Goal: Task Accomplishment & Management: Use online tool/utility

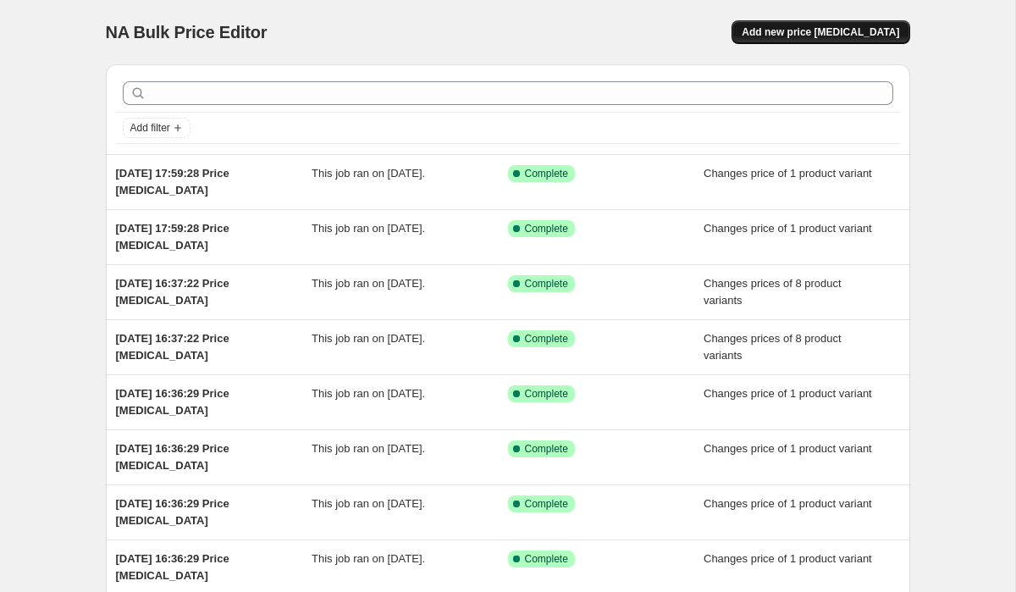
click at [824, 33] on span "Add new price [MEDICAL_DATA]" at bounding box center [821, 32] width 158 height 14
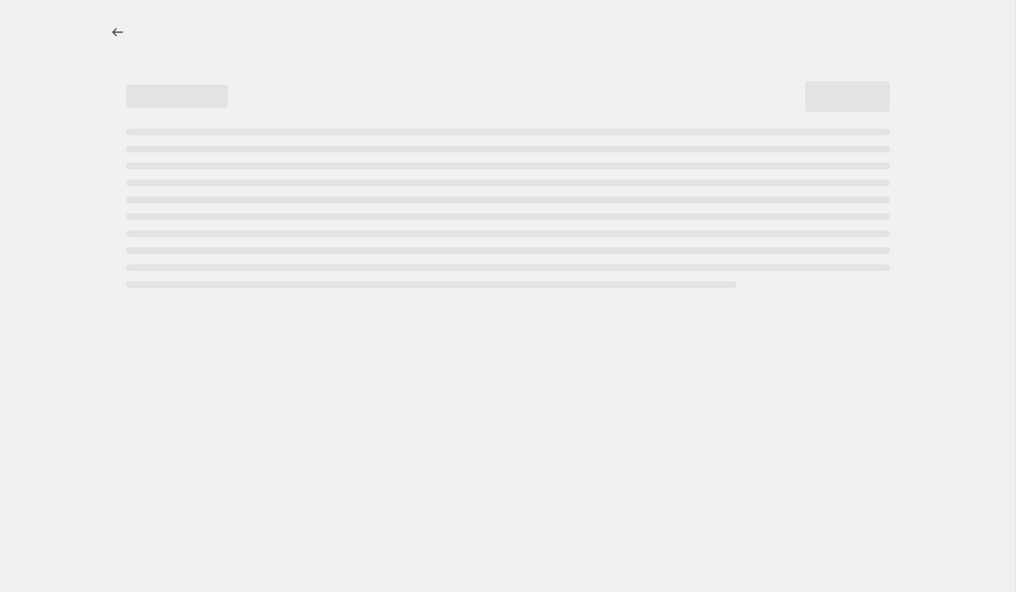
select select "percentage"
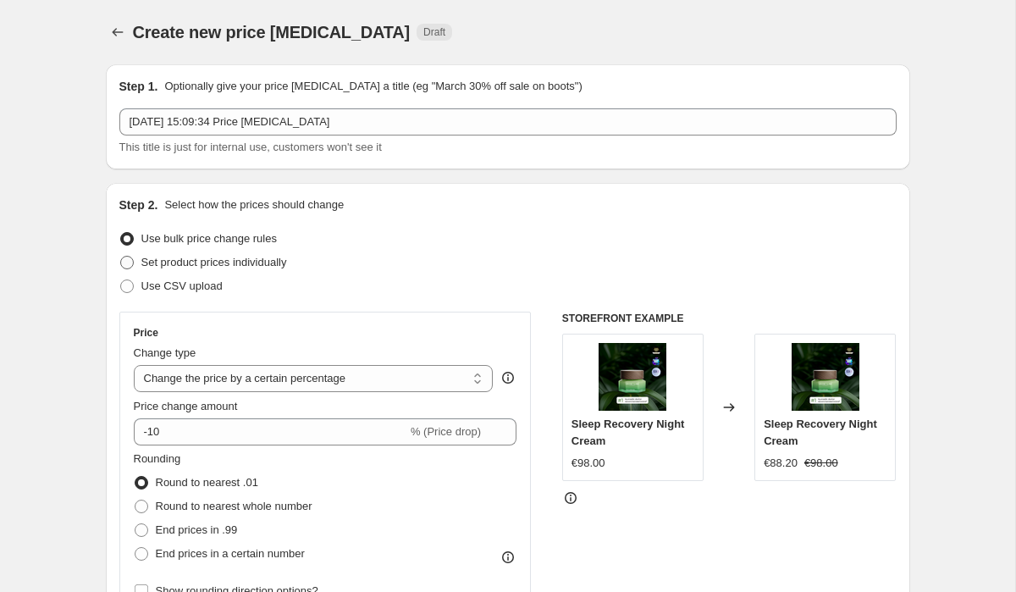
click at [127, 261] on span at bounding box center [127, 263] width 14 height 14
click at [121, 257] on input "Set product prices individually" at bounding box center [120, 256] width 1 height 1
radio input "true"
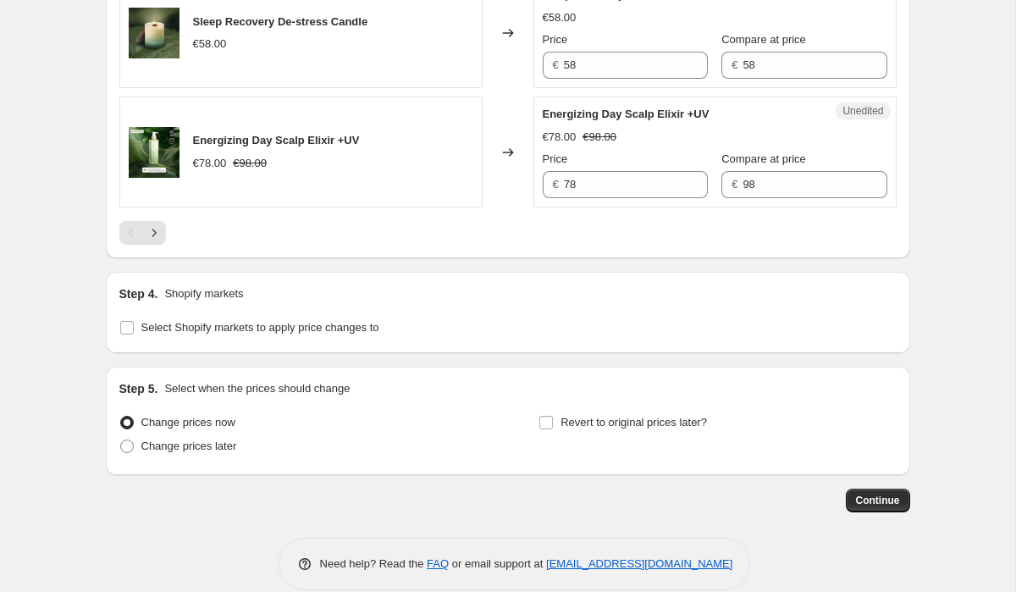
scroll to position [2831, 0]
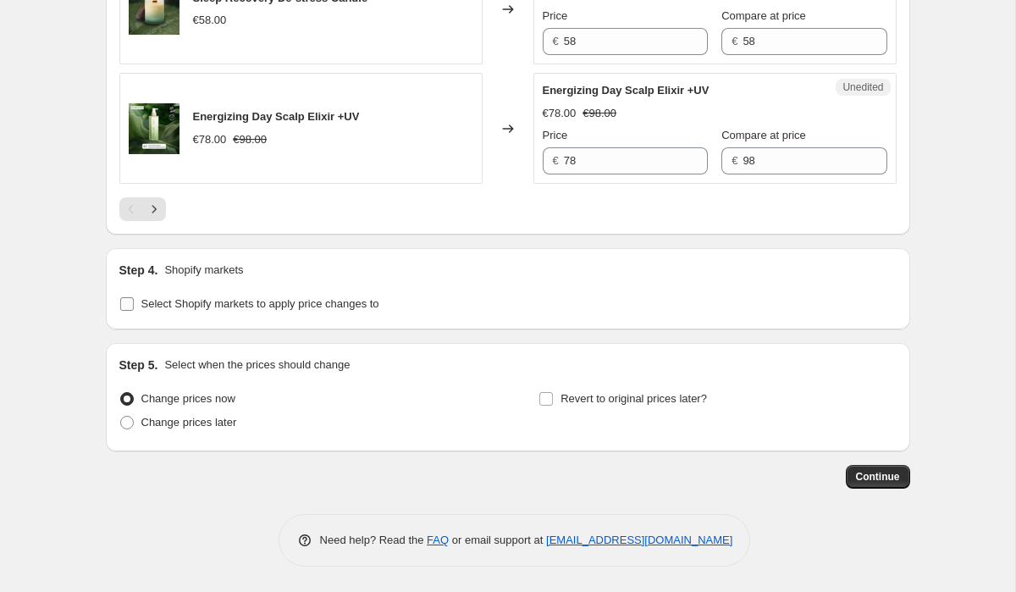
click at [130, 303] on input "Select Shopify markets to apply price changes to" at bounding box center [127, 304] width 14 height 14
checkbox input "true"
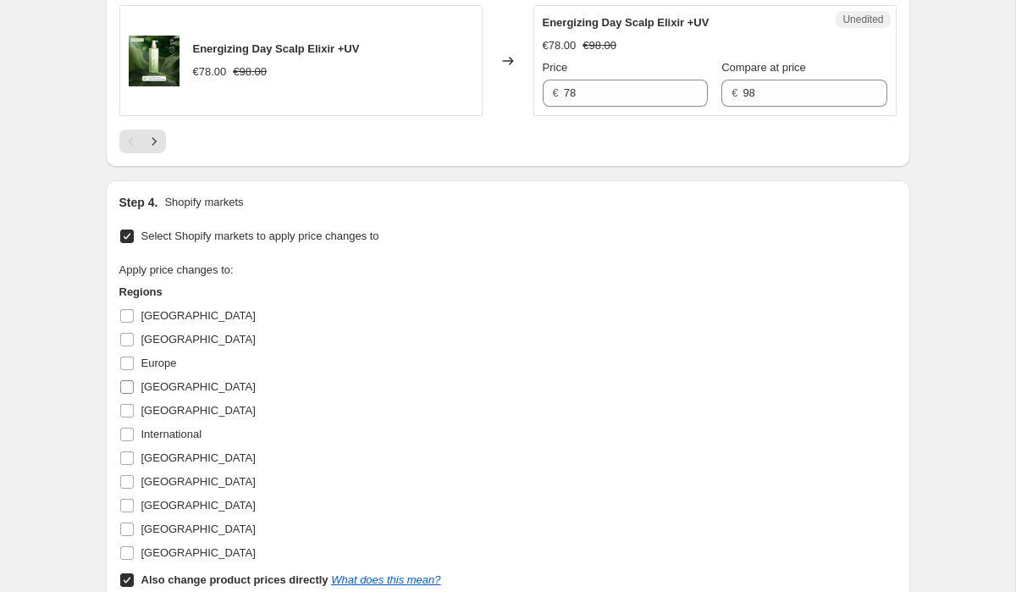
click at [125, 394] on input "Germany" at bounding box center [127, 387] width 14 height 14
checkbox input "true"
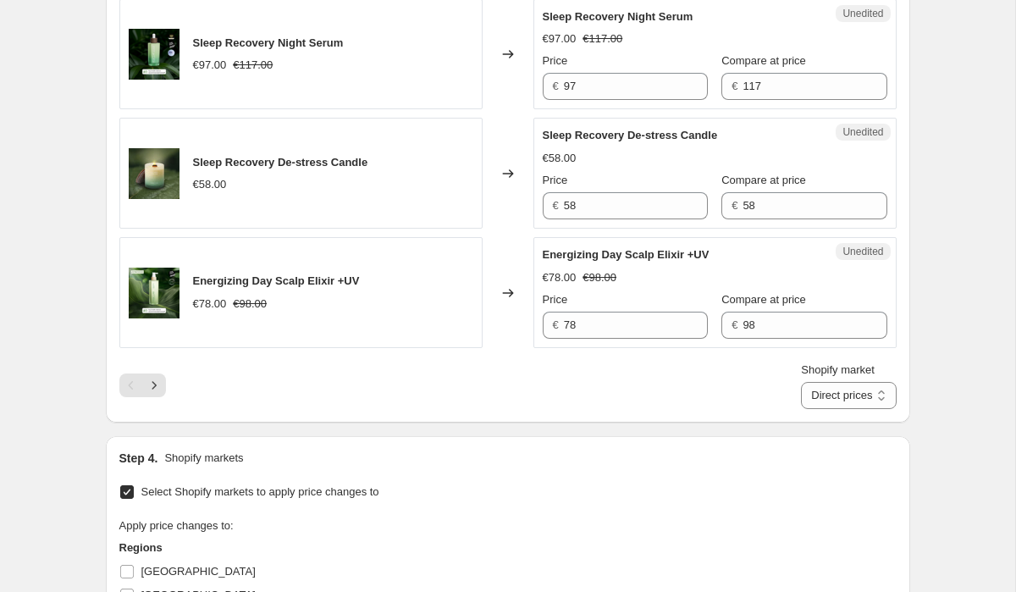
scroll to position [2611, 0]
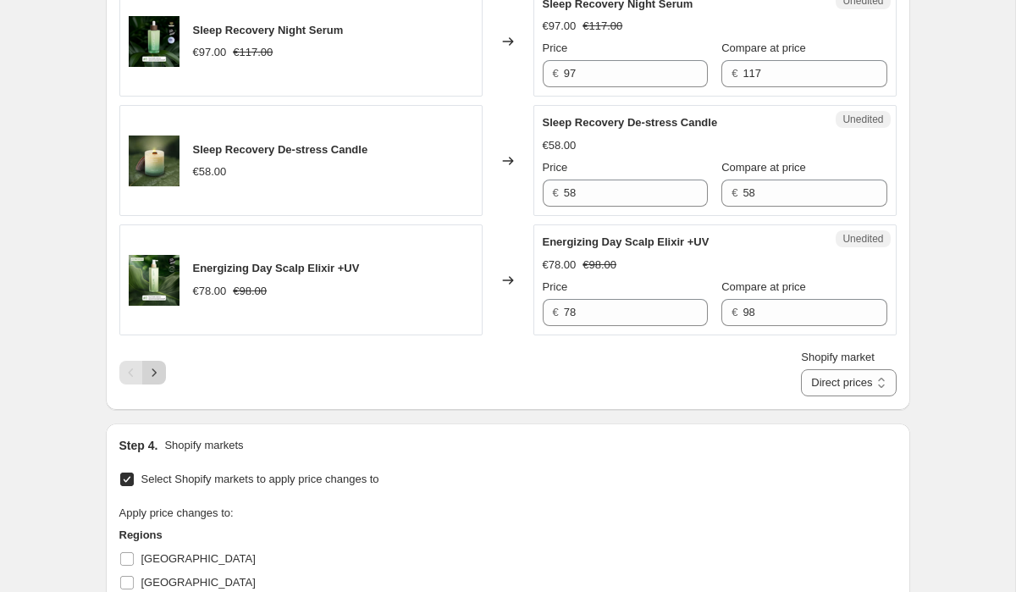
click at [150, 381] on icon "Next" at bounding box center [154, 372] width 17 height 17
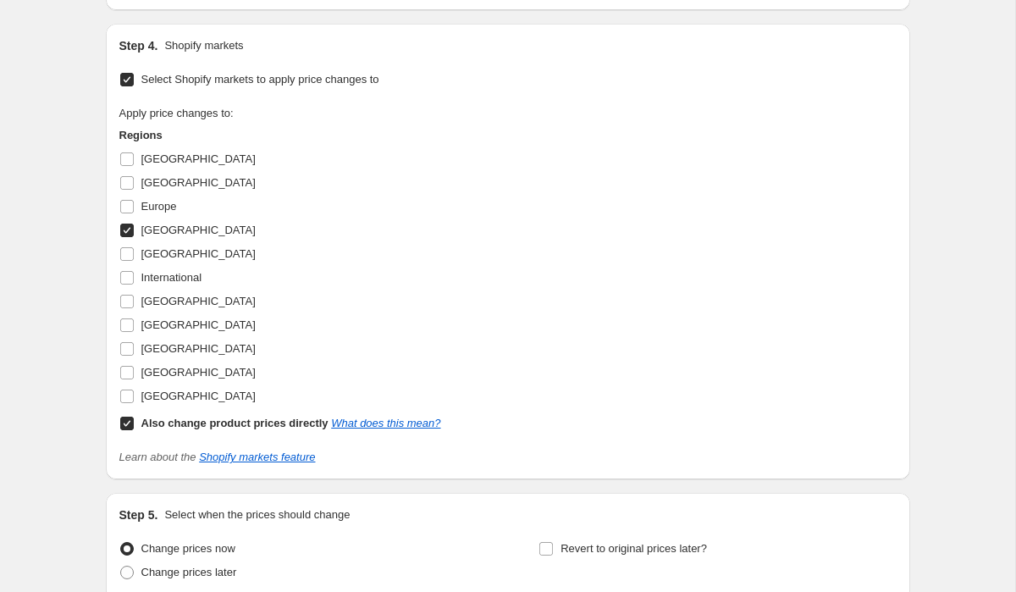
scroll to position [3098, 0]
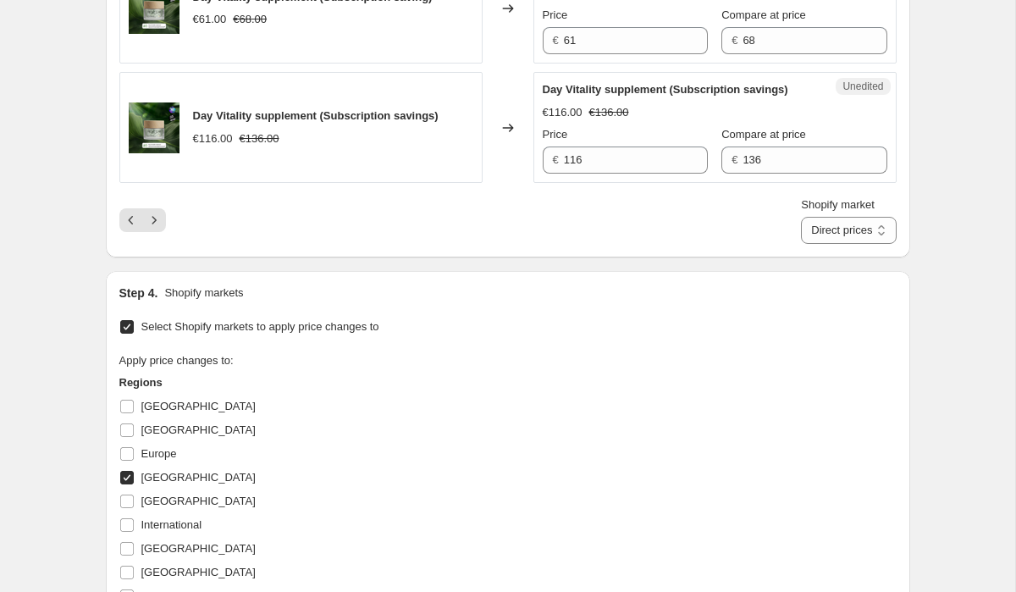
scroll to position [2874, 0]
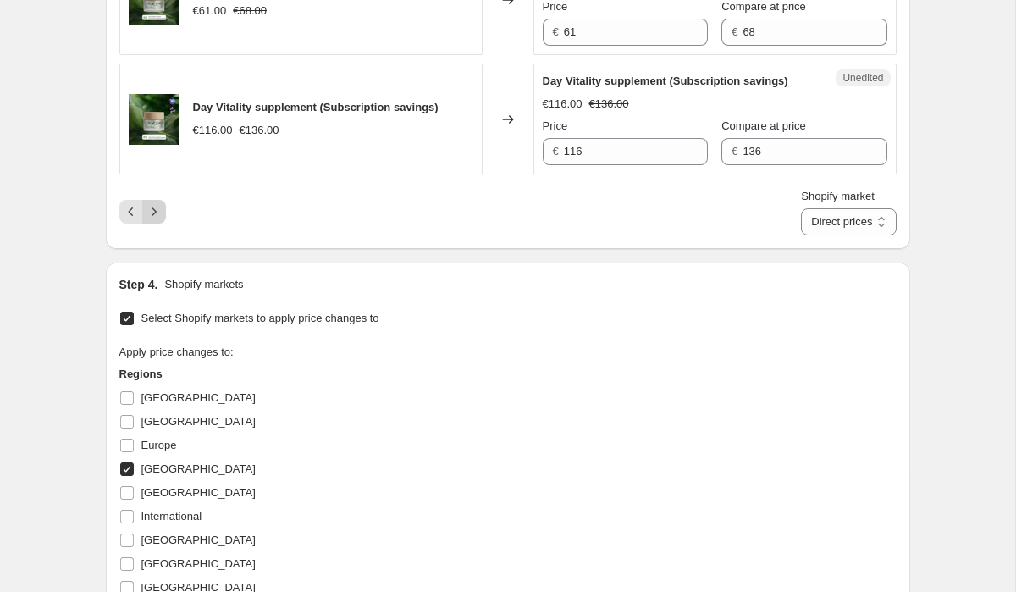
click at [156, 220] on icon "Next" at bounding box center [154, 211] width 17 height 17
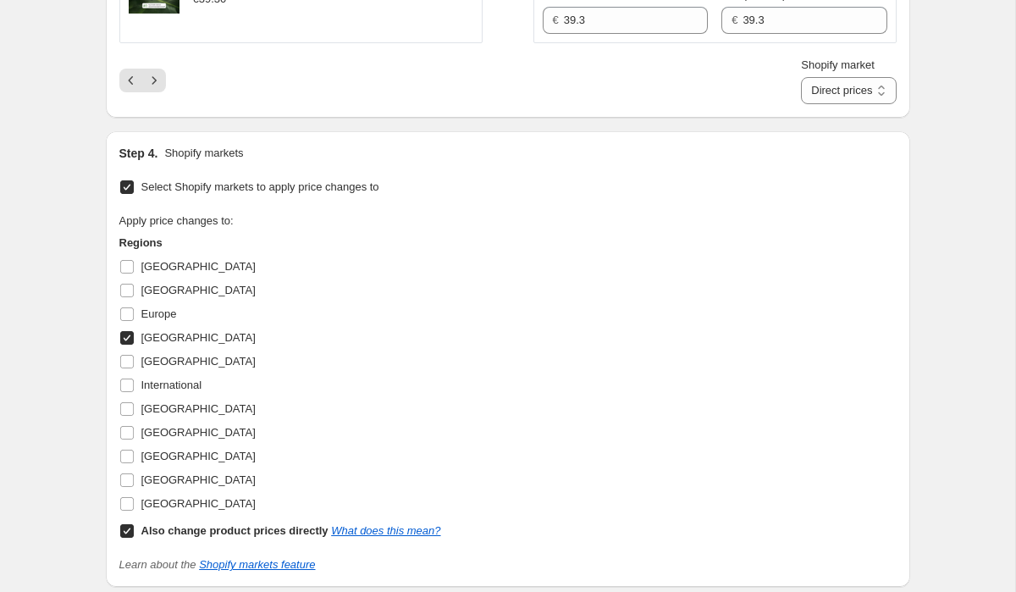
scroll to position [2985, 0]
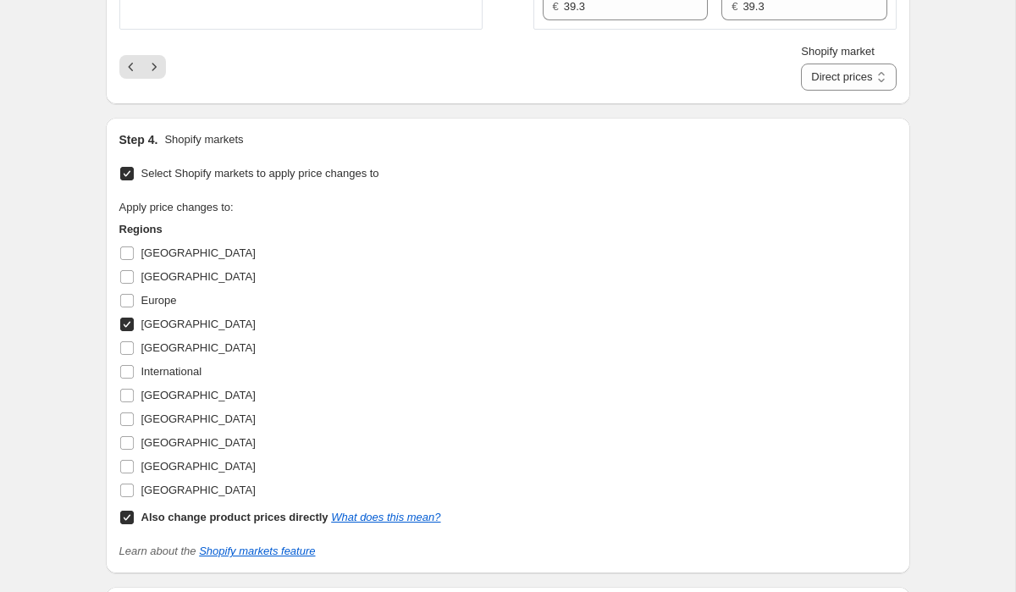
click at [158, 75] on icon "Next" at bounding box center [154, 66] width 17 height 17
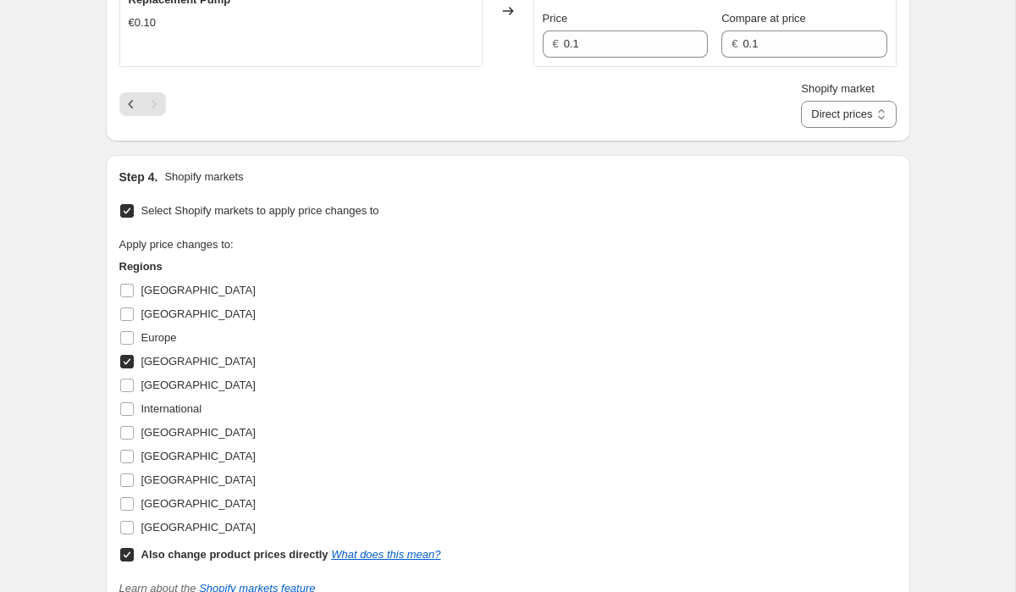
scroll to position [846, 0]
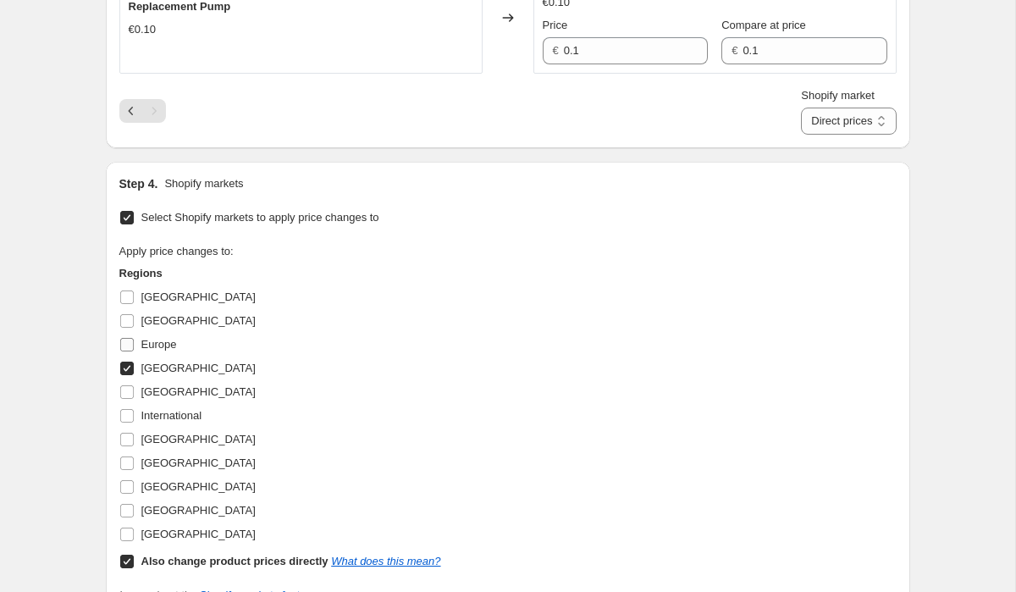
click at [131, 343] on input "Europe" at bounding box center [127, 345] width 14 height 14
checkbox input "true"
click at [126, 367] on input "[GEOGRAPHIC_DATA]" at bounding box center [127, 369] width 14 height 14
checkbox input "false"
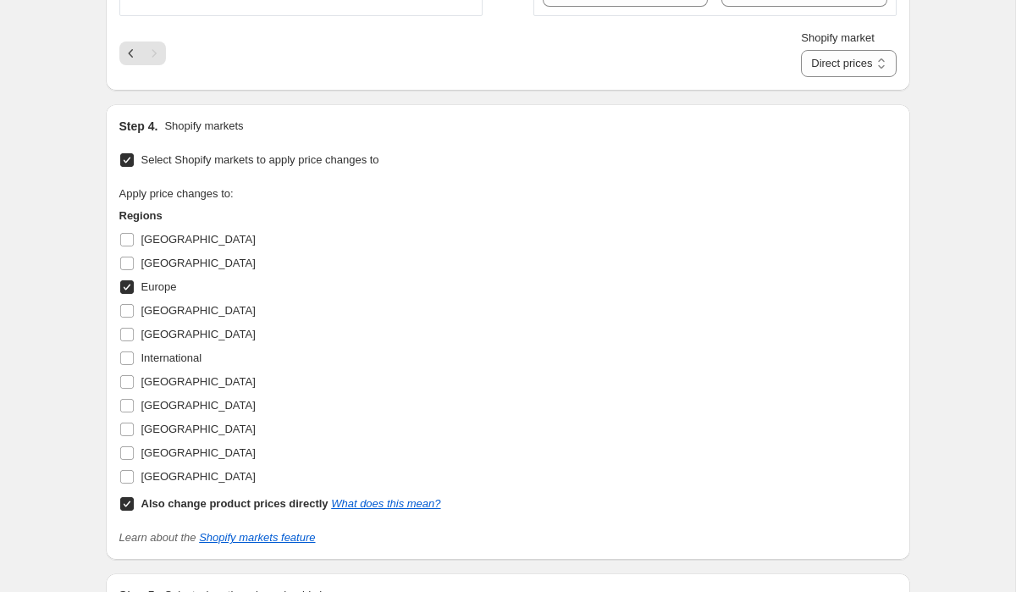
scroll to position [900, 0]
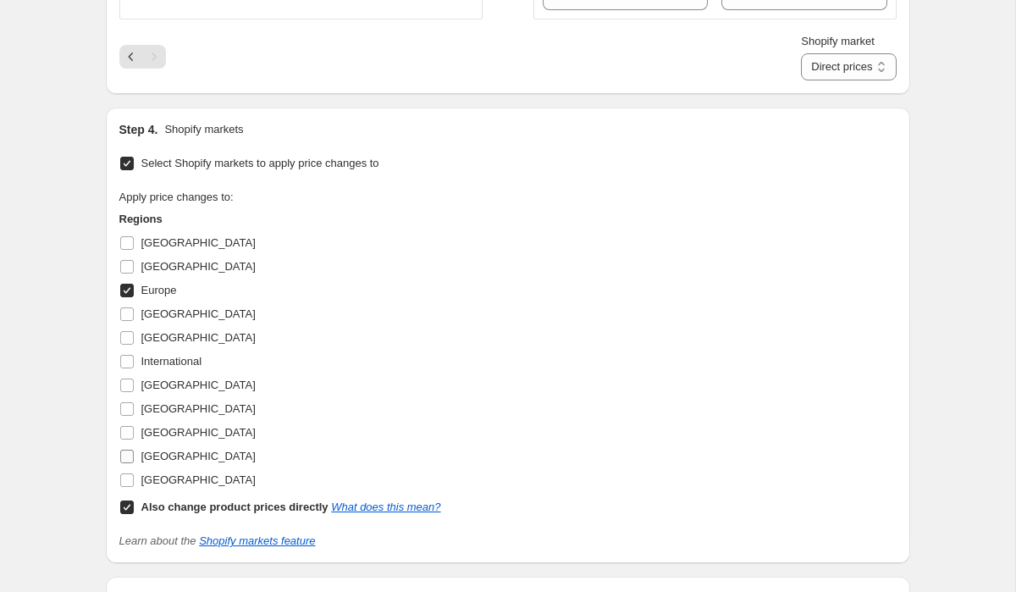
click at [125, 460] on input "[GEOGRAPHIC_DATA]" at bounding box center [127, 457] width 14 height 14
checkbox input "true"
click at [128, 293] on input "Europe" at bounding box center [127, 291] width 14 height 14
checkbox input "false"
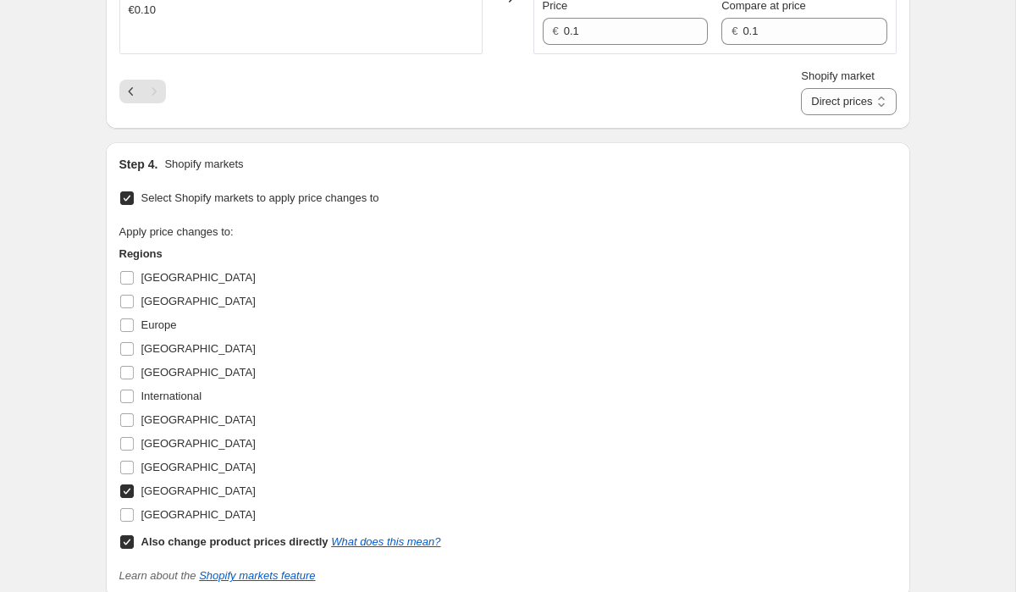
scroll to position [869, 0]
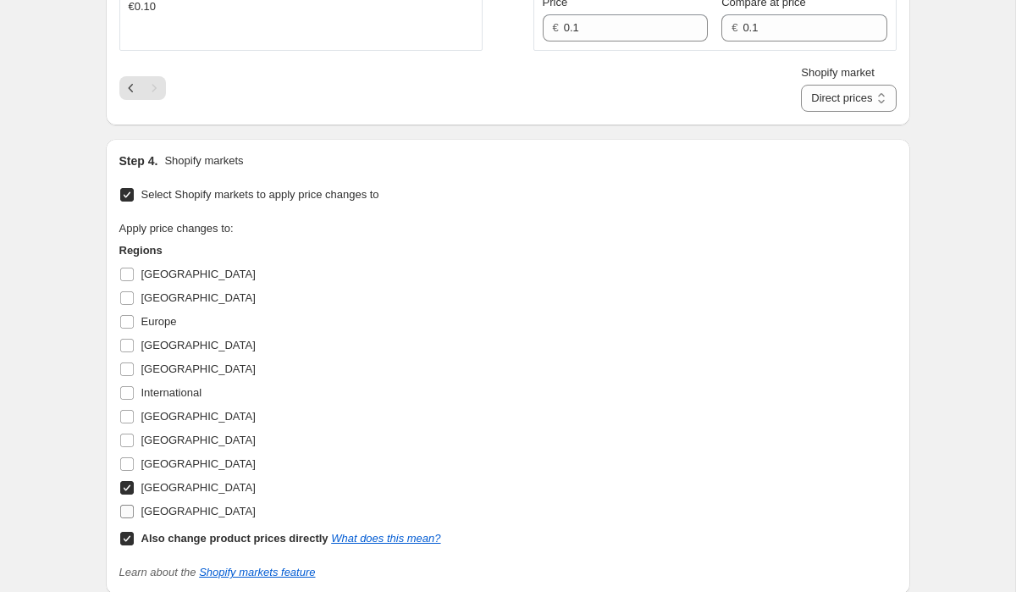
click at [129, 511] on input "[GEOGRAPHIC_DATA]" at bounding box center [127, 512] width 14 height 14
checkbox input "true"
click at [126, 481] on input "[GEOGRAPHIC_DATA]" at bounding box center [127, 488] width 14 height 14
checkbox input "false"
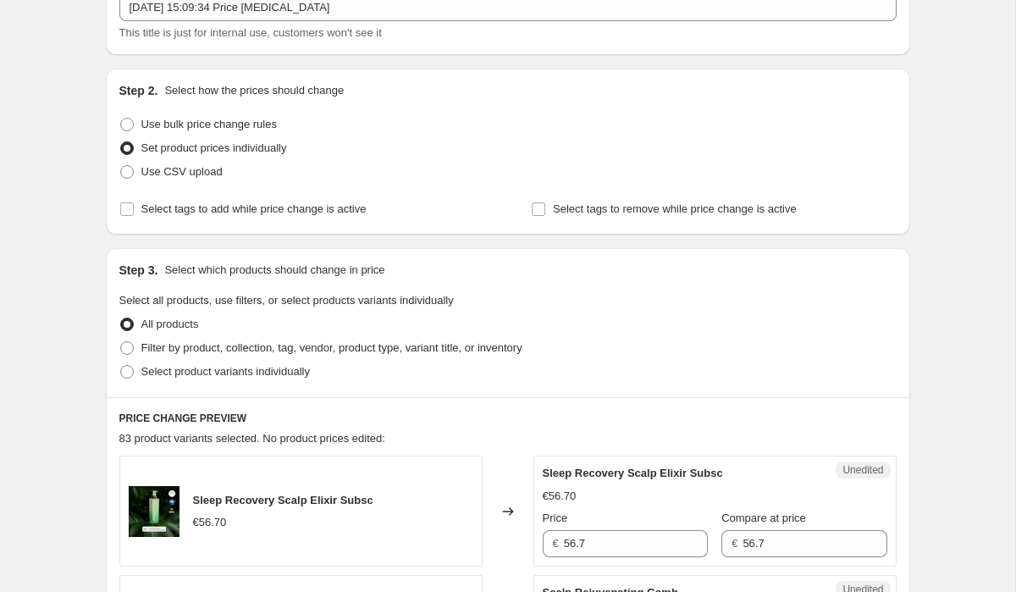
scroll to position [152, 0]
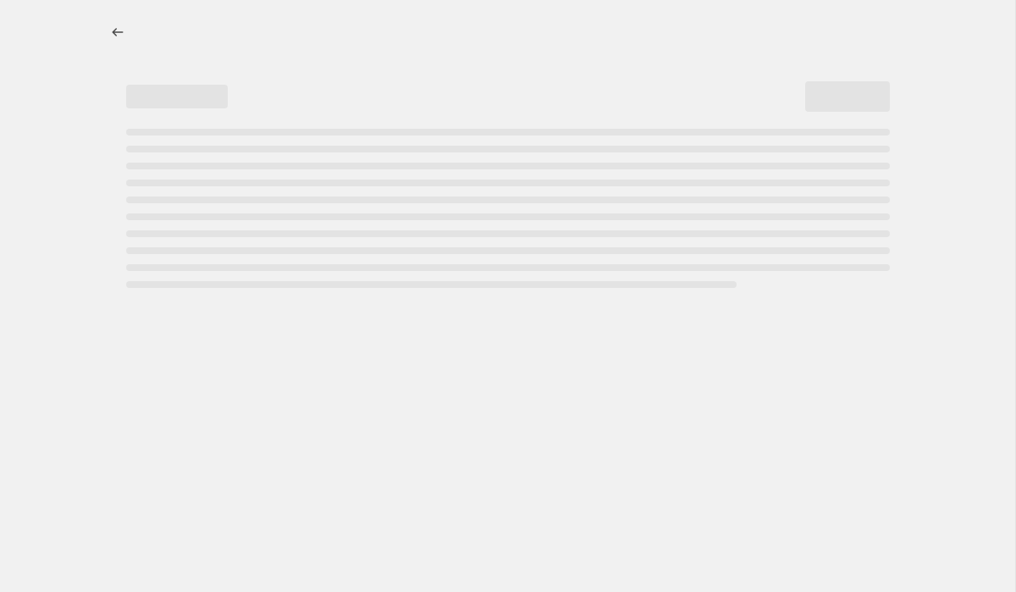
select select "percentage"
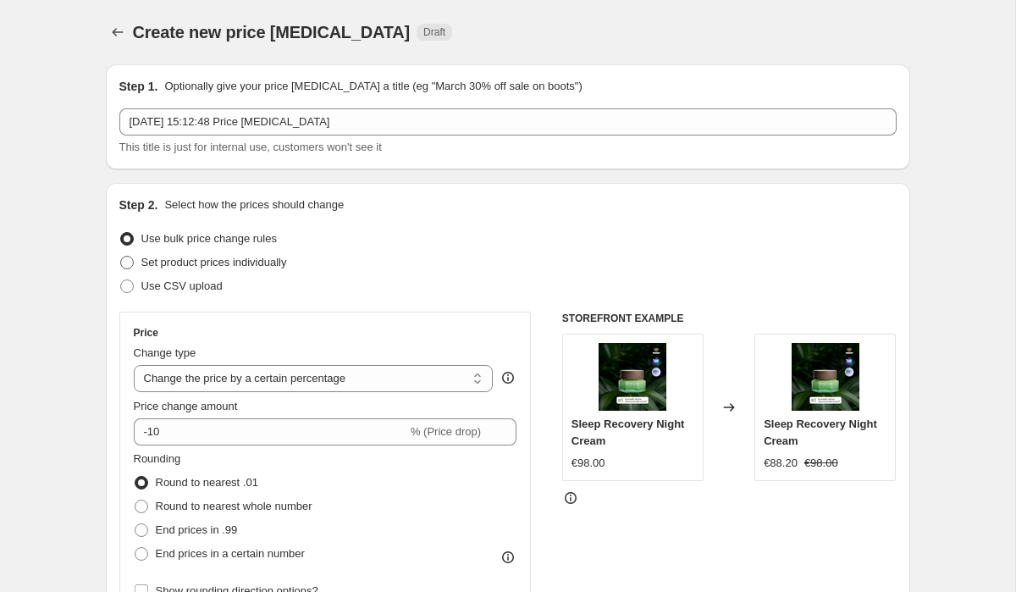
click at [129, 259] on span at bounding box center [127, 263] width 14 height 14
click at [121, 257] on input "Set product prices individually" at bounding box center [120, 256] width 1 height 1
radio input "true"
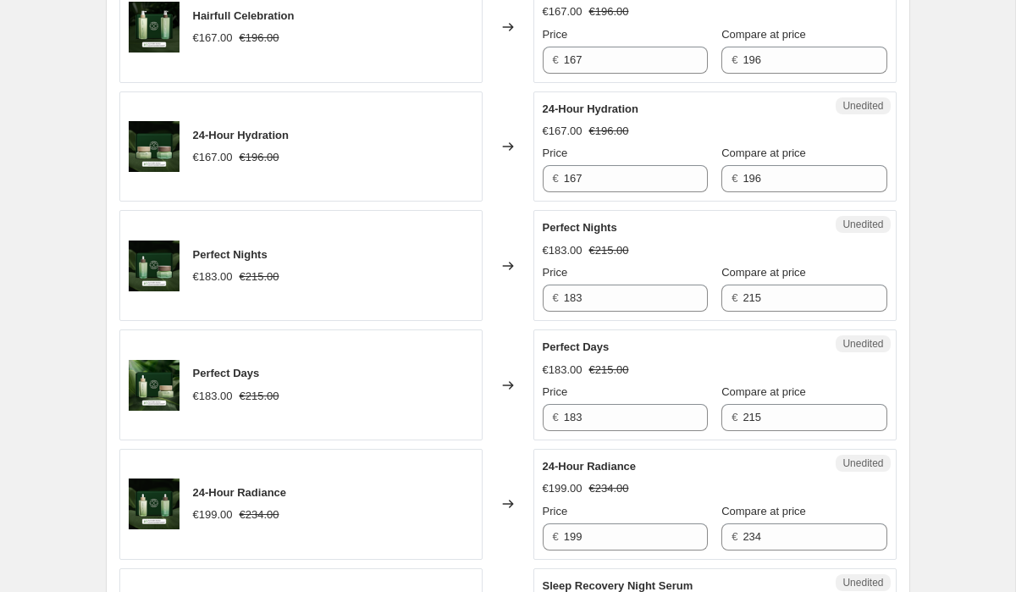
scroll to position [2831, 0]
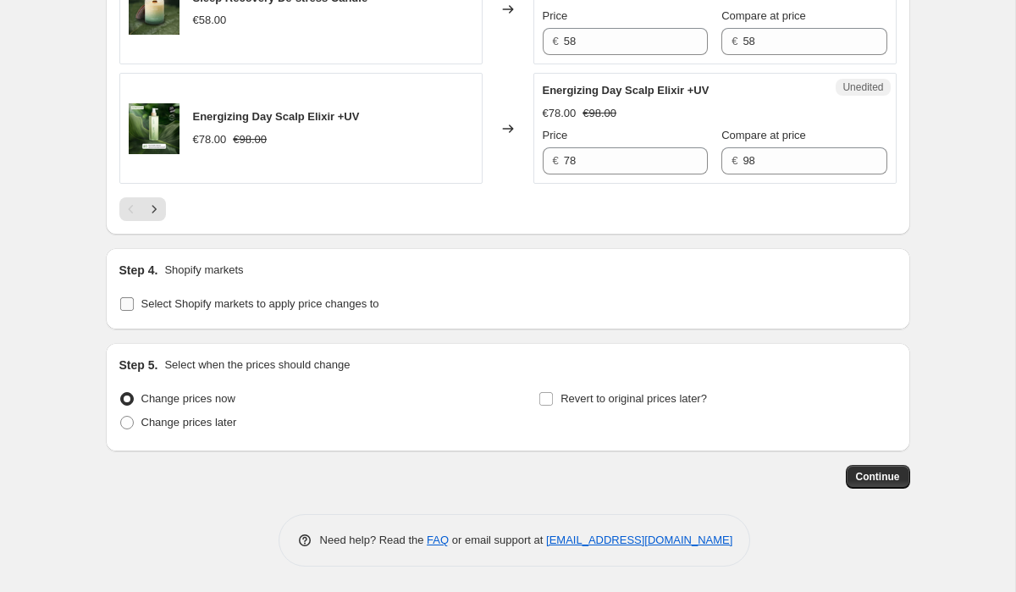
click at [124, 307] on input "Select Shopify markets to apply price changes to" at bounding box center [127, 304] width 14 height 14
checkbox input "true"
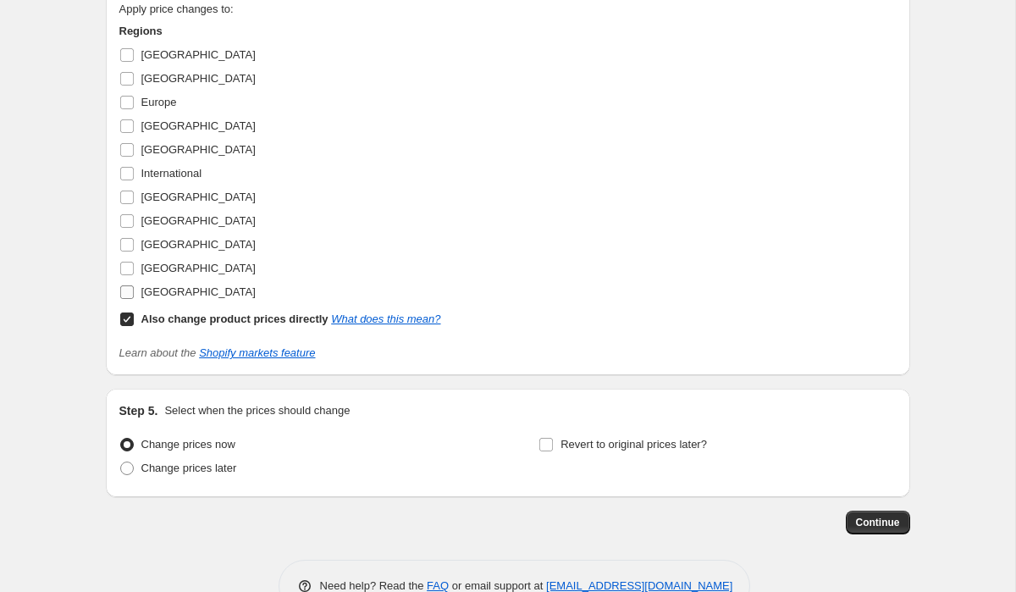
click at [129, 299] on input "[GEOGRAPHIC_DATA]" at bounding box center [127, 292] width 14 height 14
checkbox input "true"
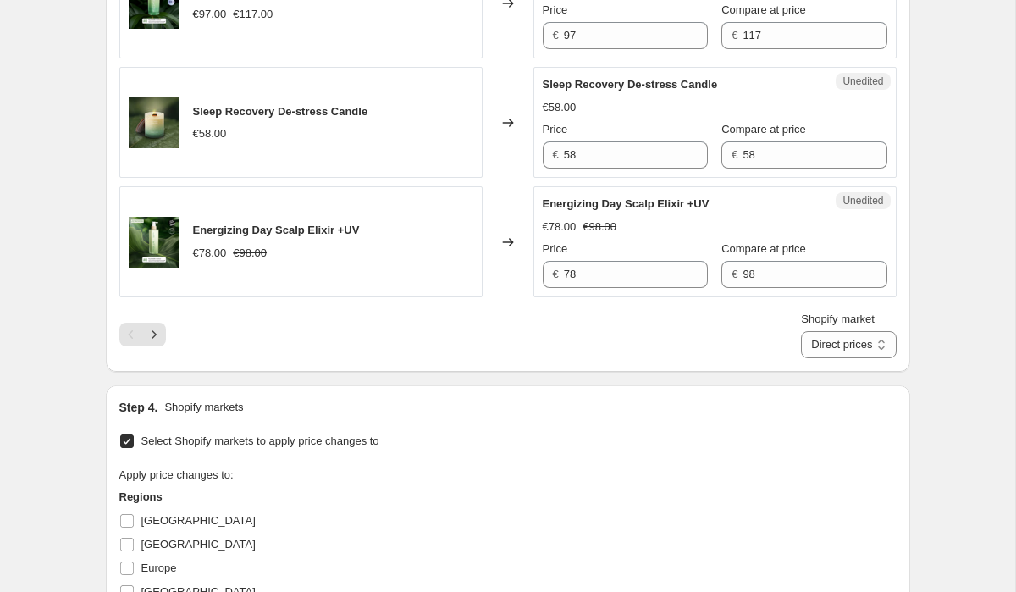
scroll to position [2646, 0]
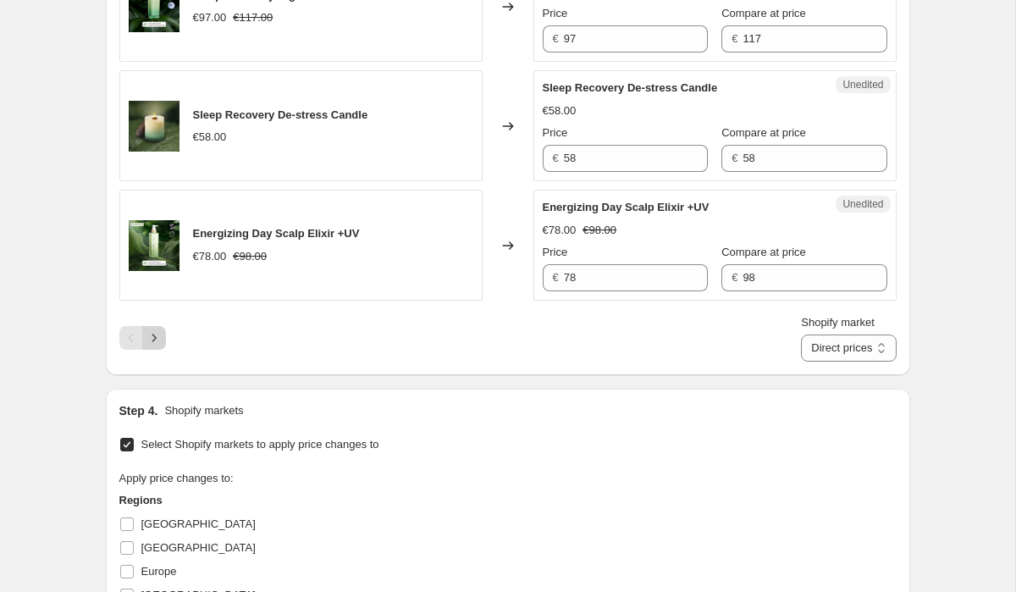
click at [159, 346] on icon "Next" at bounding box center [154, 337] width 17 height 17
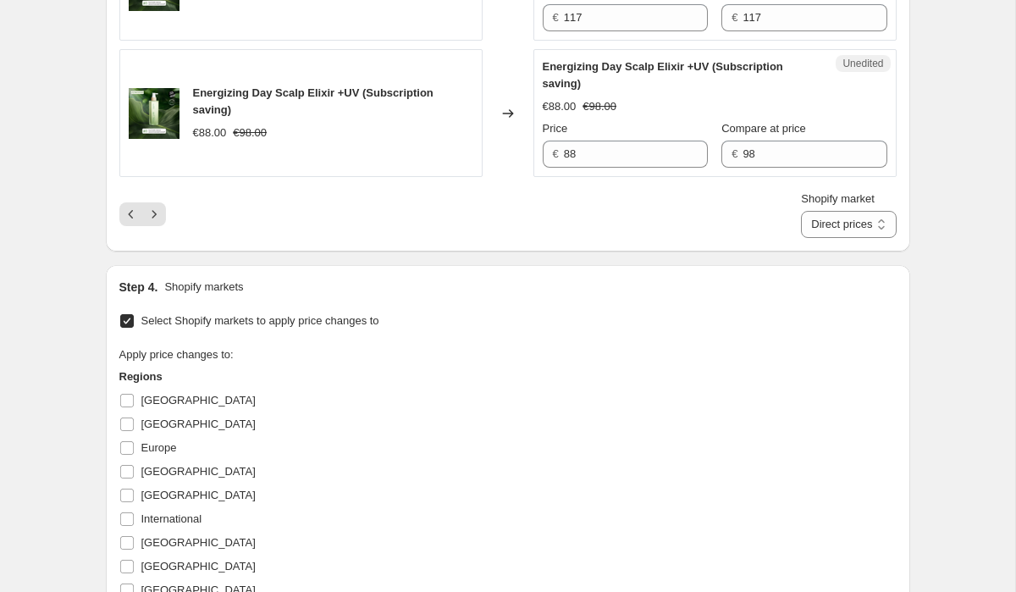
scroll to position [2857, 0]
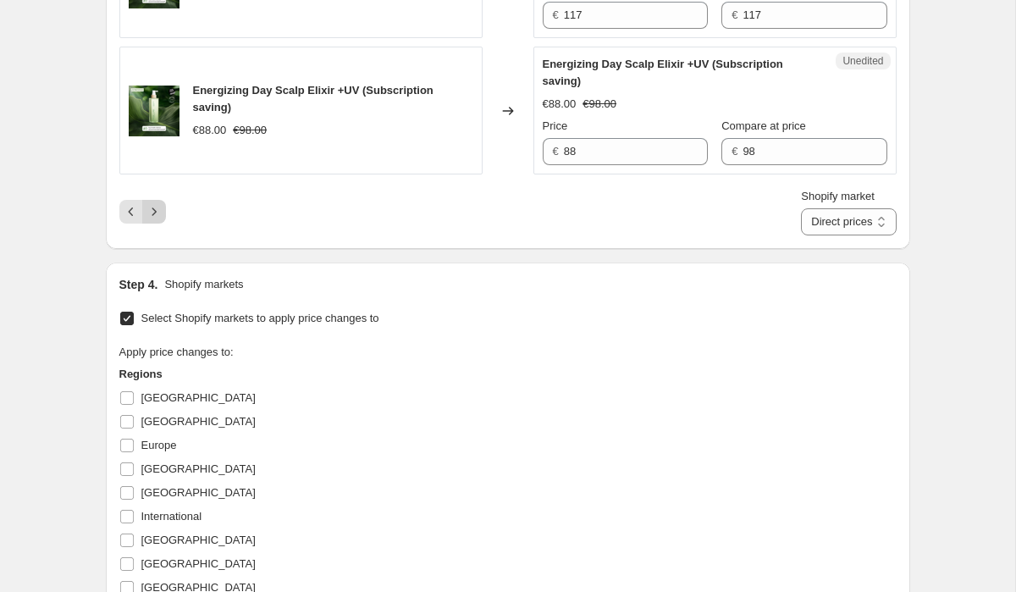
click at [162, 224] on button "Next" at bounding box center [154, 212] width 24 height 24
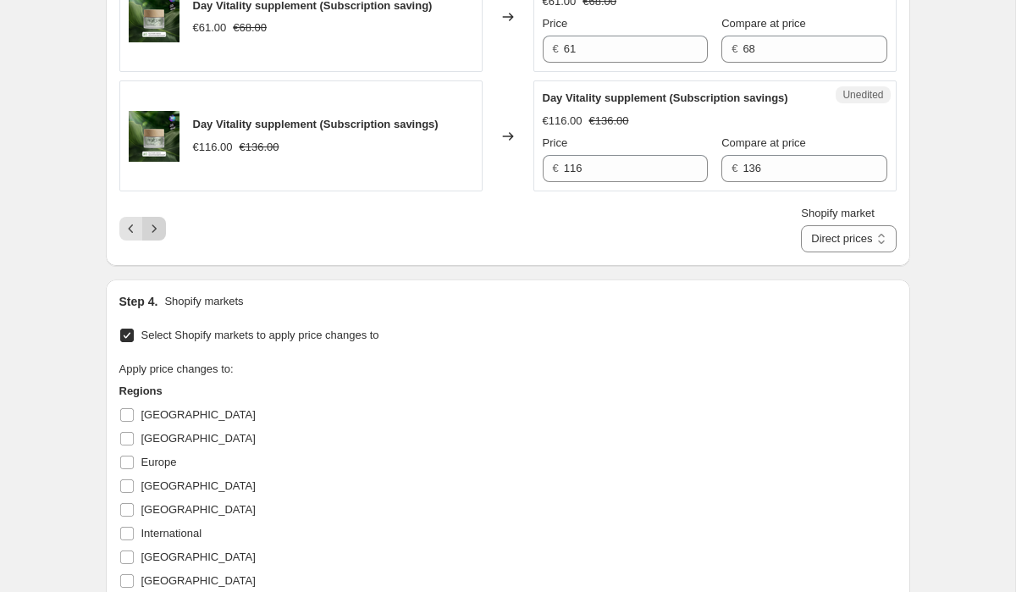
click at [148, 237] on icon "Next" at bounding box center [154, 228] width 17 height 17
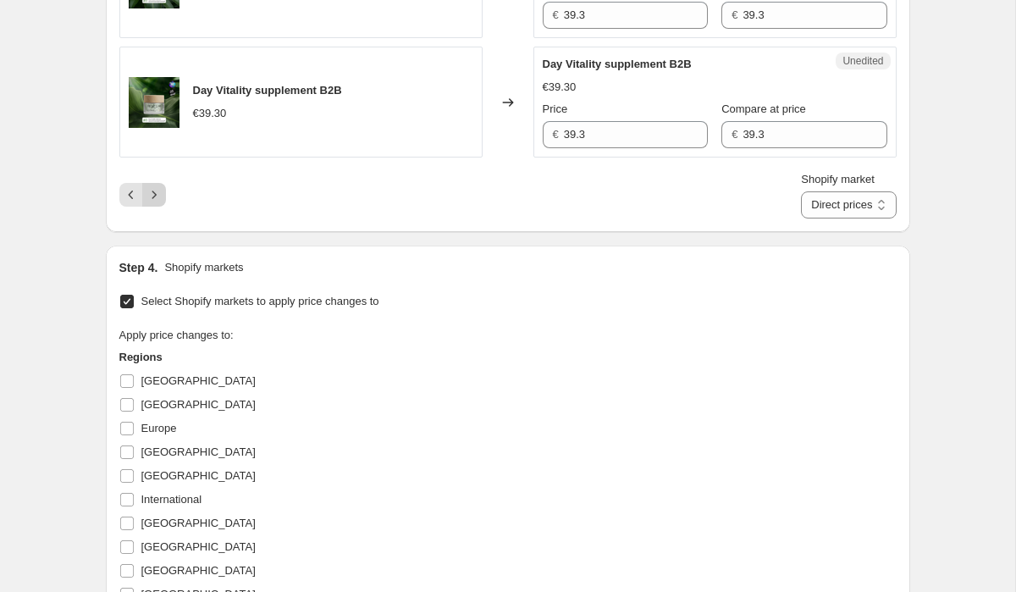
click at [157, 203] on icon "Next" at bounding box center [154, 194] width 17 height 17
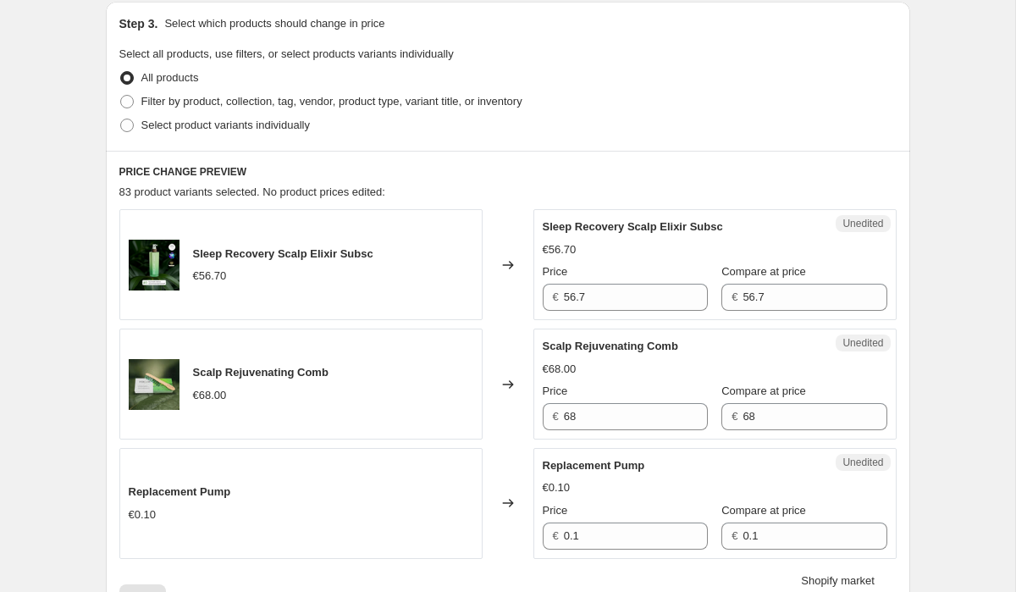
scroll to position [363, 0]
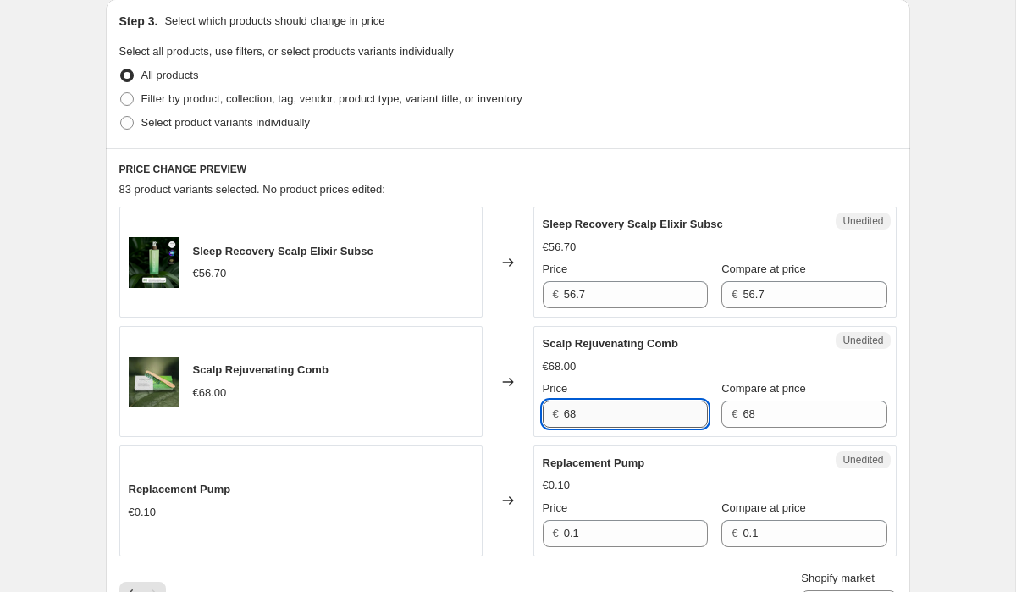
click at [588, 416] on input "68" at bounding box center [636, 414] width 144 height 27
type input "78"
click at [731, 410] on div "€ 68" at bounding box center [804, 414] width 165 height 27
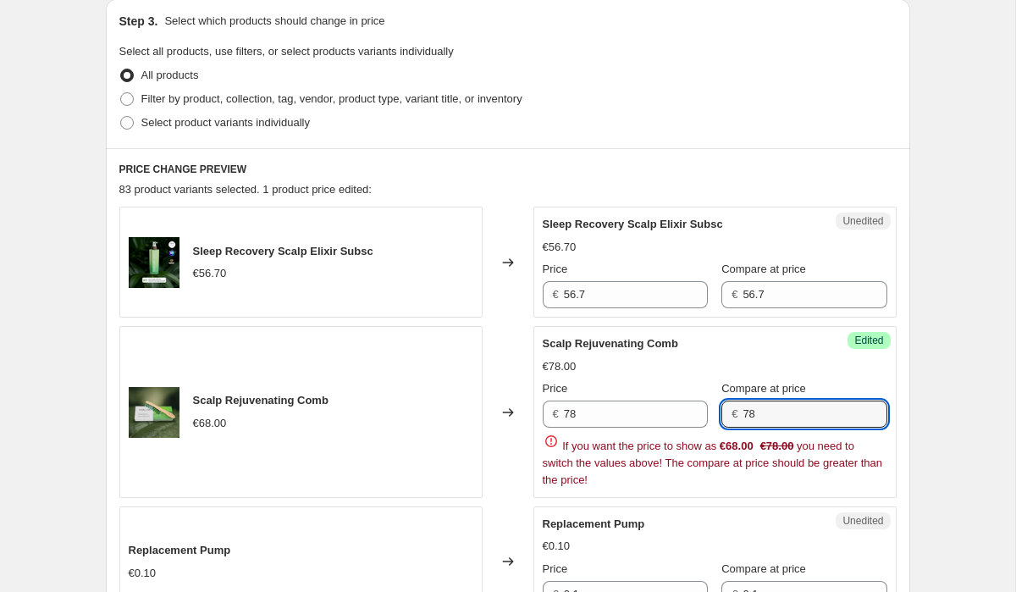
type input "78"
click at [816, 369] on div "€78.00" at bounding box center [715, 366] width 345 height 17
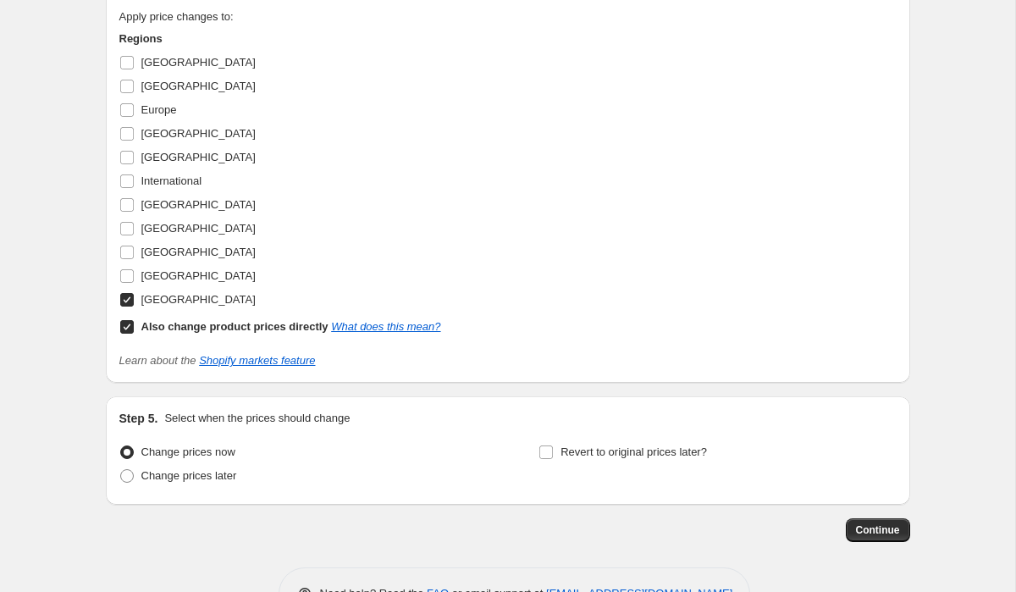
scroll to position [1082, 0]
click at [128, 326] on input "Also change product prices directly What does this mean?" at bounding box center [127, 326] width 14 height 14
checkbox input "false"
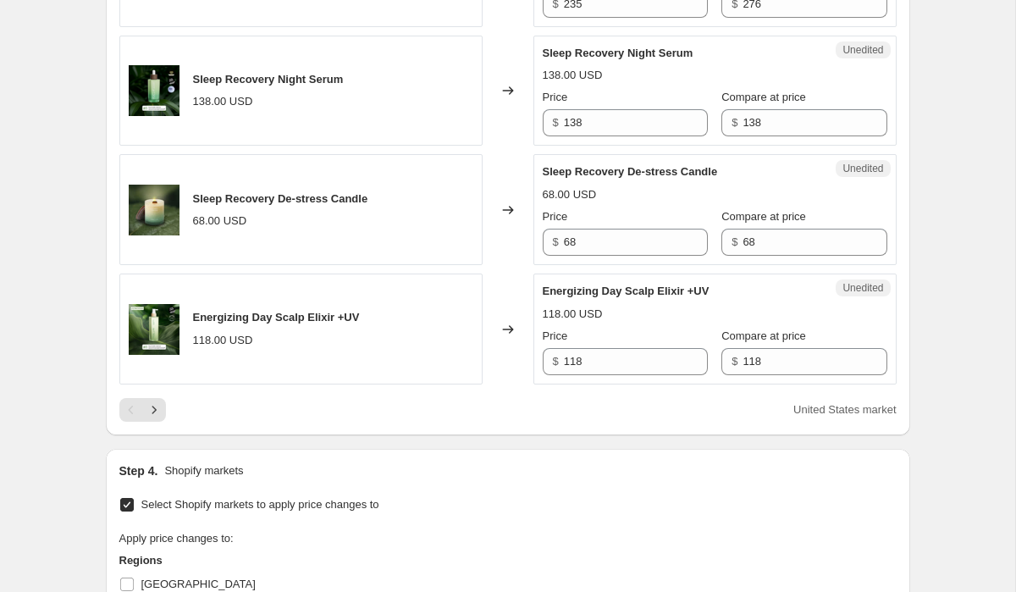
scroll to position [2545, 0]
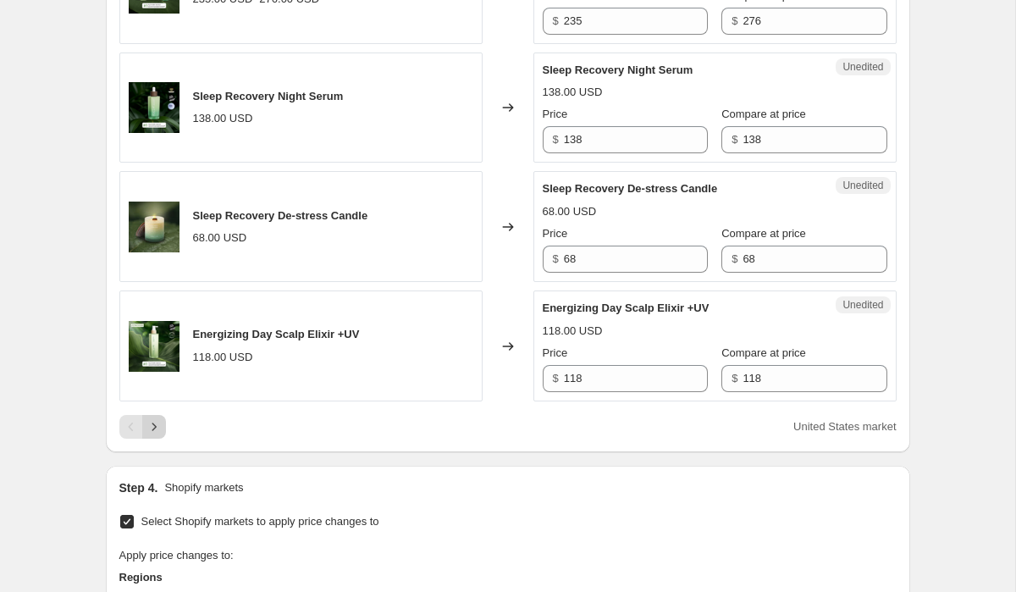
click at [155, 435] on icon "Next" at bounding box center [154, 426] width 17 height 17
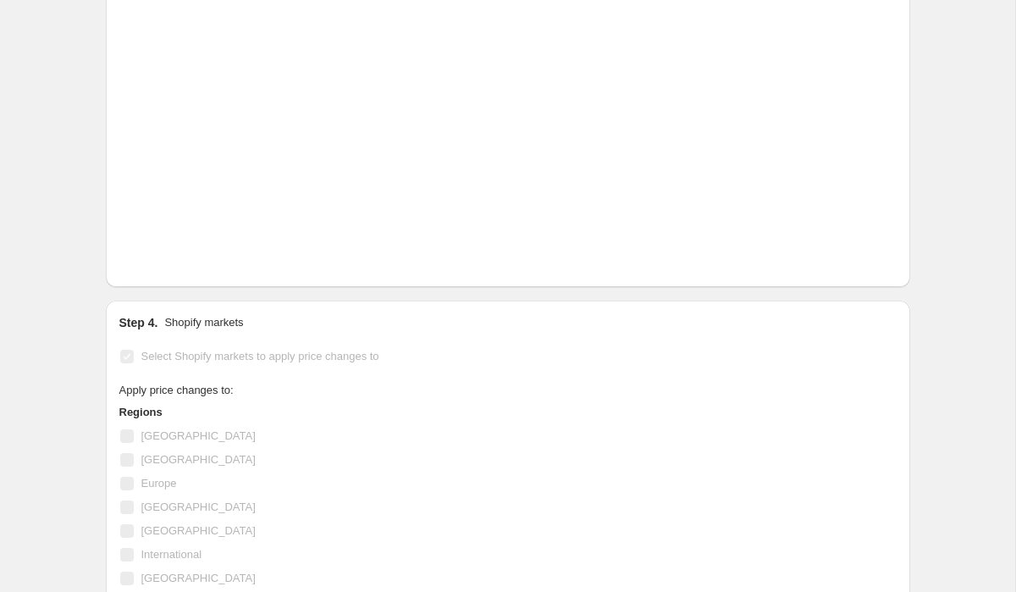
scroll to position [2718, 0]
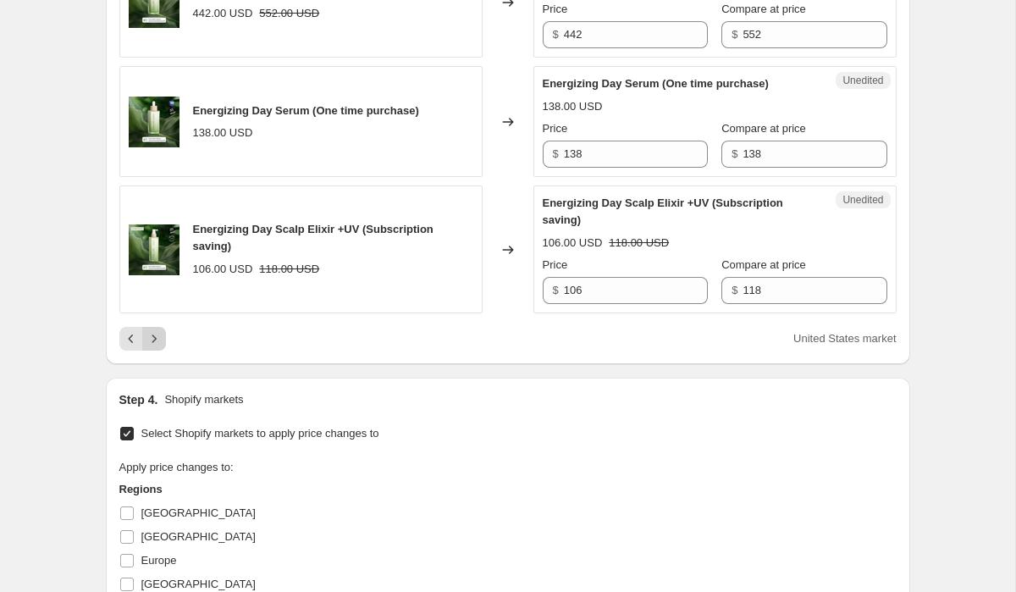
click at [154, 347] on icon "Next" at bounding box center [154, 338] width 17 height 17
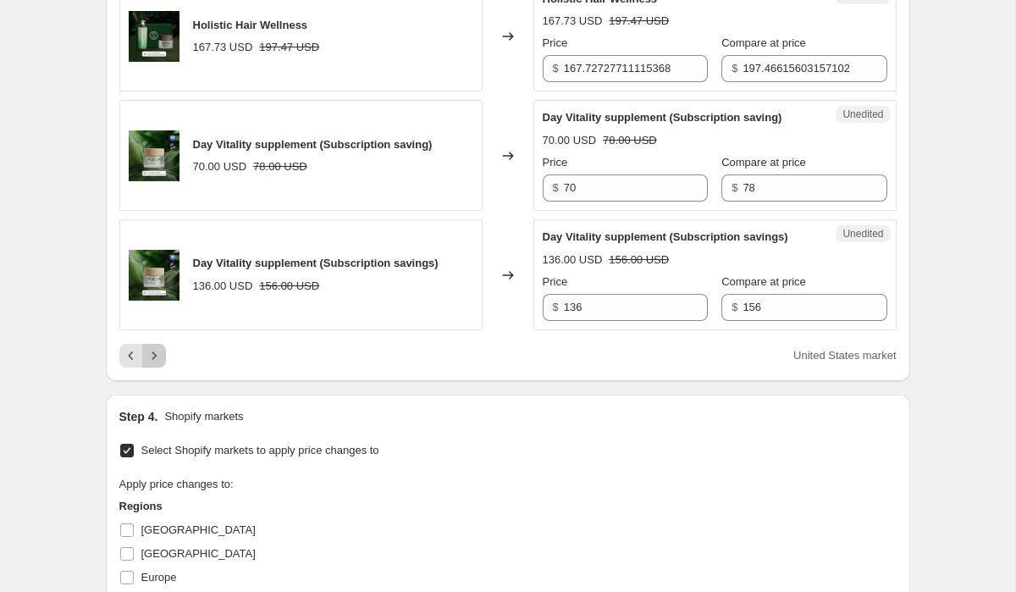
click at [152, 364] on icon "Next" at bounding box center [154, 355] width 17 height 17
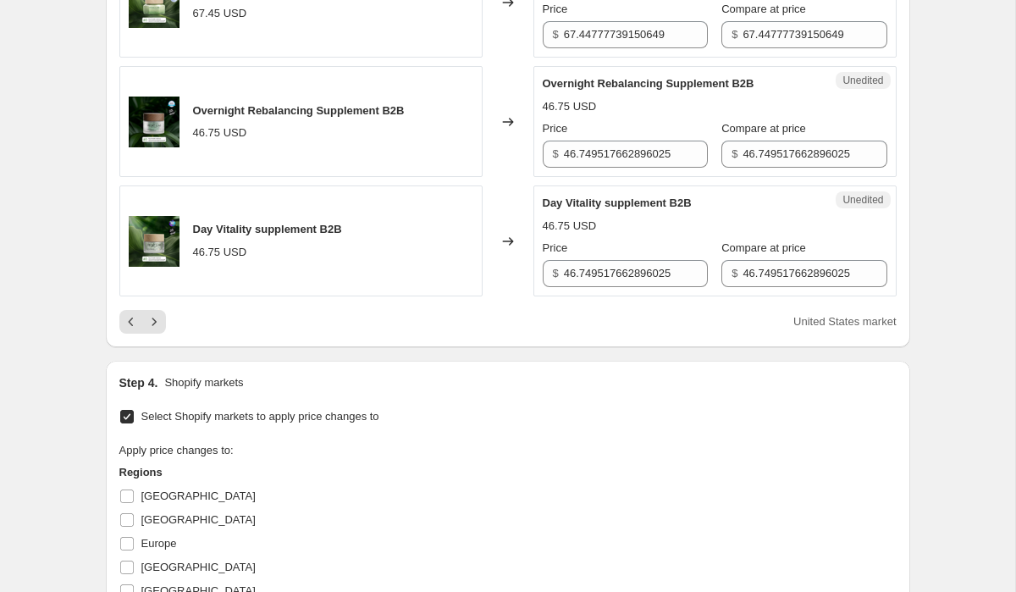
click at [156, 330] on icon "Next" at bounding box center [154, 321] width 17 height 17
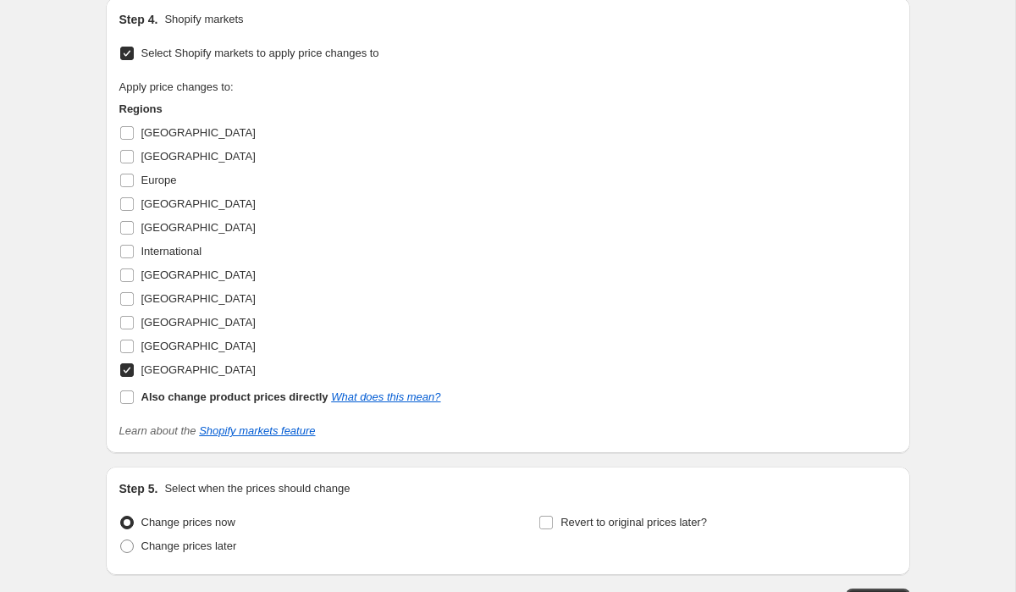
scroll to position [1110, 0]
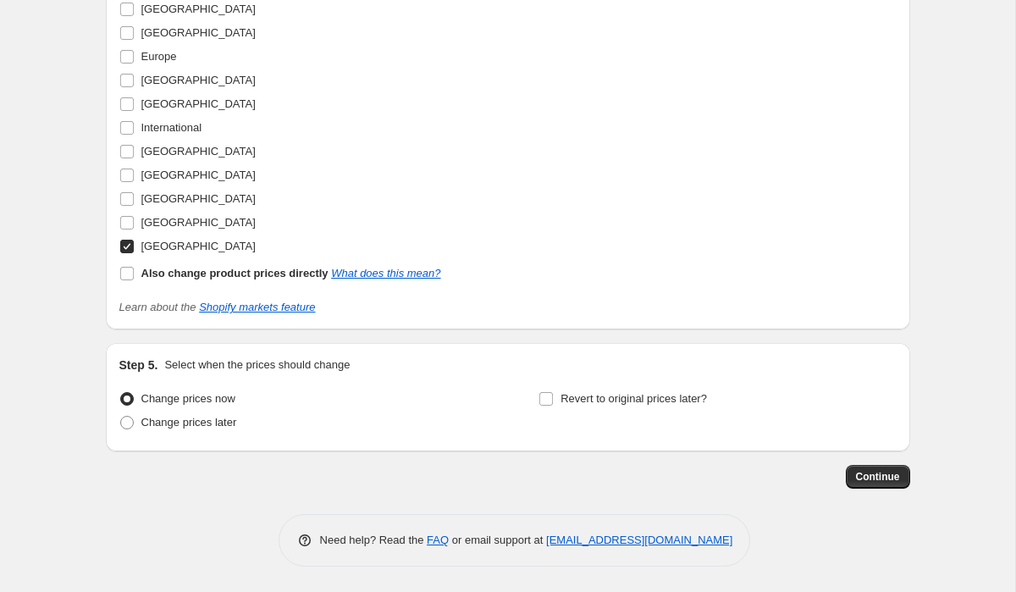
click at [129, 241] on input "[GEOGRAPHIC_DATA]" at bounding box center [127, 247] width 14 height 14
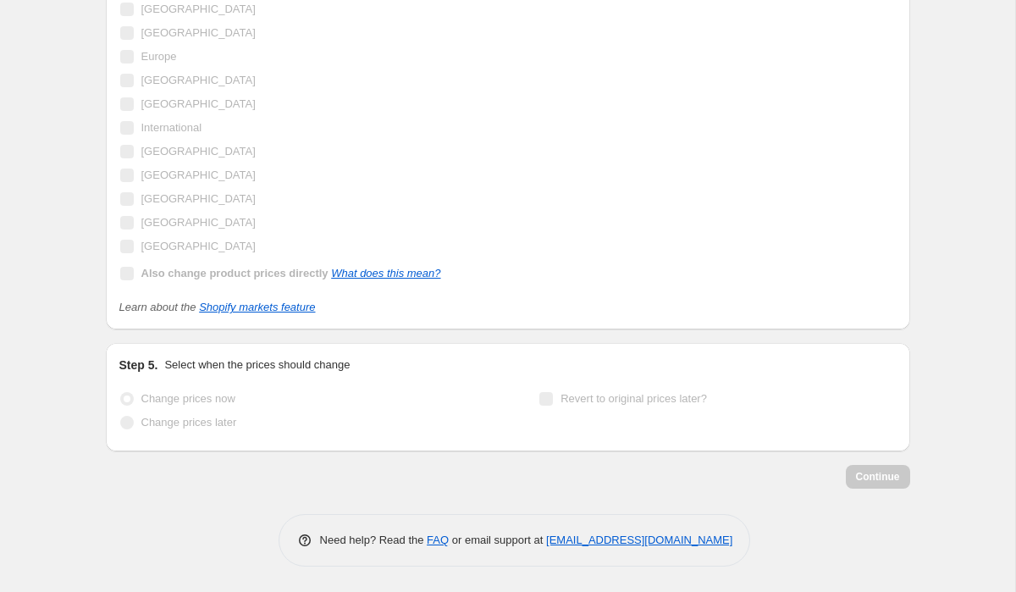
scroll to position [3205, 0]
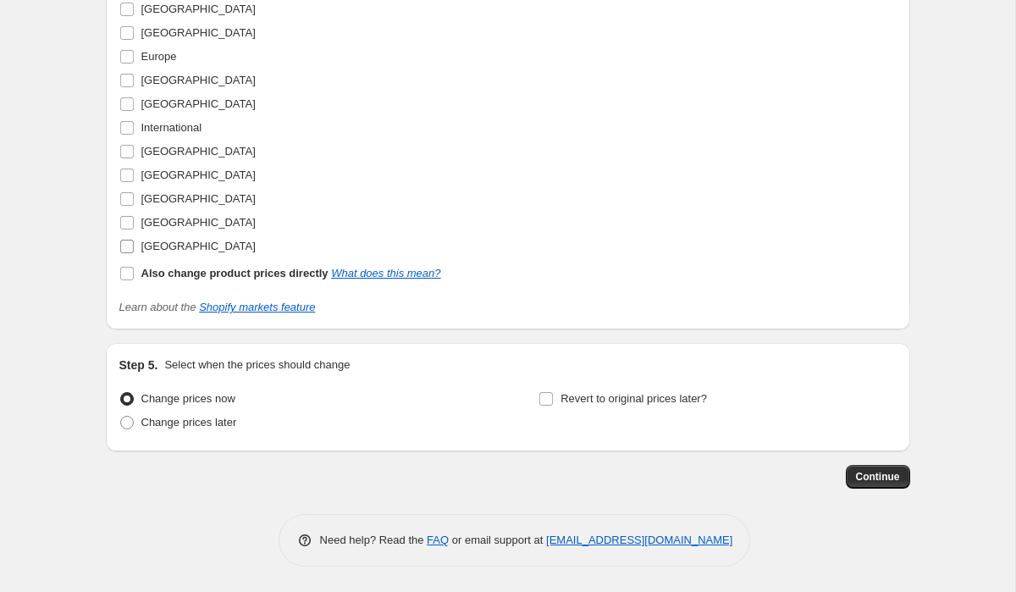
click at [128, 247] on input "[GEOGRAPHIC_DATA]" at bounding box center [127, 247] width 14 height 14
checkbox input "true"
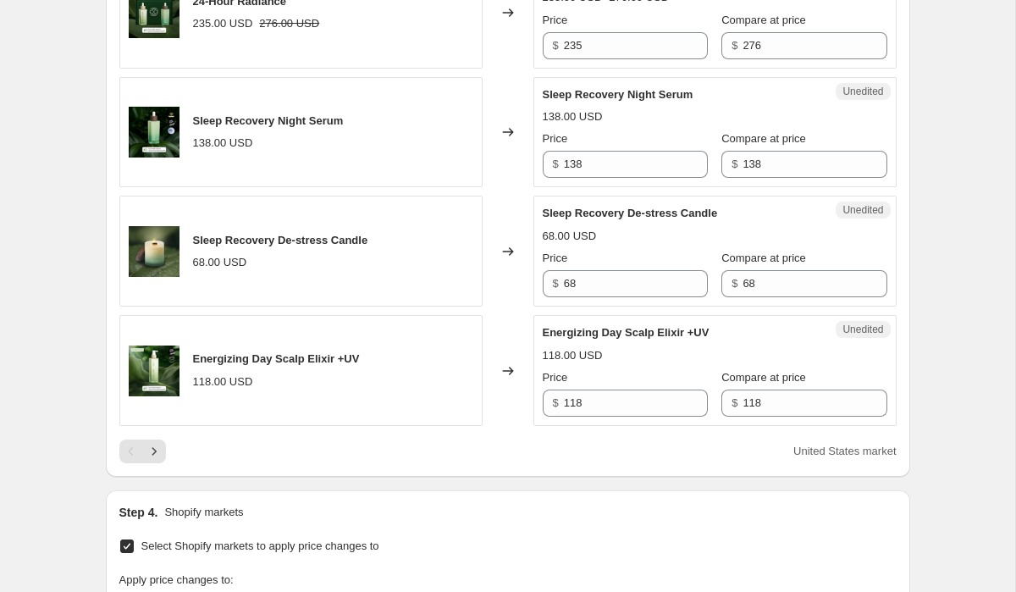
scroll to position [2522, 0]
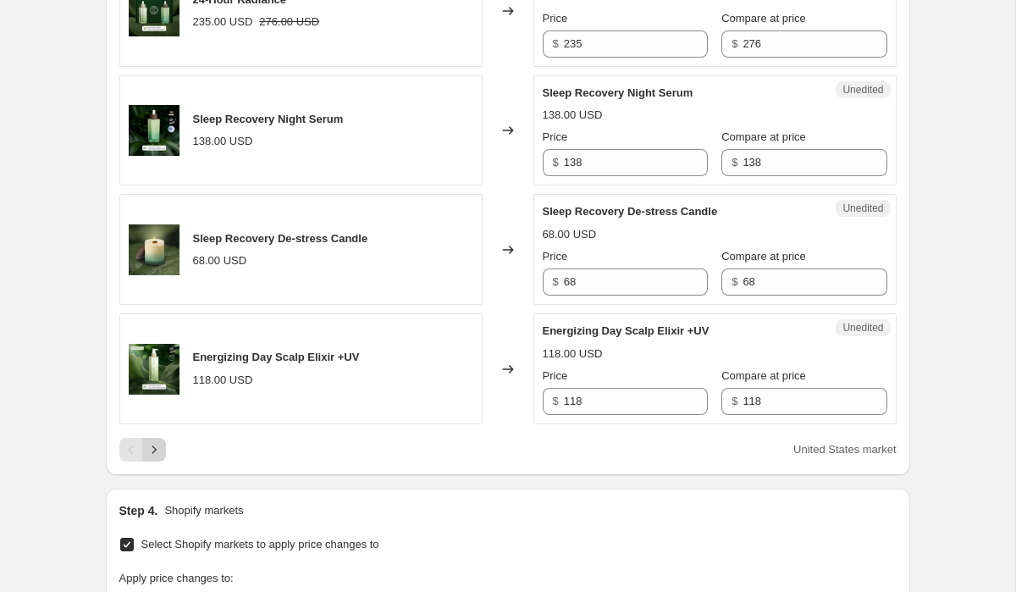
click at [157, 458] on icon "Next" at bounding box center [154, 449] width 17 height 17
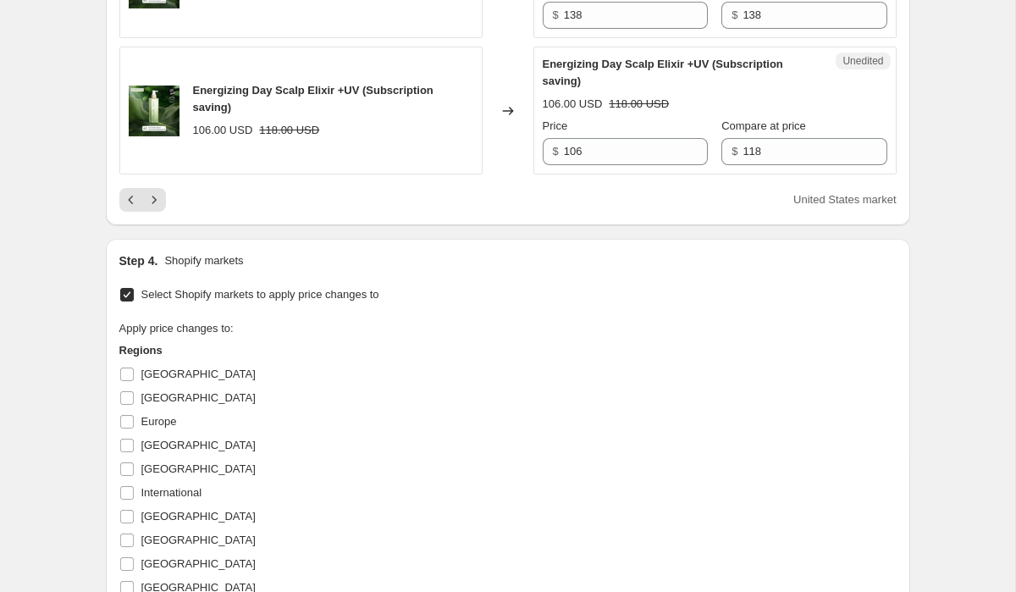
scroll to position [2859, 0]
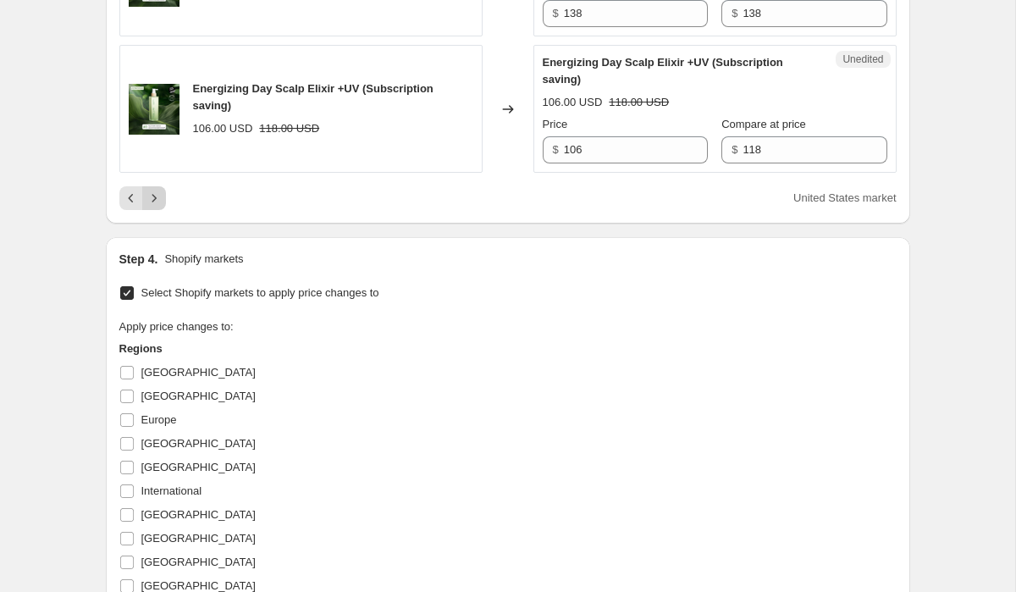
click at [157, 207] on icon "Next" at bounding box center [154, 198] width 17 height 17
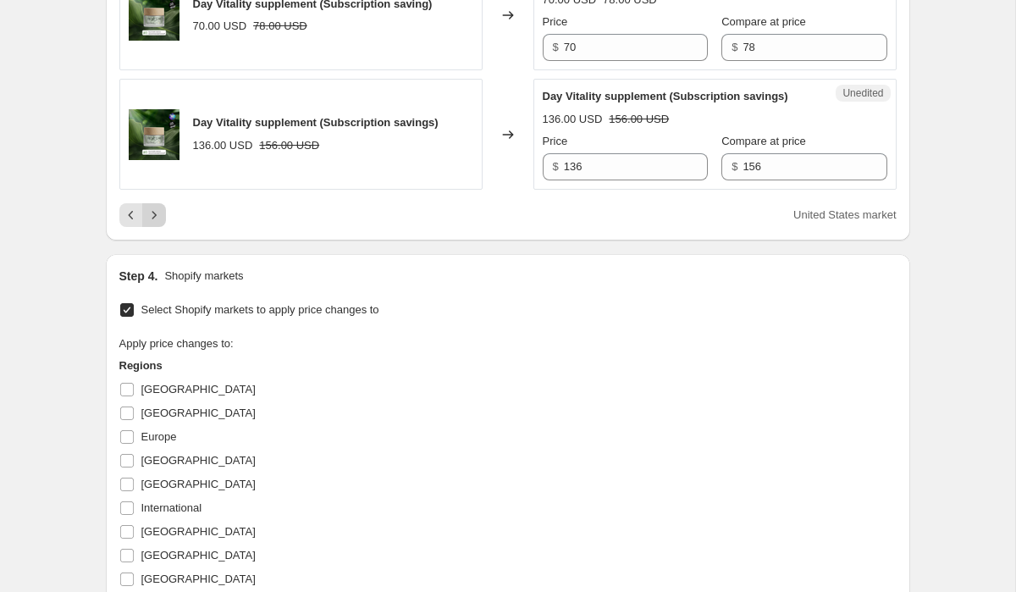
click at [156, 224] on icon "Next" at bounding box center [154, 215] width 17 height 17
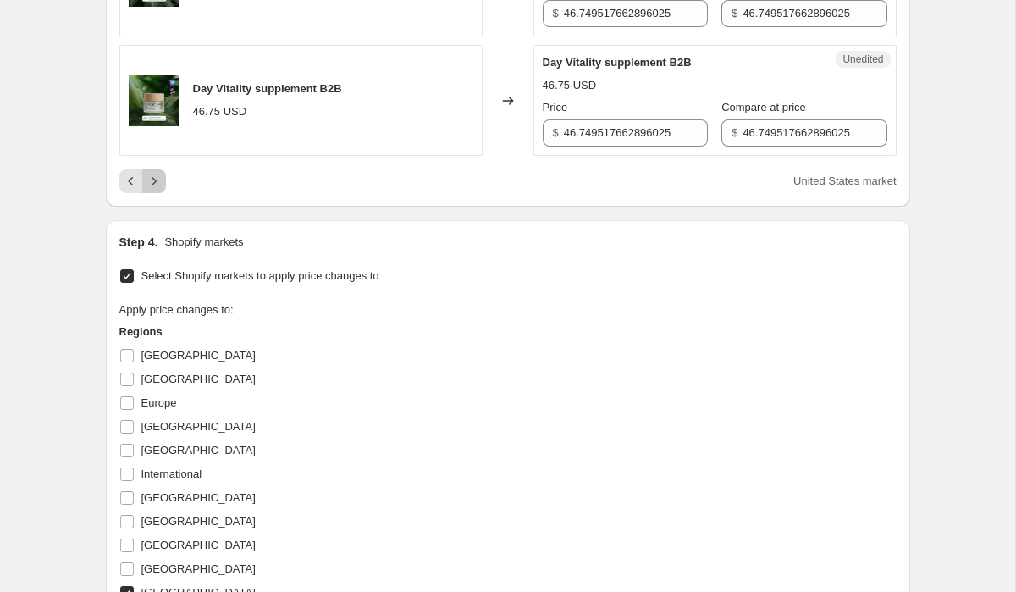
click at [153, 190] on icon "Next" at bounding box center [154, 181] width 17 height 17
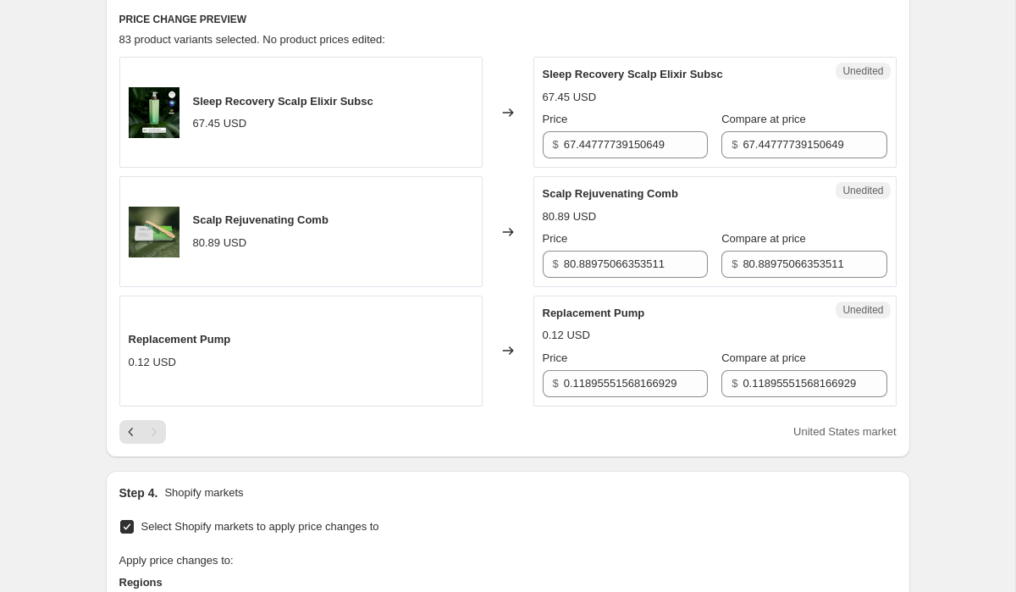
scroll to position [475, 0]
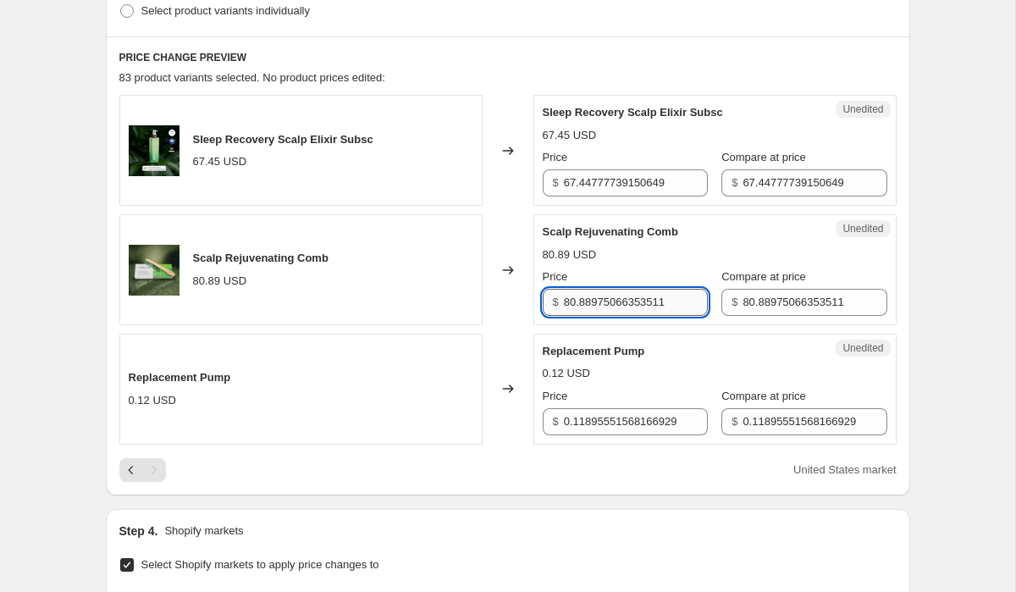
click at [617, 303] on input "80.88975066353511" at bounding box center [636, 302] width 144 height 27
click at [586, 302] on input "80.88975066353511" at bounding box center [636, 302] width 144 height 27
type input "78"
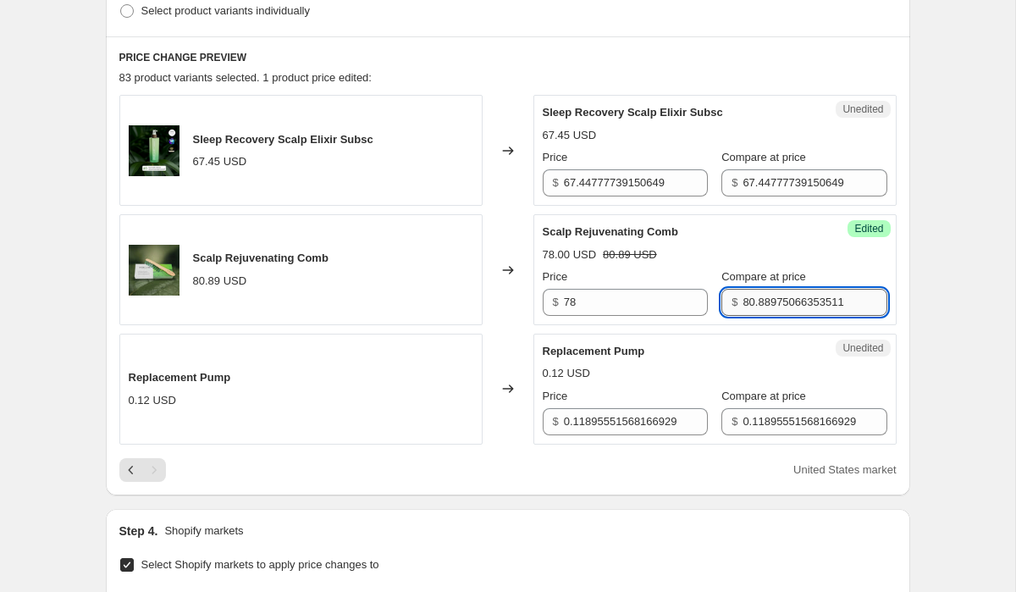
click at [743, 304] on input "80.88975066353511" at bounding box center [815, 302] width 144 height 27
type input "78"
click at [728, 252] on div "78.00 USD 80.89 USD" at bounding box center [715, 254] width 345 height 17
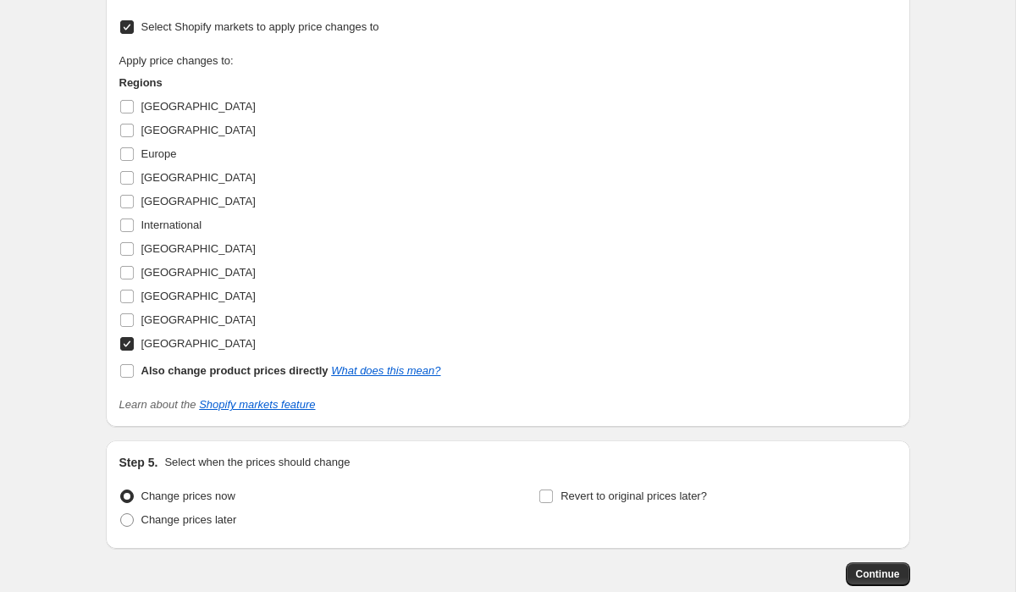
scroll to position [1110, 0]
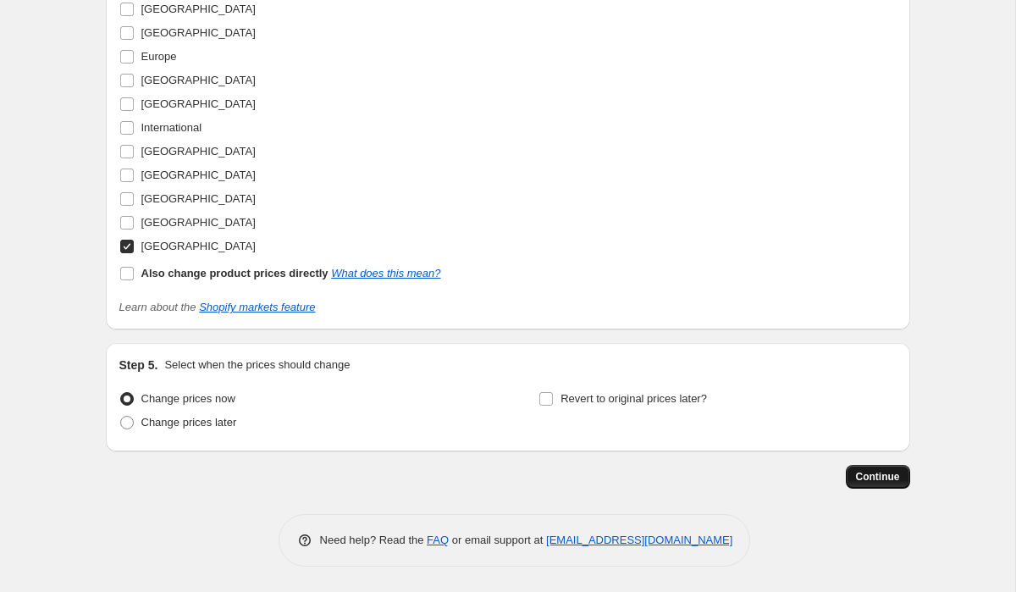
click at [887, 471] on span "Continue" at bounding box center [878, 477] width 44 height 14
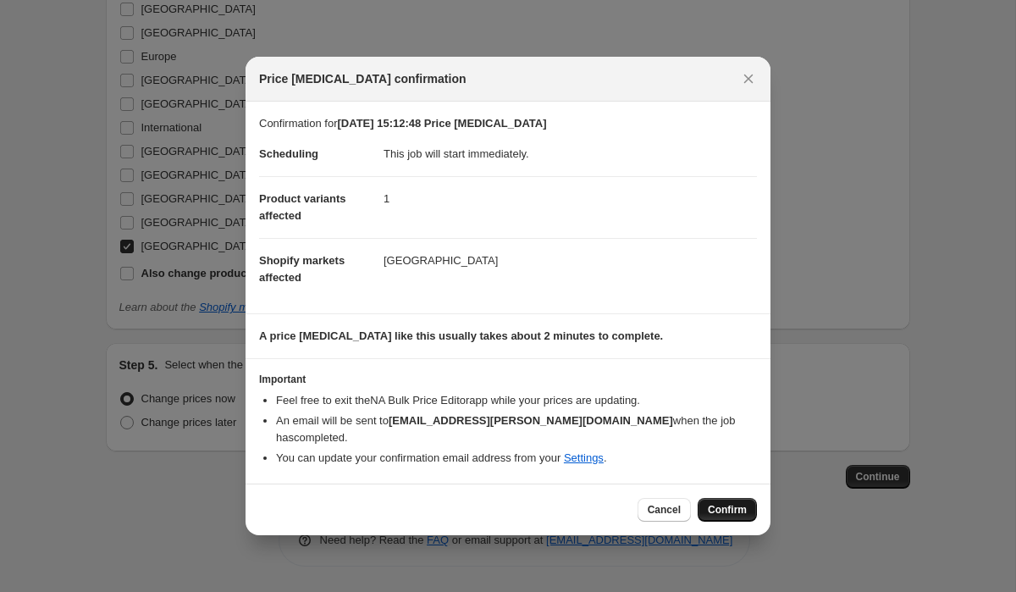
click at [728, 509] on span "Confirm" at bounding box center [727, 510] width 39 height 14
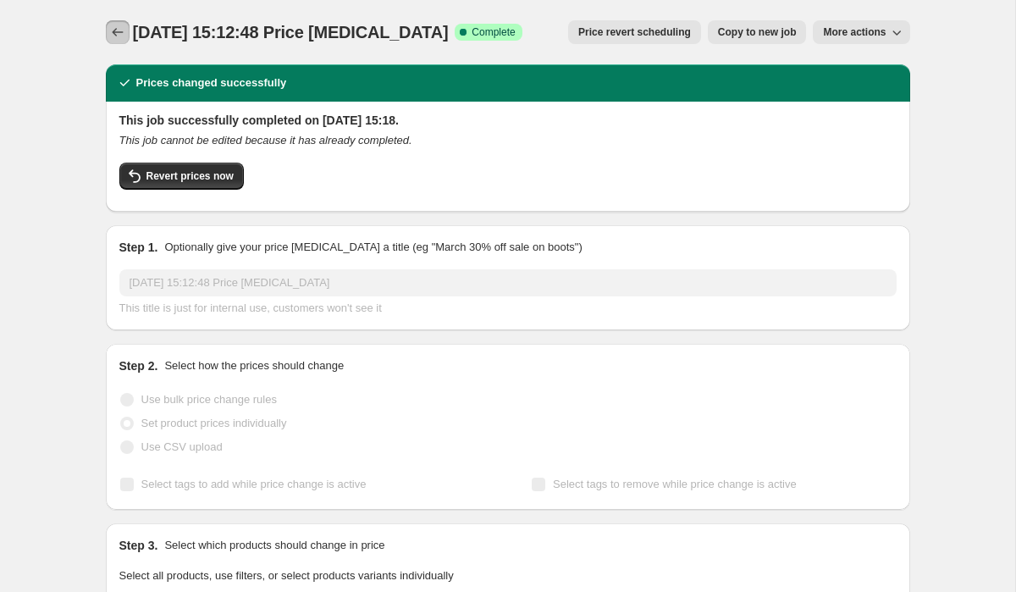
click at [120, 28] on icon "Price change jobs" at bounding box center [117, 32] width 17 height 17
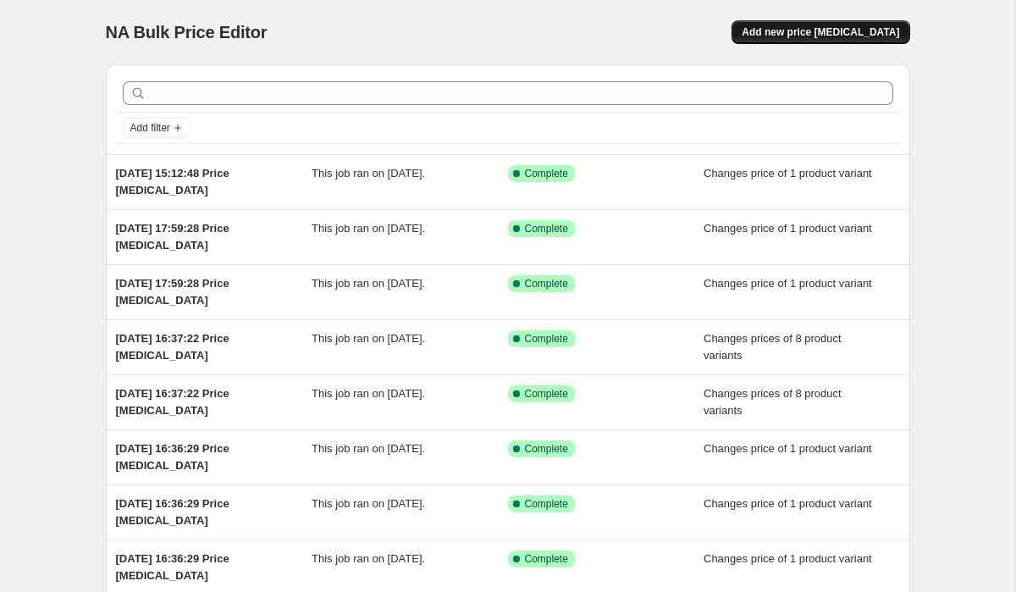
click at [811, 32] on span "Add new price [MEDICAL_DATA]" at bounding box center [821, 32] width 158 height 14
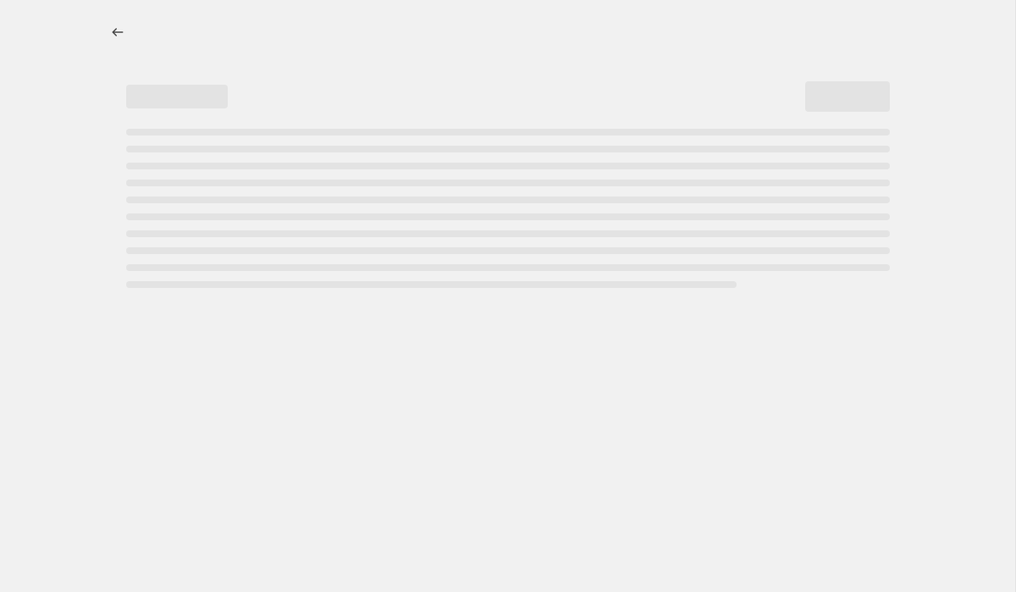
select select "percentage"
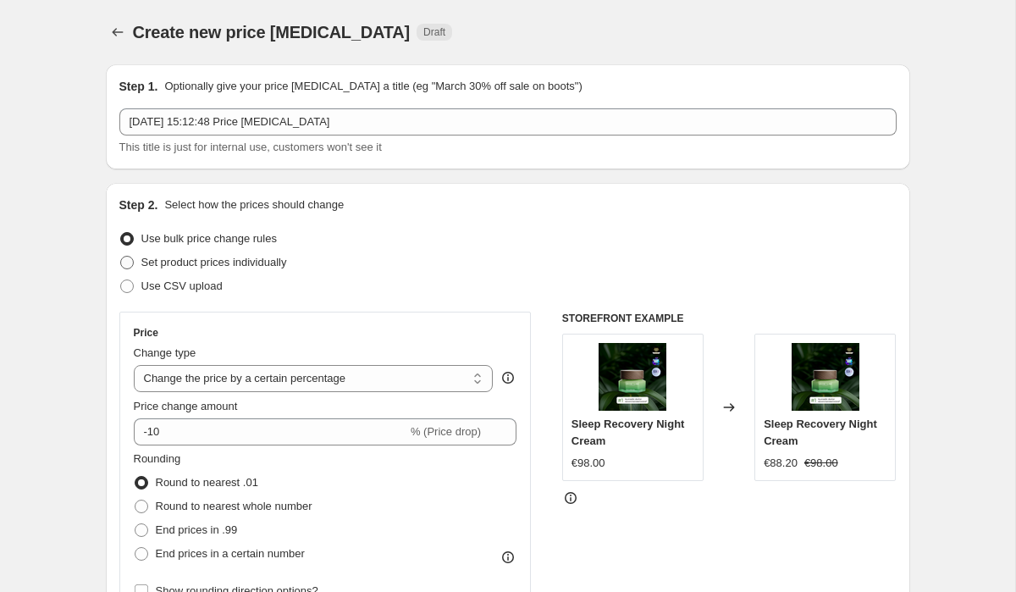
click at [129, 267] on span at bounding box center [127, 263] width 14 height 14
click at [121, 257] on input "Set product prices individually" at bounding box center [120, 256] width 1 height 1
radio input "true"
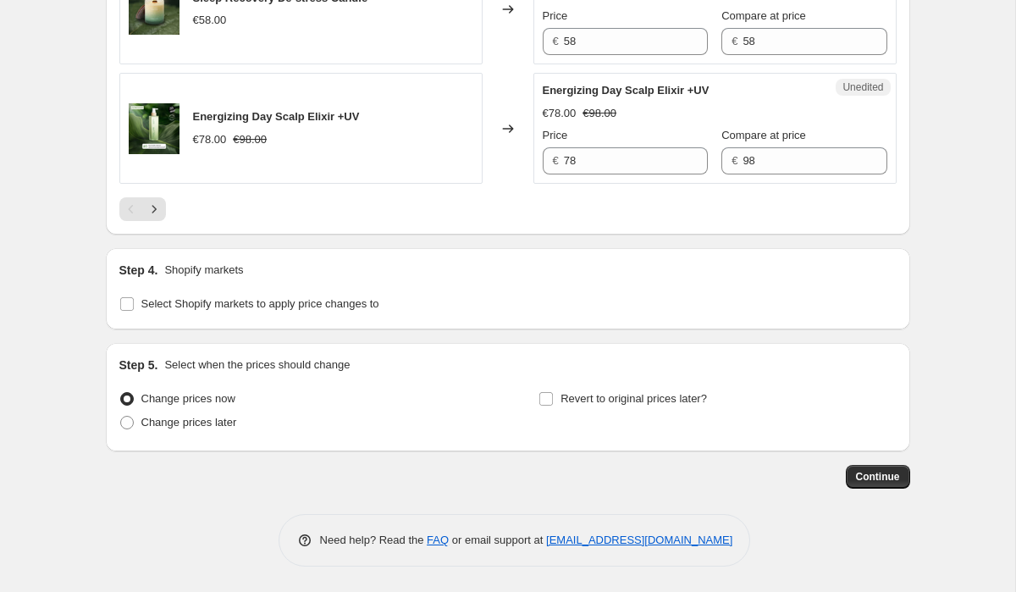
scroll to position [2831, 0]
click at [131, 303] on input "Select Shopify markets to apply price changes to" at bounding box center [127, 304] width 14 height 14
checkbox input "true"
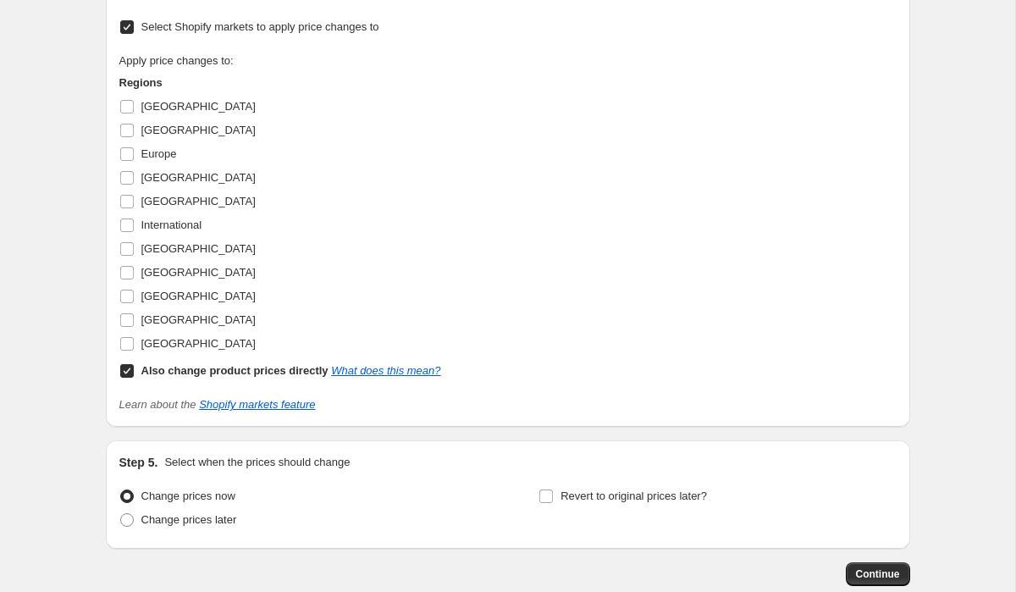
scroll to position [3042, 0]
click at [124, 376] on input "Also change product prices directly What does this mean?" at bounding box center [127, 370] width 14 height 14
checkbox input "false"
click at [124, 136] on input "[GEOGRAPHIC_DATA]" at bounding box center [127, 129] width 14 height 14
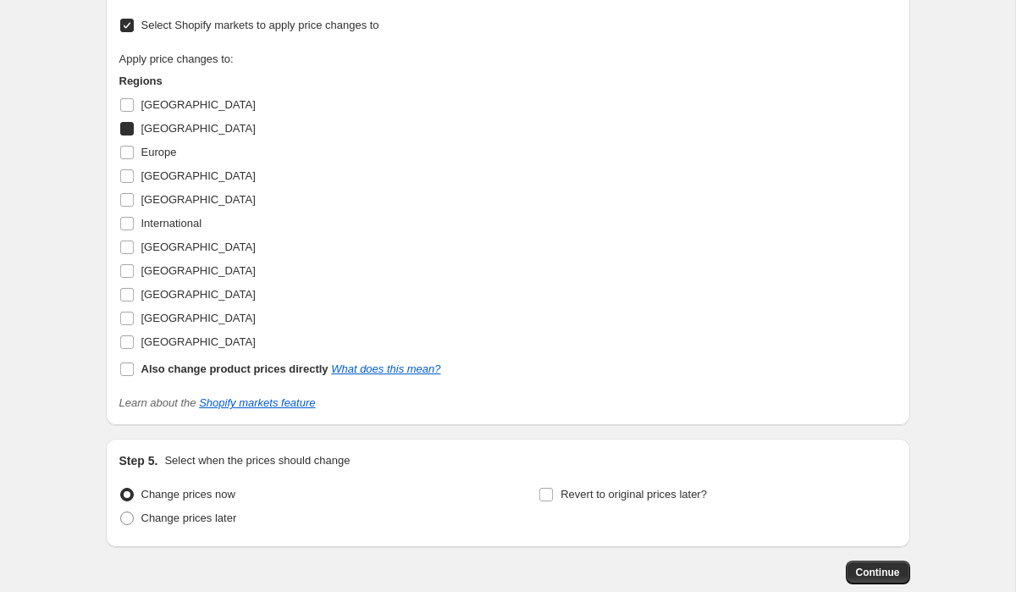
checkbox input "true"
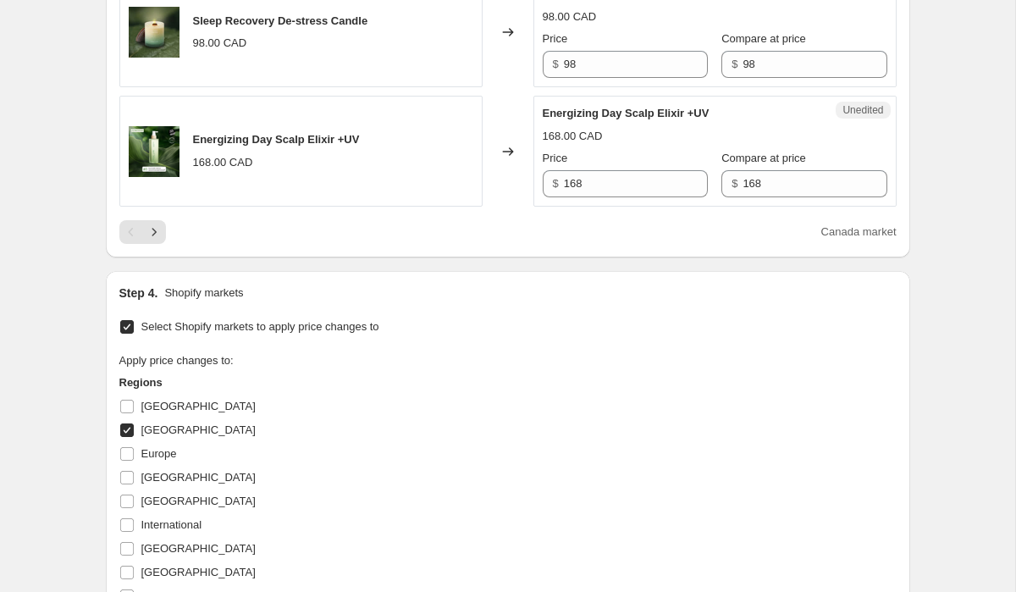
scroll to position [2732, 0]
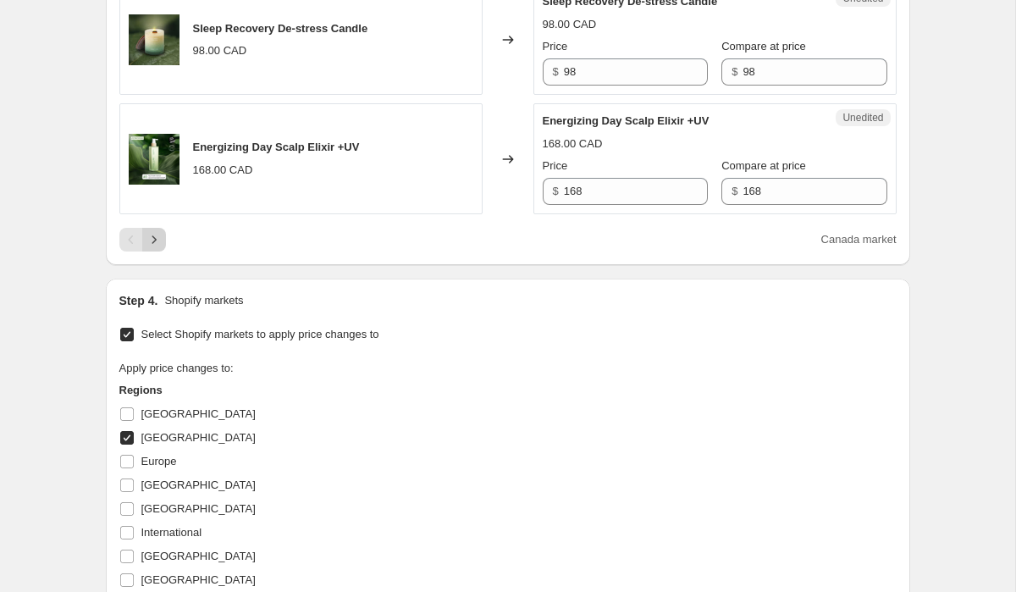
click at [152, 248] on icon "Next" at bounding box center [154, 239] width 17 height 17
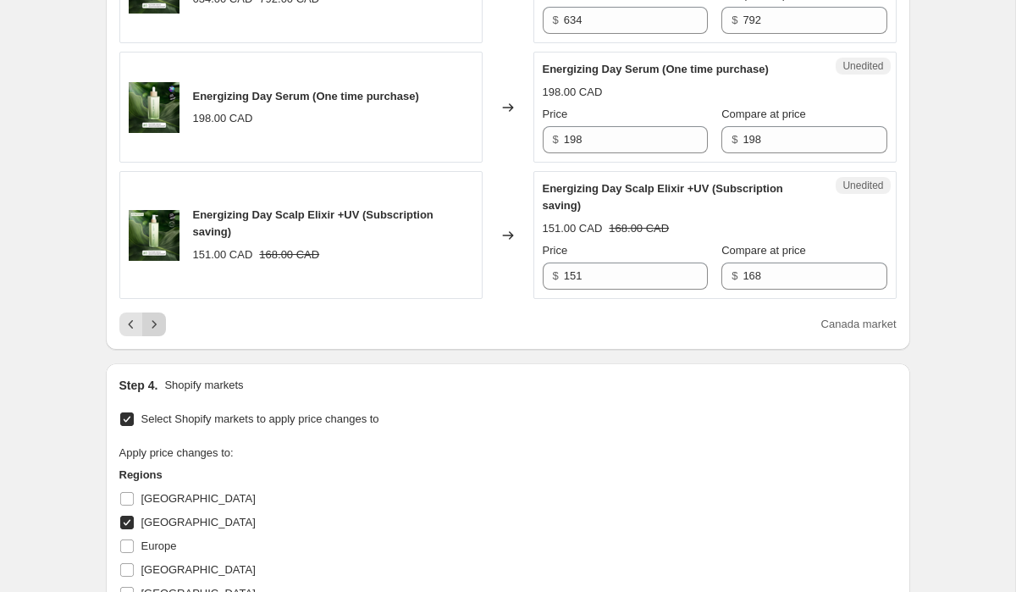
click at [158, 333] on icon "Next" at bounding box center [154, 324] width 17 height 17
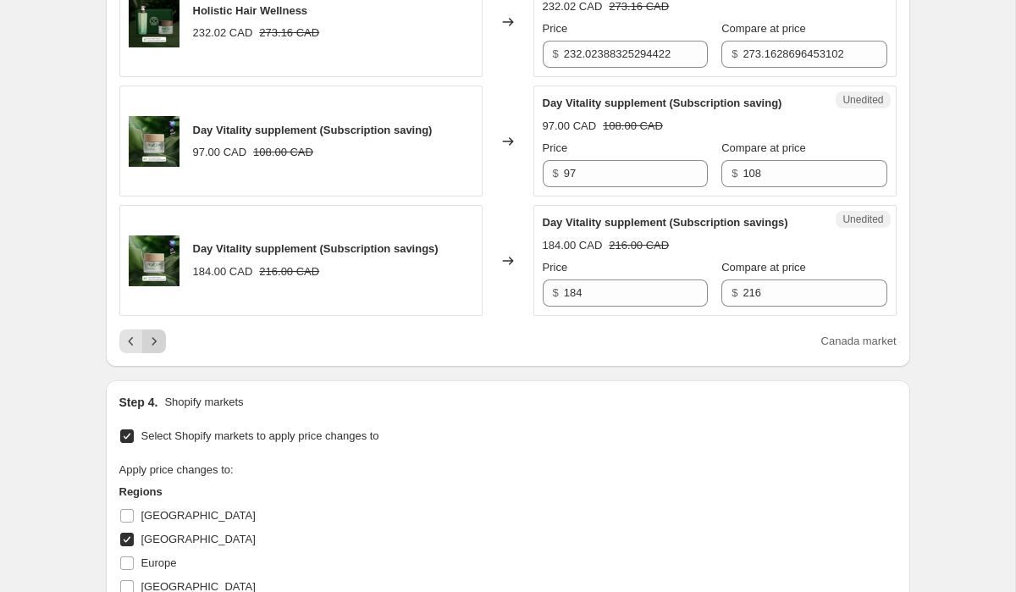
click at [147, 350] on icon "Next" at bounding box center [154, 341] width 17 height 17
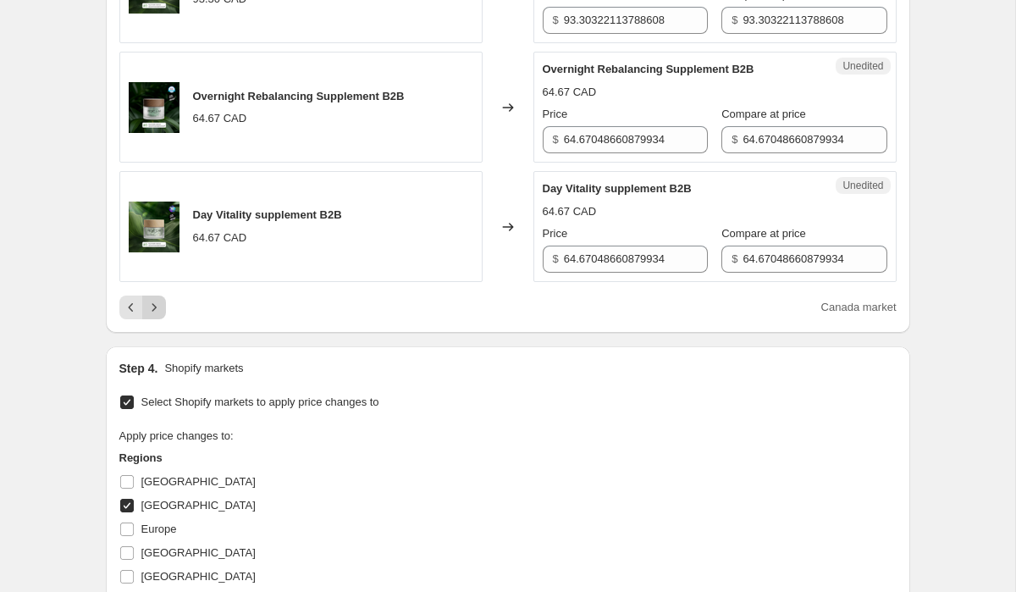
click at [158, 316] on icon "Next" at bounding box center [154, 307] width 17 height 17
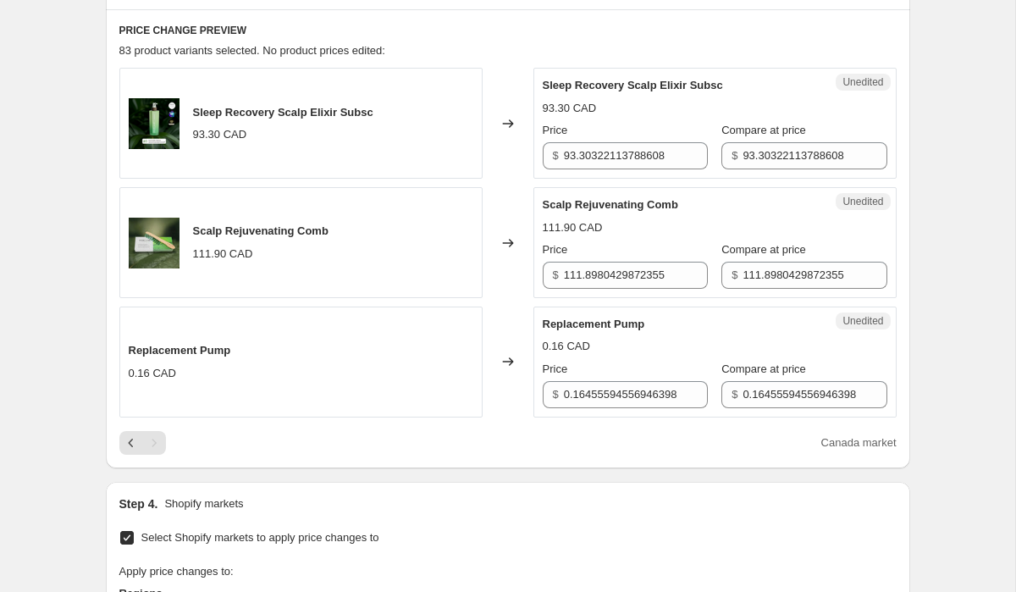
scroll to position [501, 0]
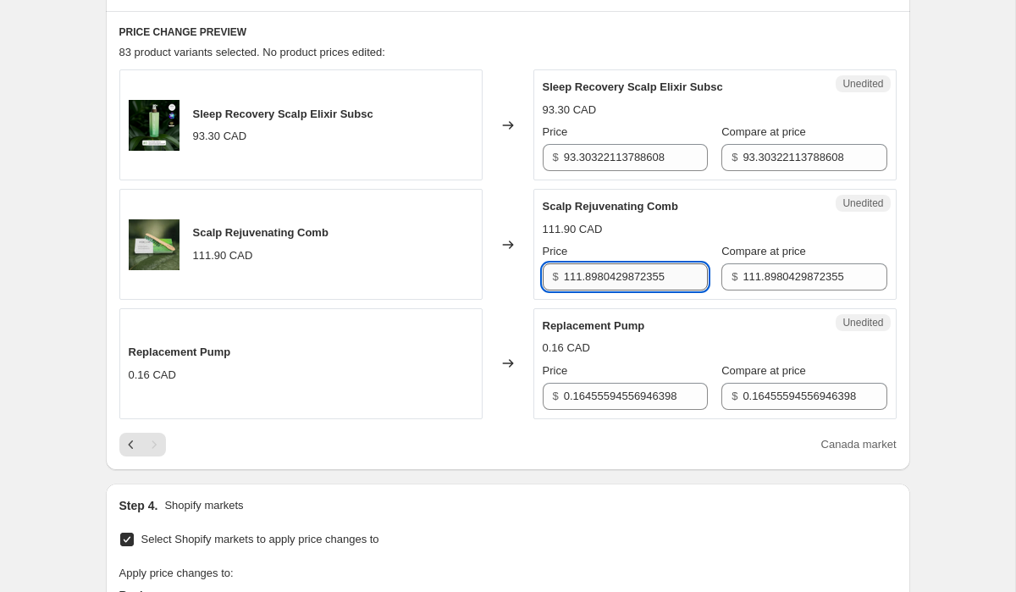
click at [611, 279] on input "111.8980429872355" at bounding box center [636, 276] width 144 height 27
type input "109"
click at [745, 280] on input "111.8980429872355" at bounding box center [815, 276] width 144 height 27
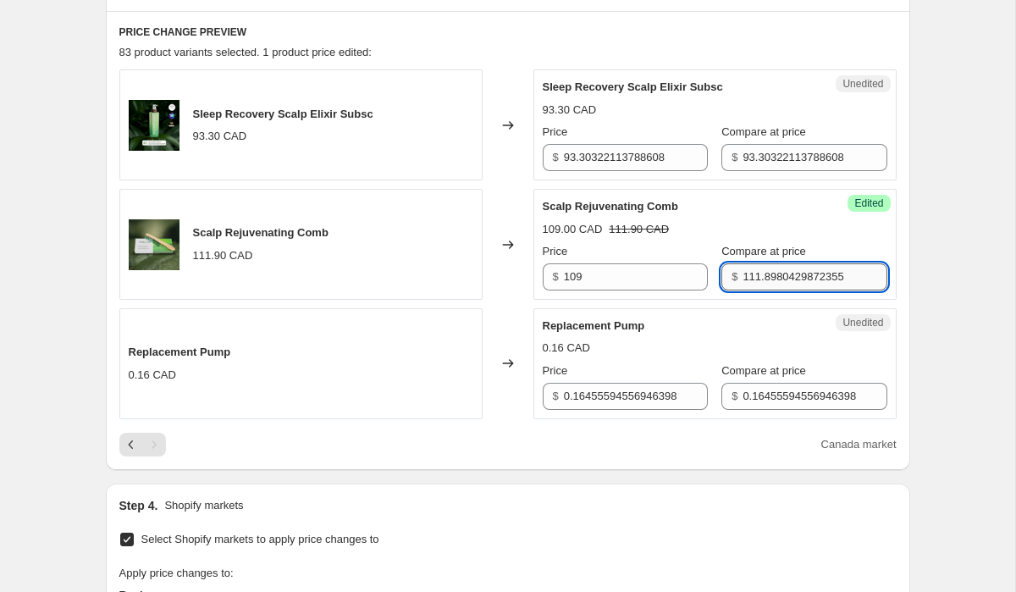
click at [745, 280] on input "111.8980429872355" at bounding box center [815, 276] width 144 height 27
type input "109"
click at [762, 215] on div "Scalp Rejuvenating Comb" at bounding box center [681, 206] width 277 height 17
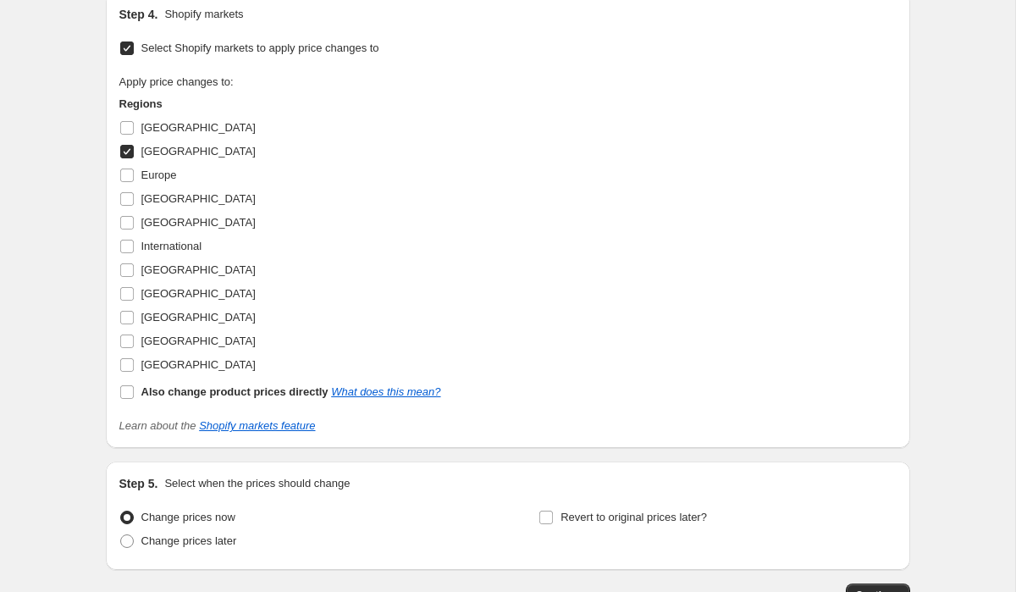
scroll to position [1110, 0]
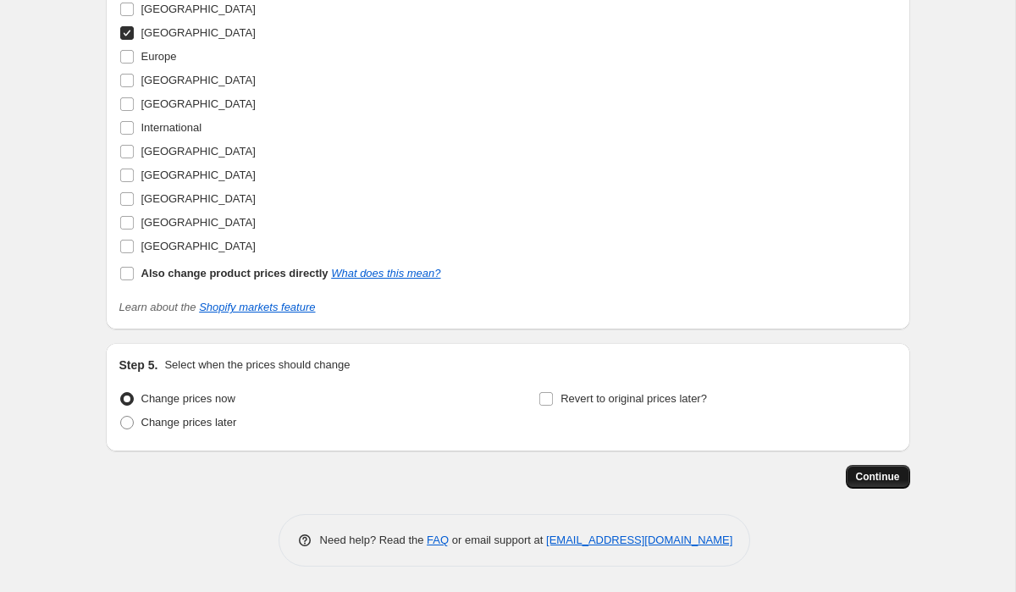
click at [871, 476] on span "Continue" at bounding box center [878, 477] width 44 height 14
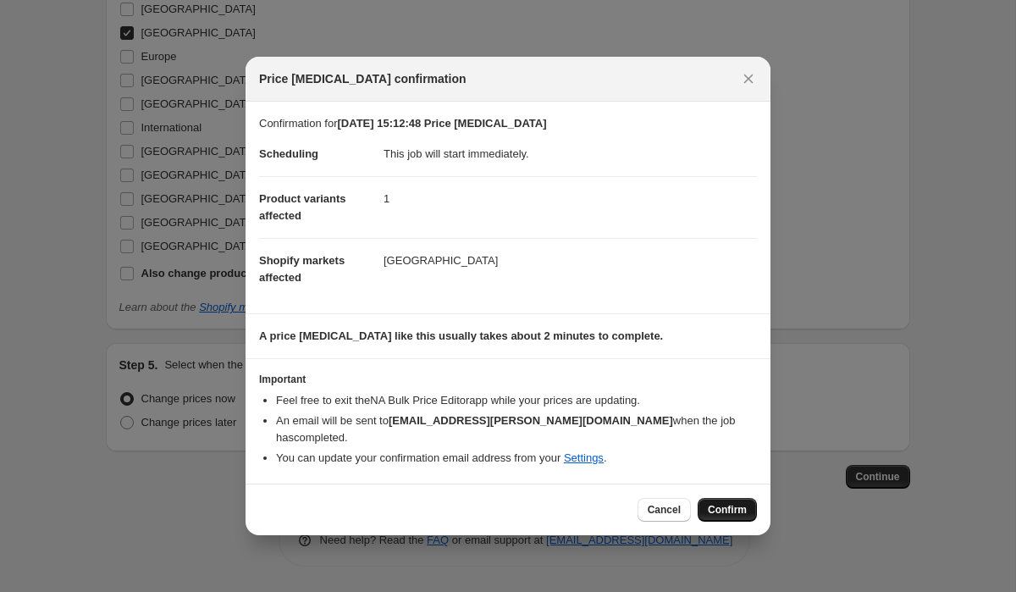
click at [726, 508] on span "Confirm" at bounding box center [727, 510] width 39 height 14
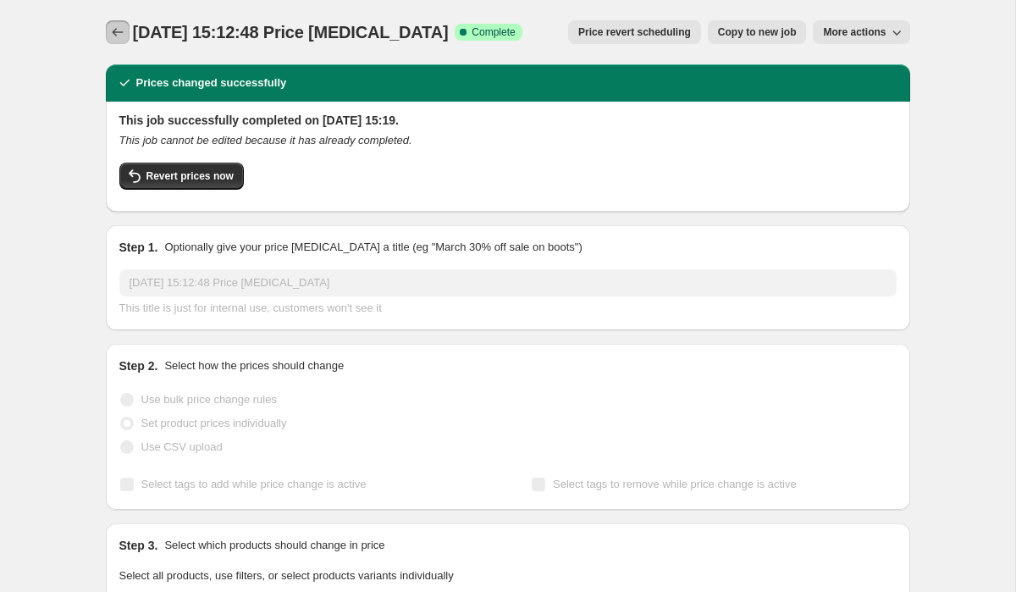
click at [111, 42] on button "Price change jobs" at bounding box center [118, 32] width 24 height 24
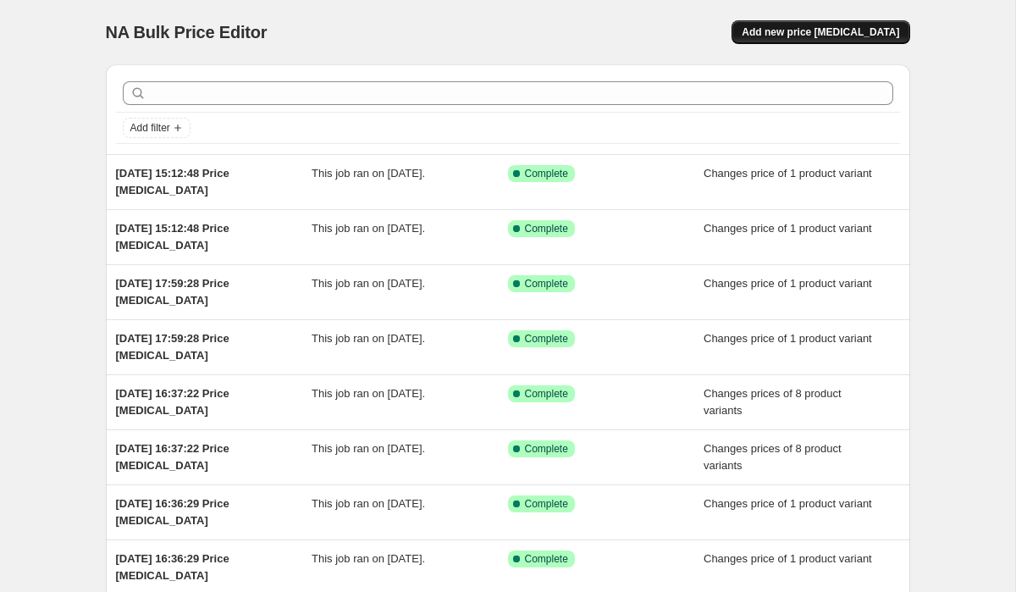
click at [778, 32] on span "Add new price [MEDICAL_DATA]" at bounding box center [821, 32] width 158 height 14
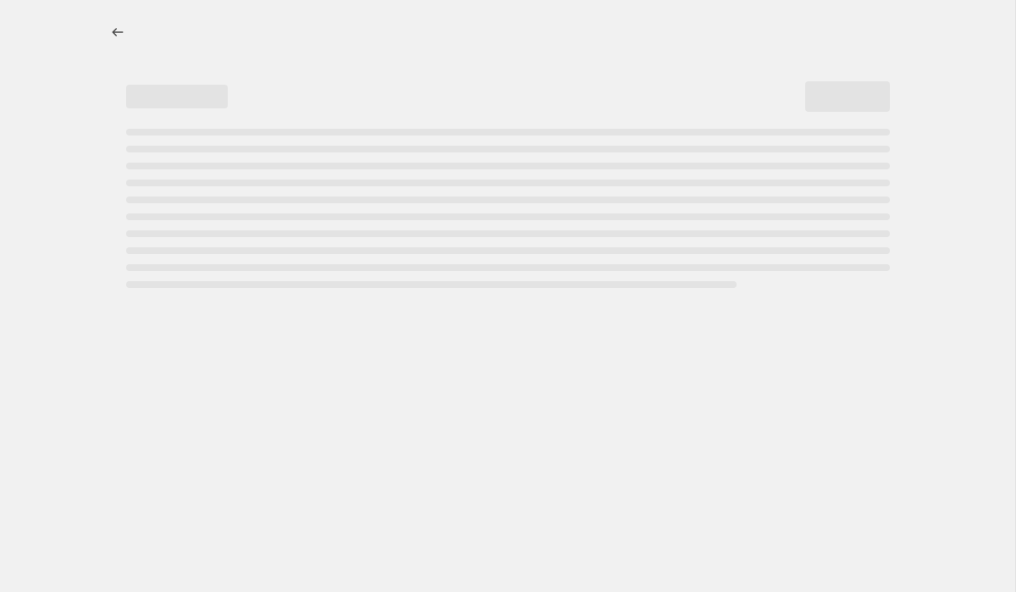
select select "percentage"
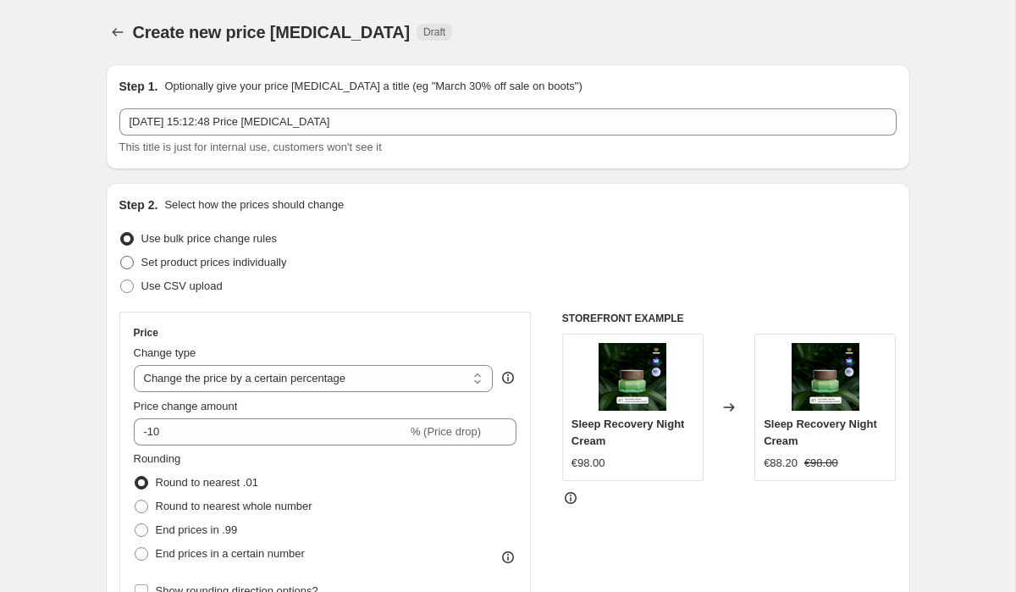
click at [130, 260] on span at bounding box center [127, 263] width 14 height 14
click at [121, 257] on input "Set product prices individually" at bounding box center [120, 256] width 1 height 1
radio input "true"
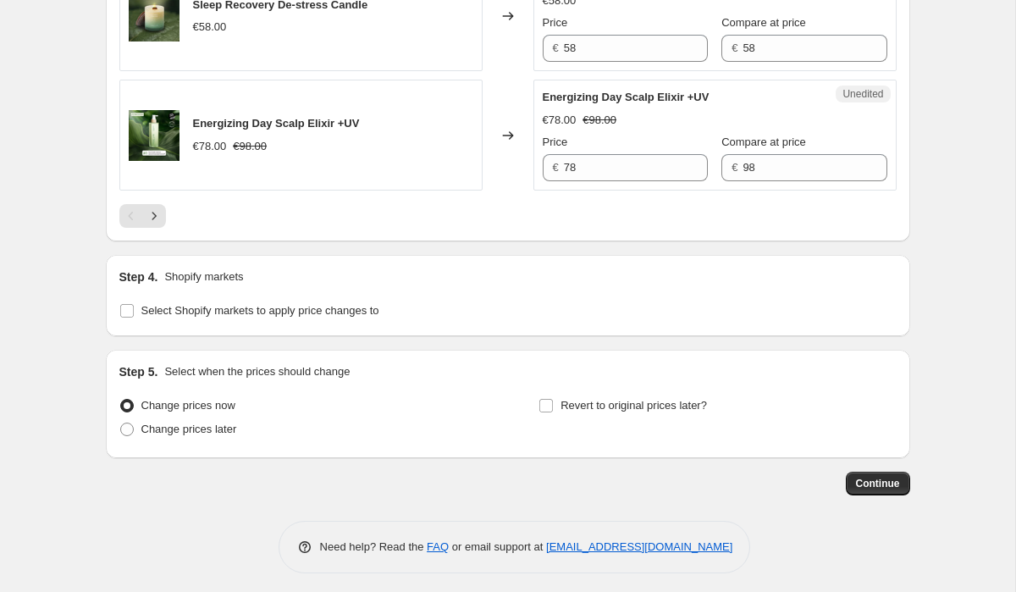
scroll to position [2831, 0]
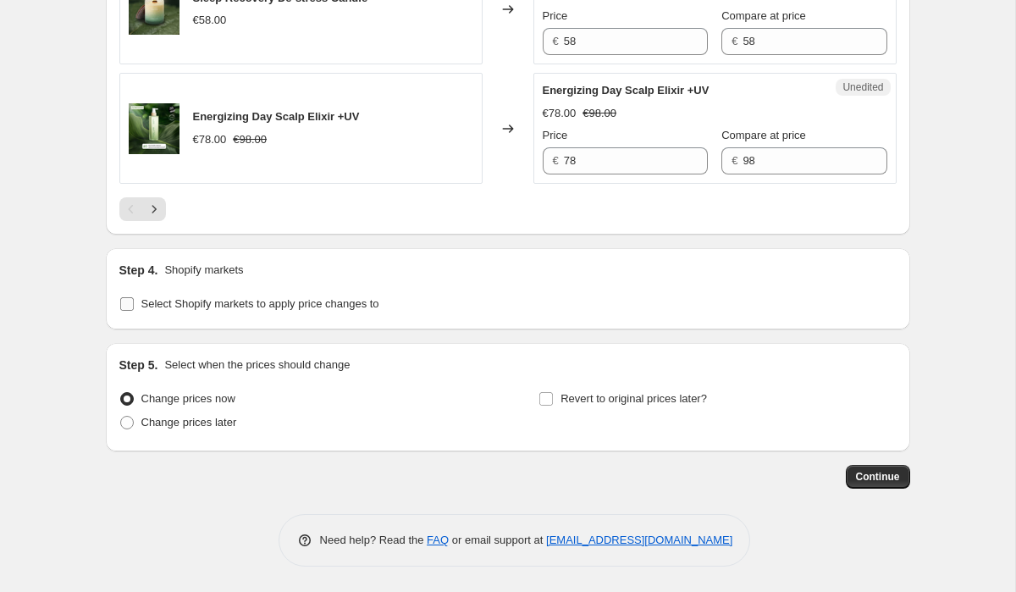
click at [130, 307] on input "Select Shopify markets to apply price changes to" at bounding box center [127, 304] width 14 height 14
checkbox input "true"
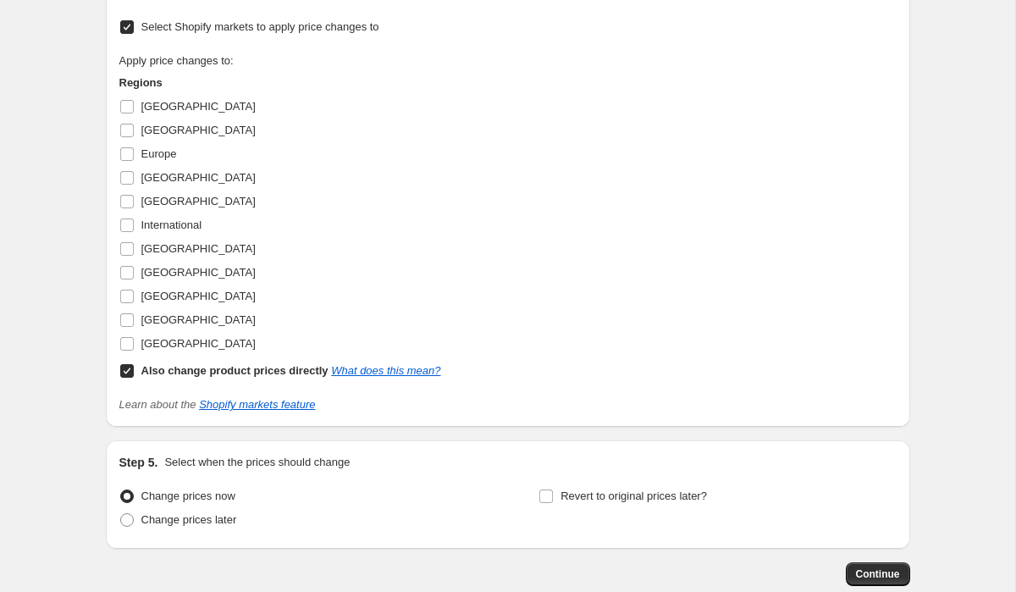
scroll to position [3051, 0]
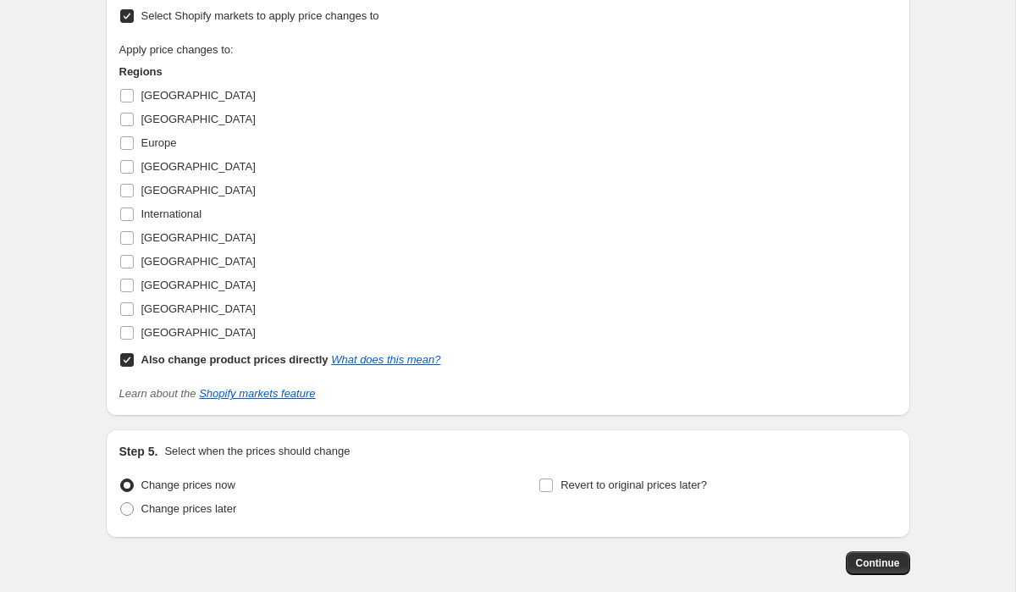
click at [130, 367] on input "Also change product prices directly What does this mean?" at bounding box center [127, 360] width 14 height 14
checkbox input "false"
click at [126, 126] on input "[GEOGRAPHIC_DATA]" at bounding box center [127, 120] width 14 height 14
checkbox input "true"
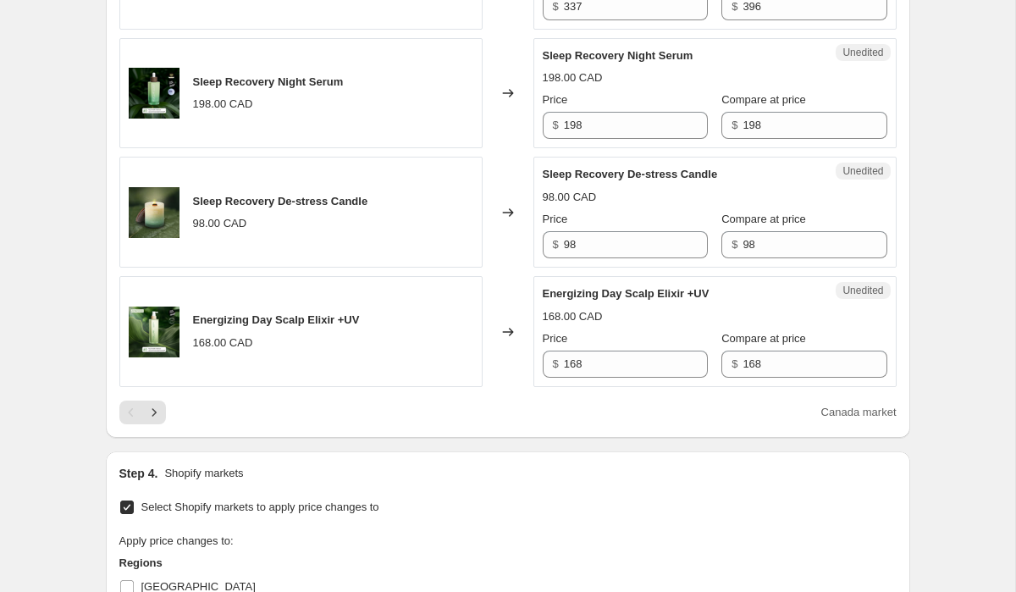
scroll to position [2577, 0]
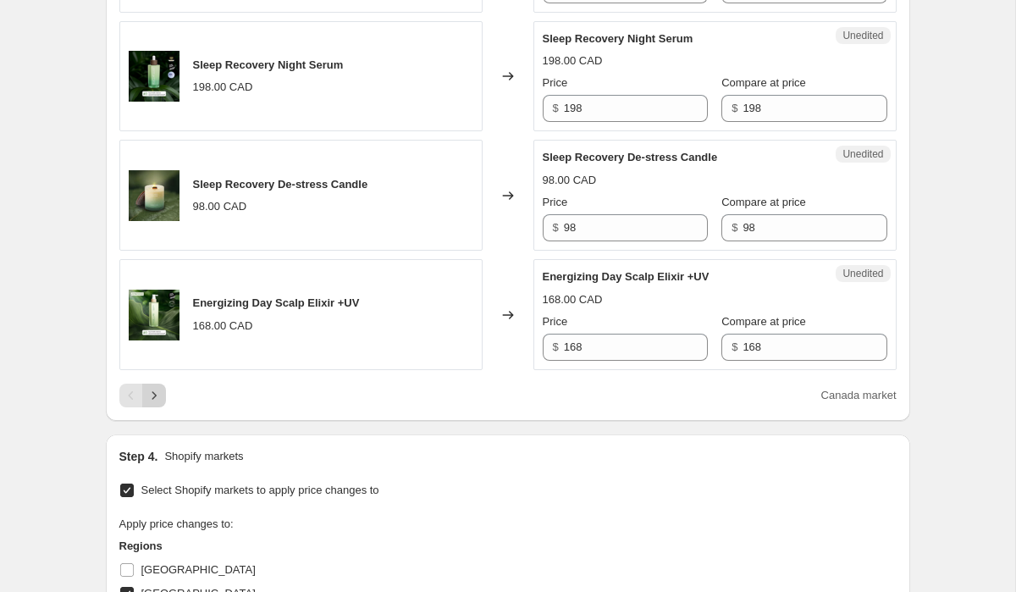
click at [158, 404] on icon "Next" at bounding box center [154, 395] width 17 height 17
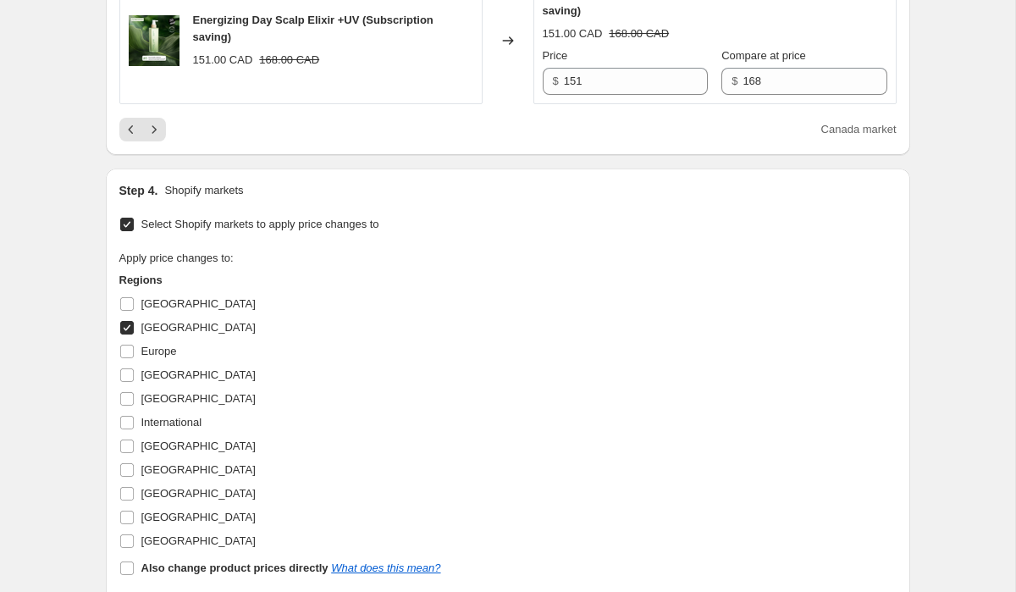
scroll to position [2944, 0]
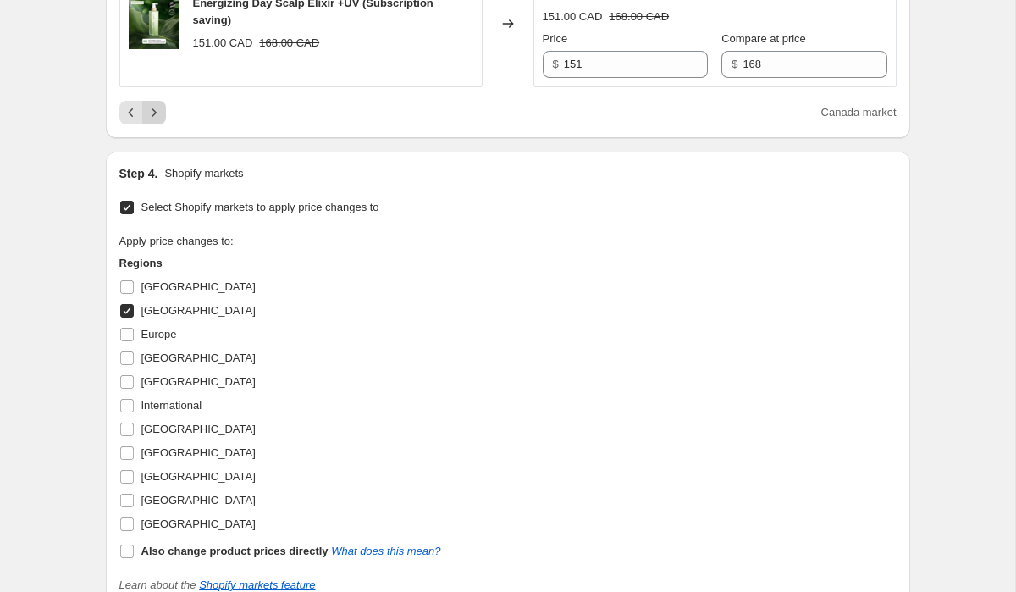
click at [156, 121] on icon "Next" at bounding box center [154, 112] width 17 height 17
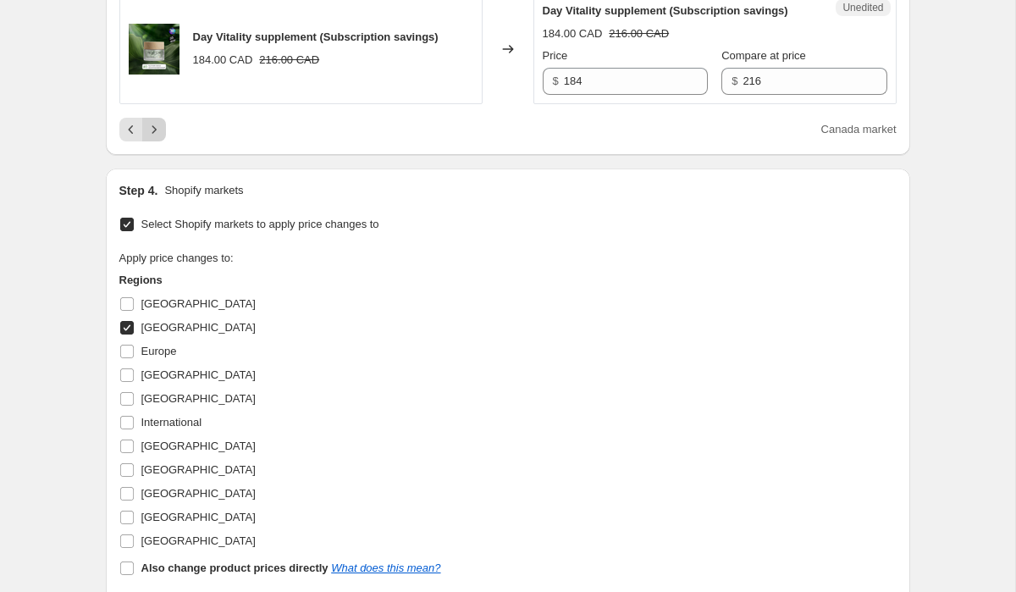
click at [152, 138] on icon "Next" at bounding box center [154, 129] width 17 height 17
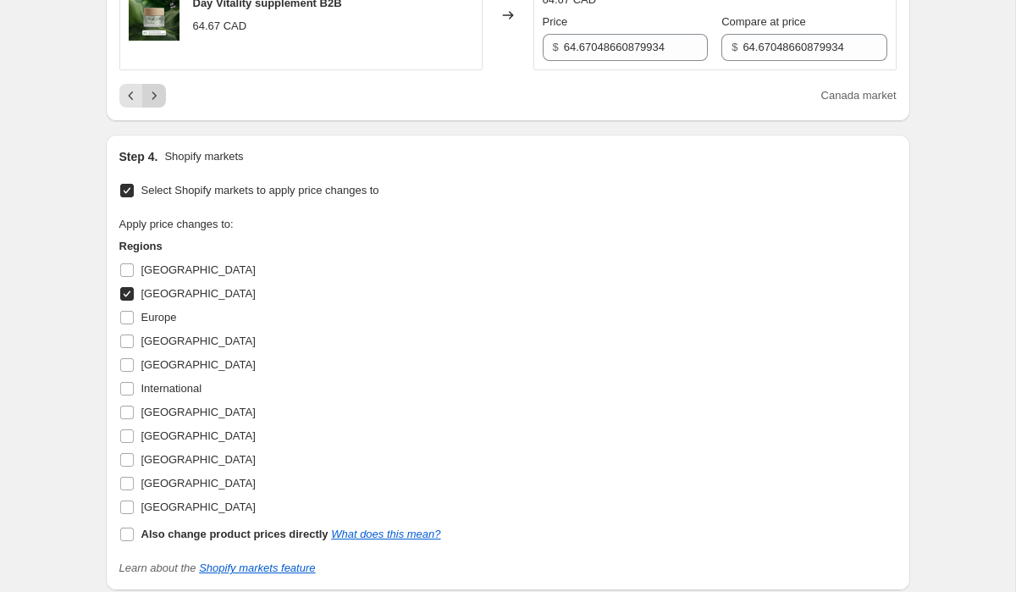
click at [154, 104] on icon "Next" at bounding box center [154, 95] width 17 height 17
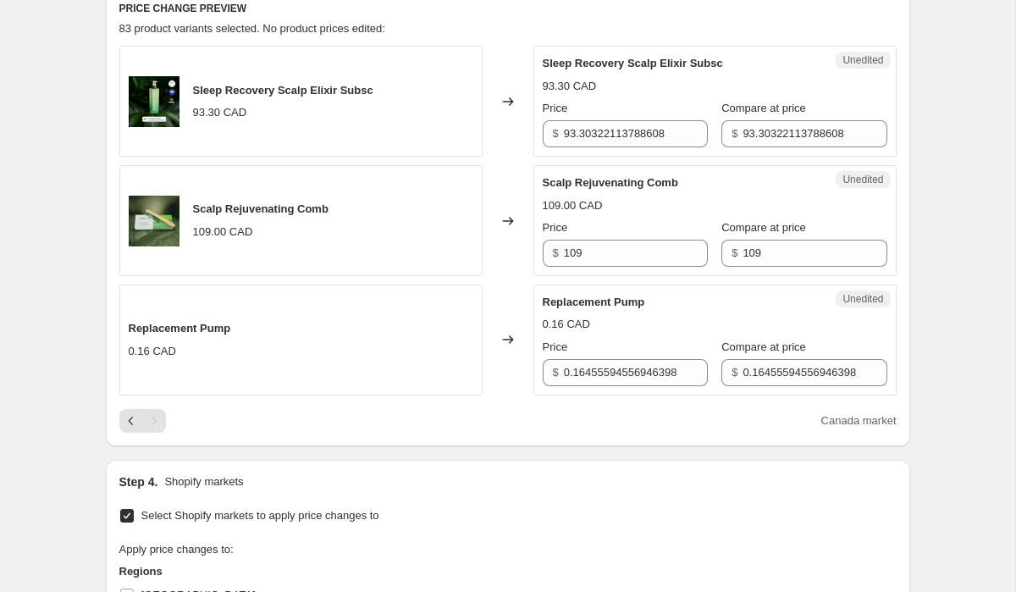
scroll to position [517, 0]
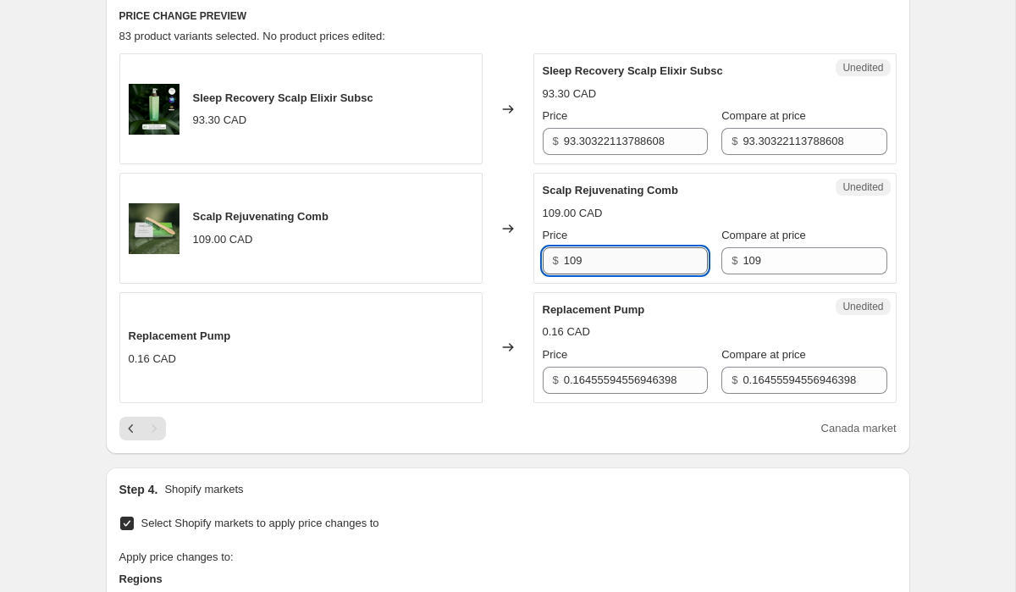
click at [630, 263] on input "109" at bounding box center [636, 260] width 144 height 27
type input "108"
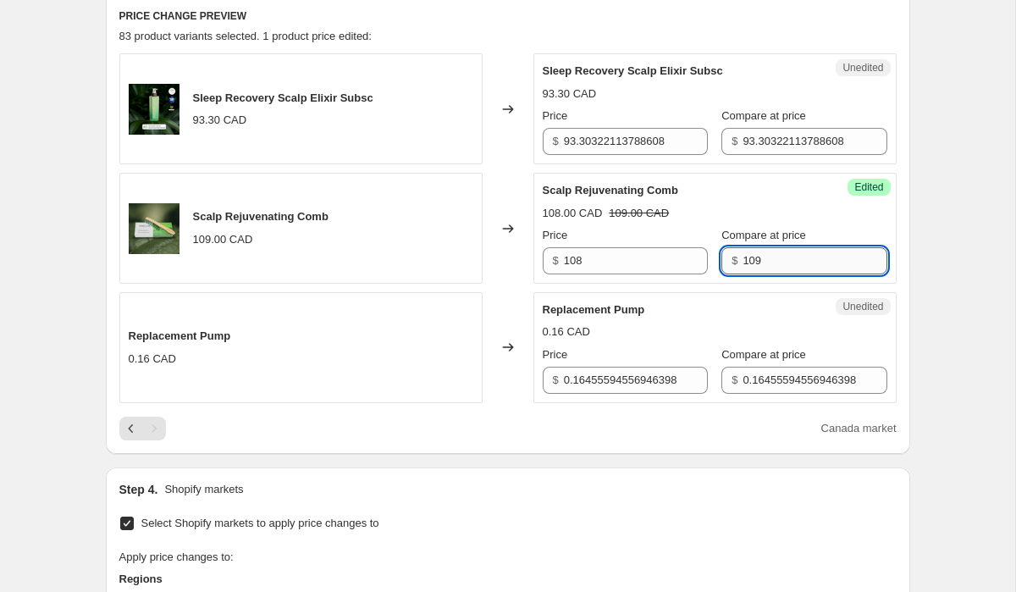
click at [757, 257] on input "109" at bounding box center [815, 260] width 144 height 27
type input "108"
click at [795, 197] on div "Scalp Rejuvenating Comb 108.00 CAD Price $ 108 Compare at price $ 108" at bounding box center [715, 228] width 345 height 92
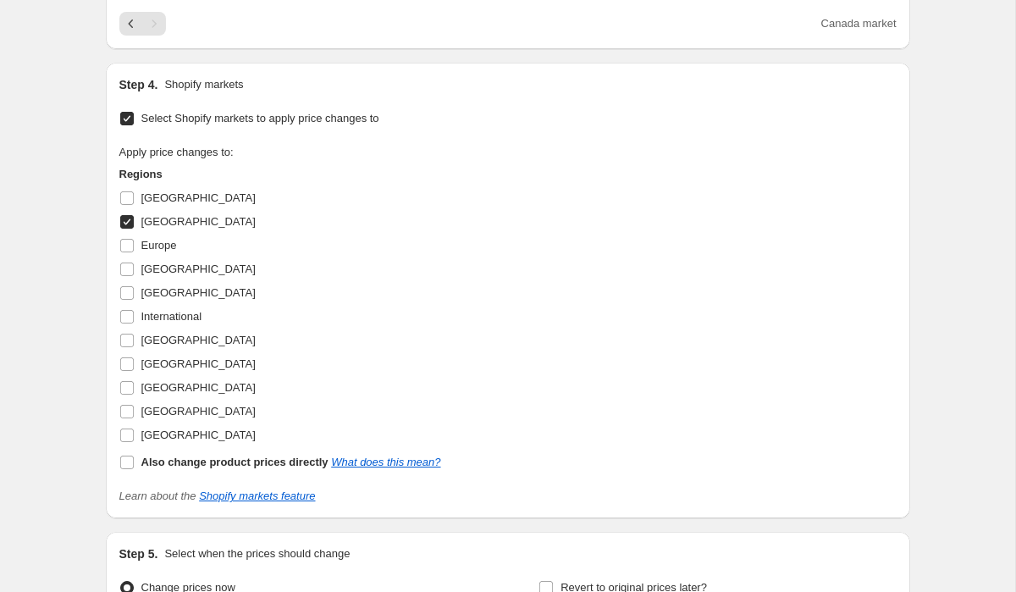
scroll to position [1110, 0]
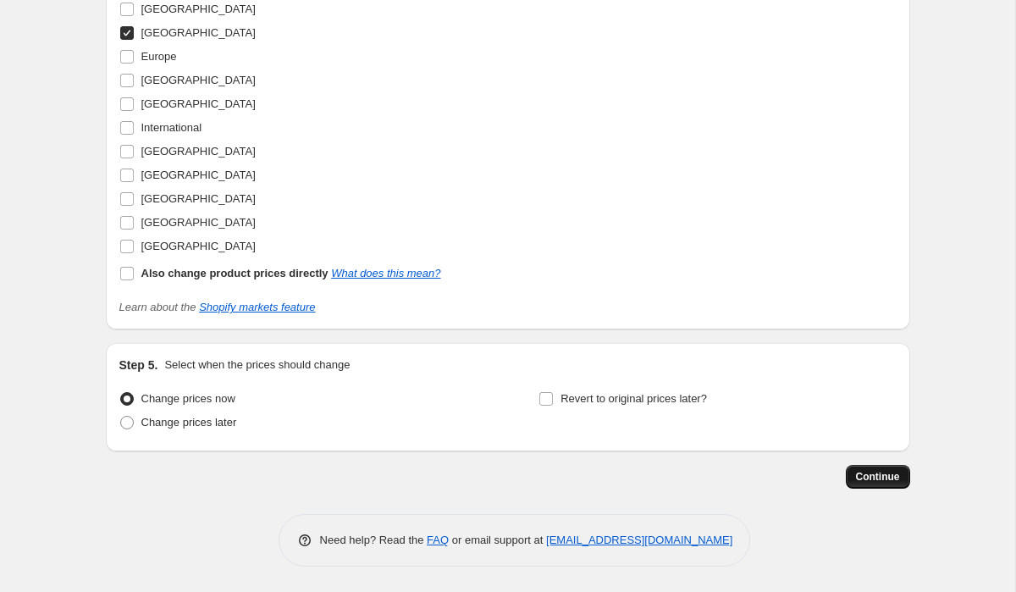
click at [851, 467] on button "Continue" at bounding box center [878, 477] width 64 height 24
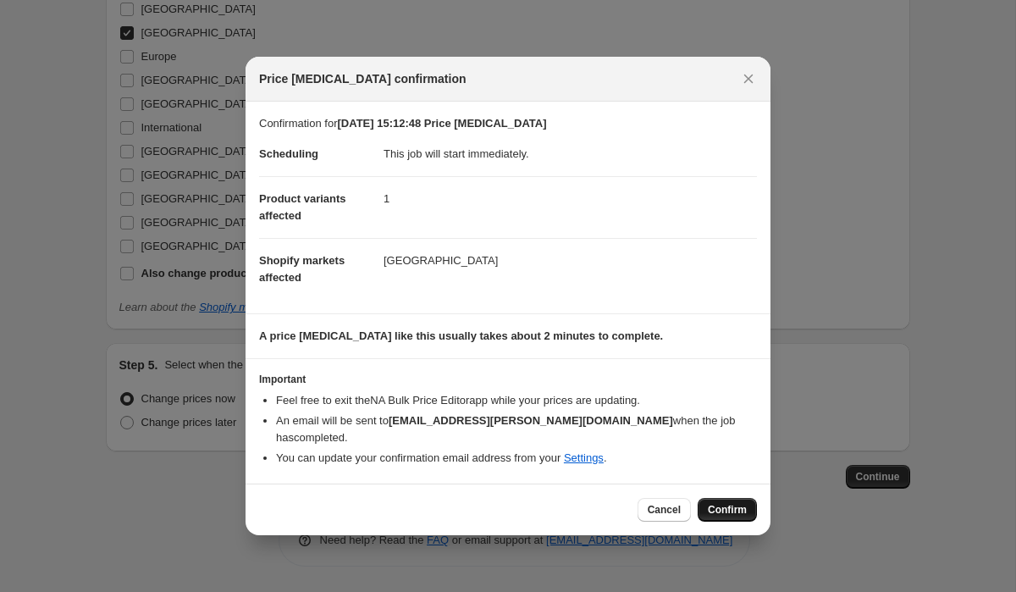
click at [715, 506] on span "Confirm" at bounding box center [727, 510] width 39 height 14
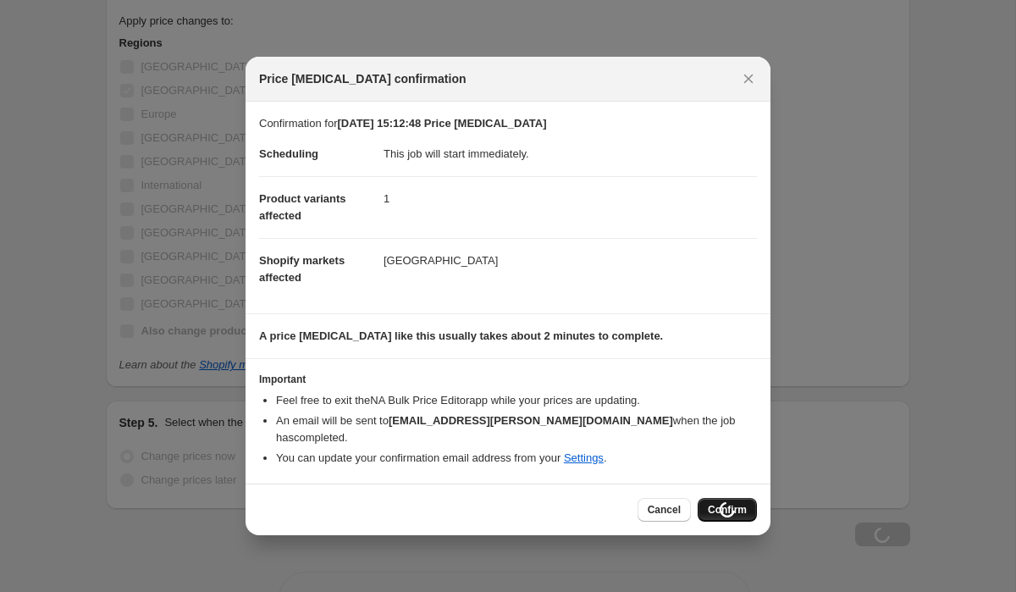
scroll to position [1168, 0]
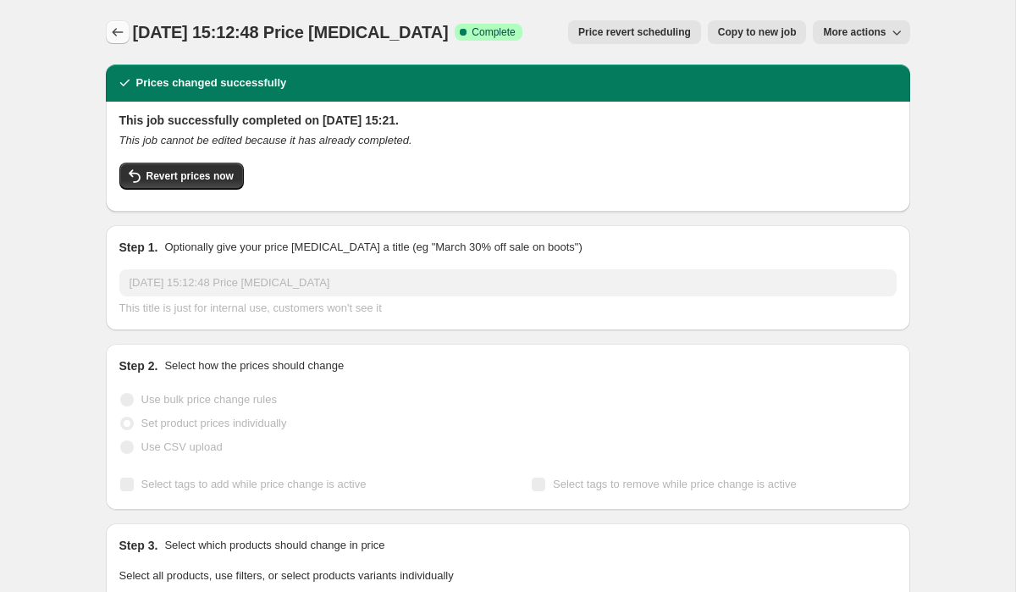
click at [121, 35] on icon "Price change jobs" at bounding box center [117, 32] width 17 height 17
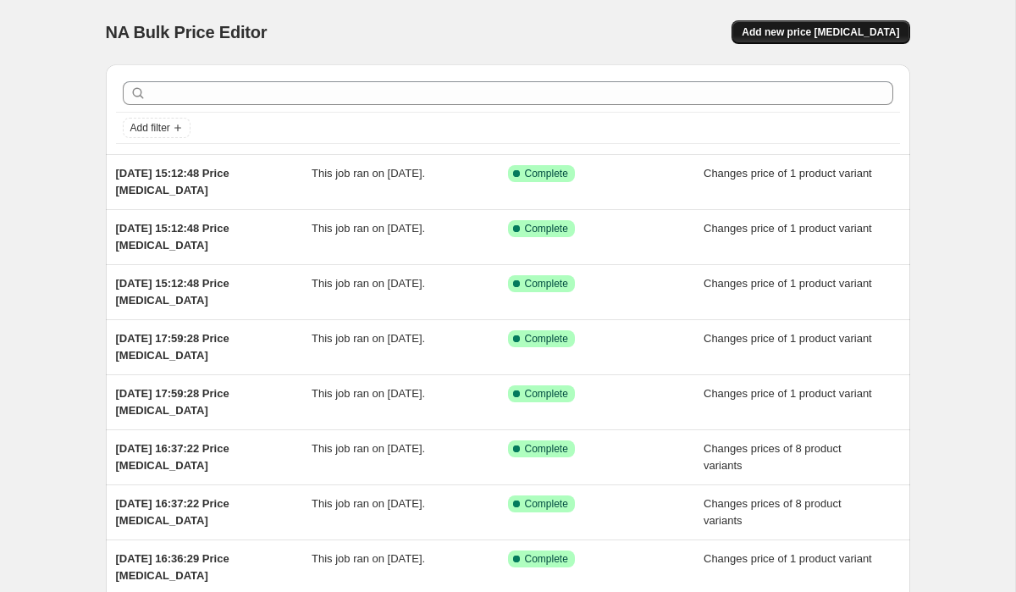
click at [822, 29] on span "Add new price [MEDICAL_DATA]" at bounding box center [821, 32] width 158 height 14
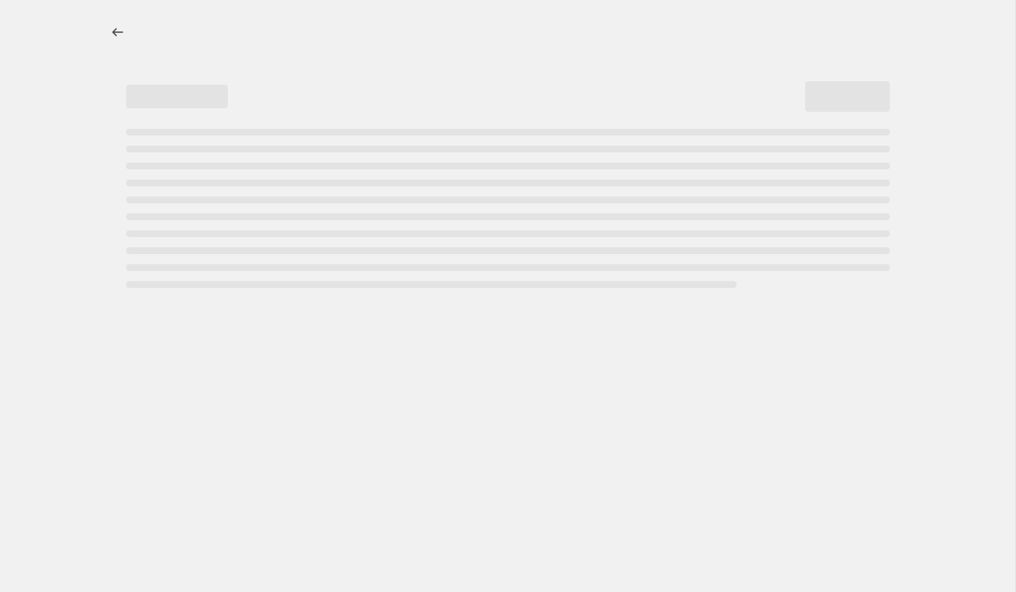
select select "percentage"
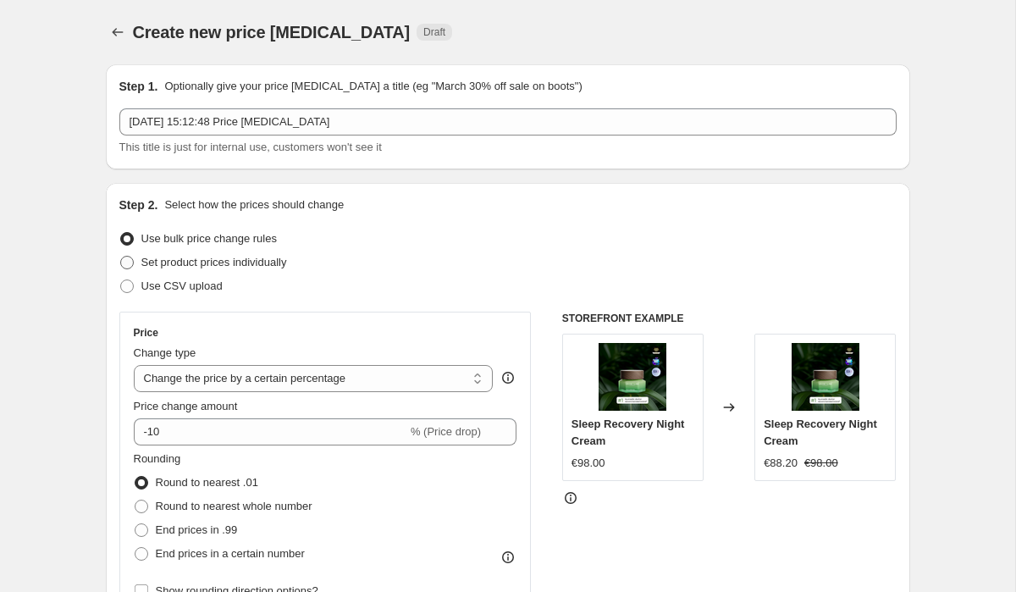
click at [120, 263] on span at bounding box center [127, 263] width 14 height 14
click at [120, 257] on input "Set product prices individually" at bounding box center [120, 256] width 1 height 1
radio input "true"
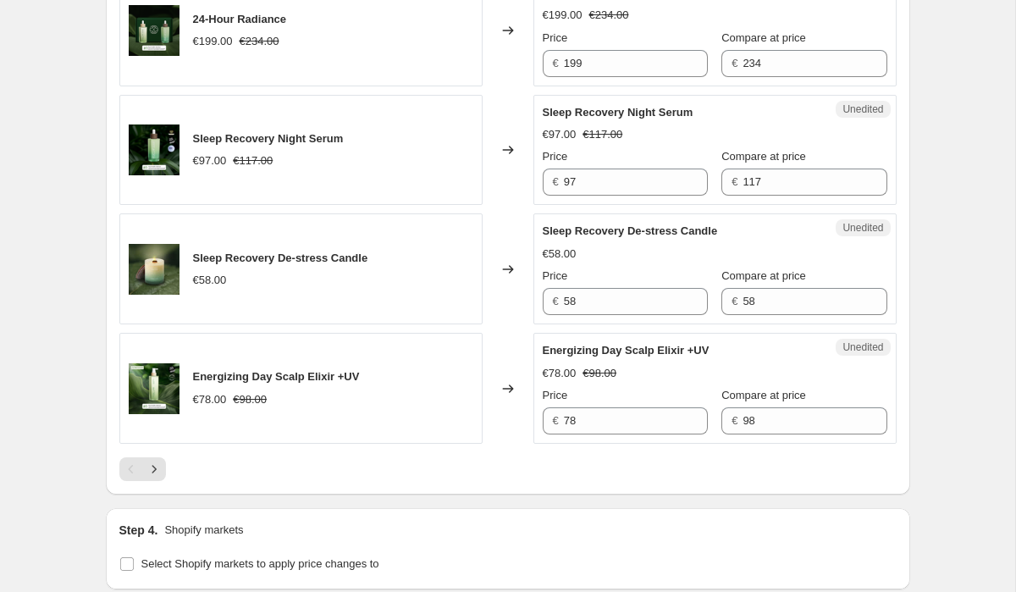
scroll to position [2831, 0]
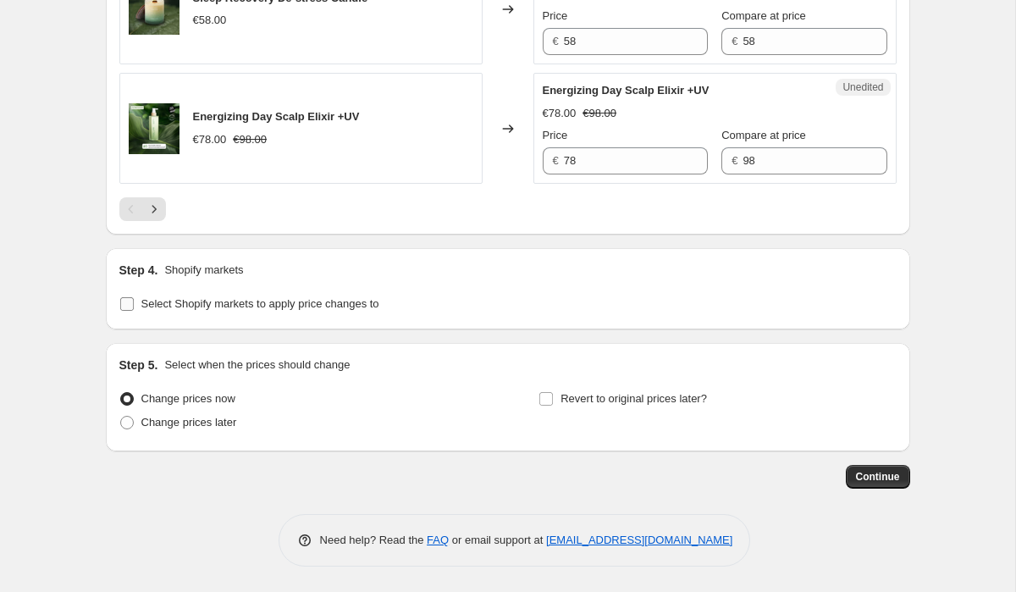
click at [127, 305] on input "Select Shopify markets to apply price changes to" at bounding box center [127, 304] width 14 height 14
checkbox input "true"
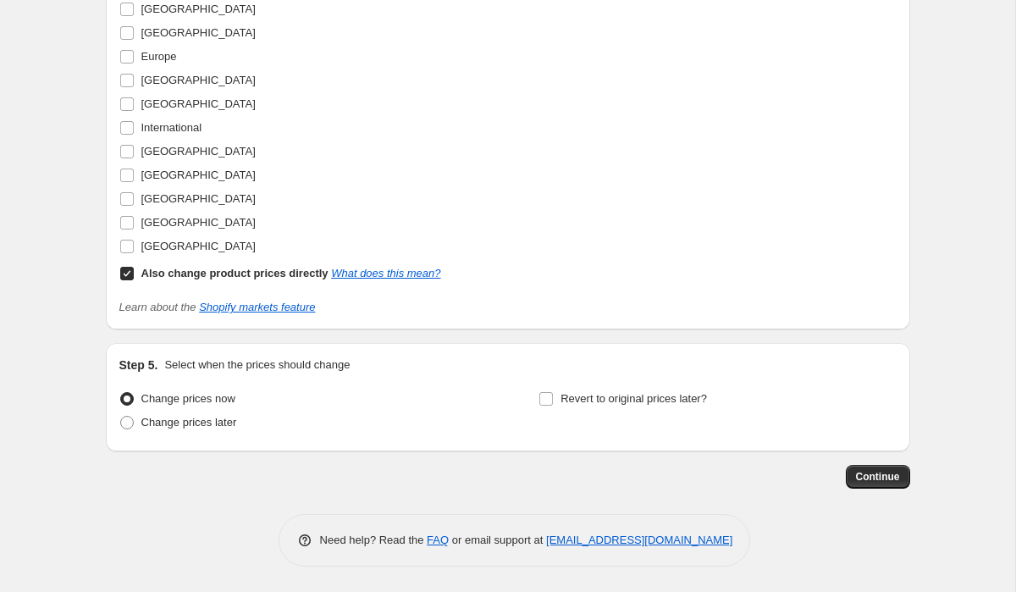
scroll to position [3141, 0]
click at [128, 280] on input "Also change product prices directly What does this mean?" at bounding box center [127, 274] width 14 height 14
checkbox input "false"
click at [126, 16] on input "[GEOGRAPHIC_DATA]" at bounding box center [127, 10] width 14 height 14
checkbox input "true"
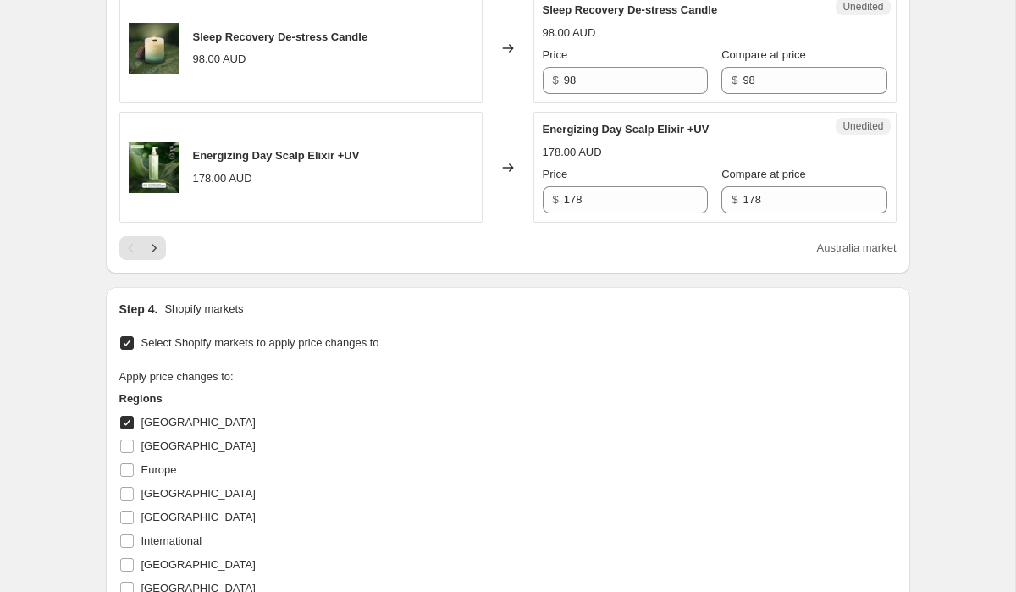
scroll to position [2737, 0]
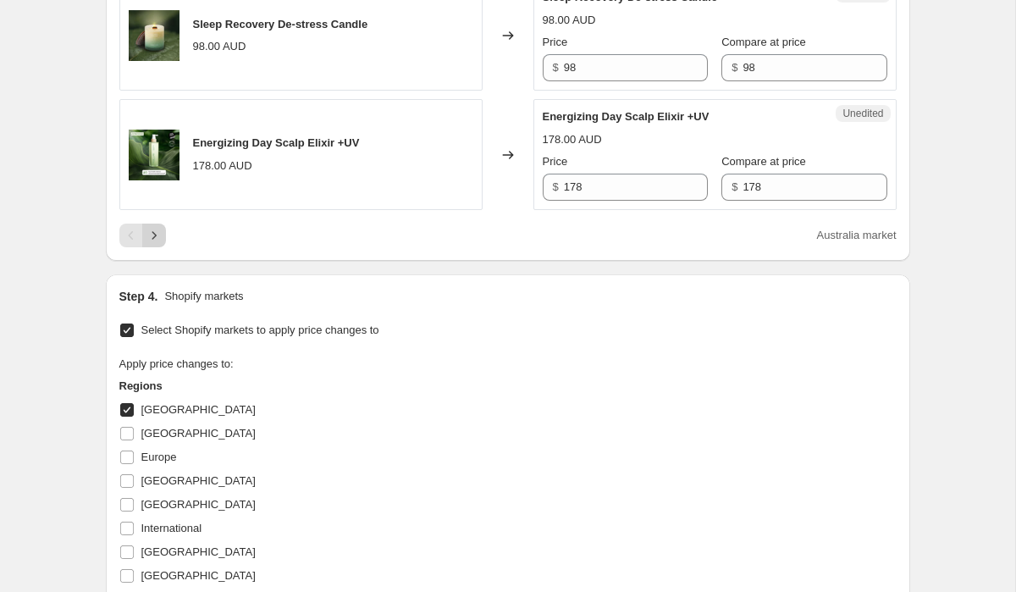
click at [156, 244] on icon "Next" at bounding box center [154, 235] width 17 height 17
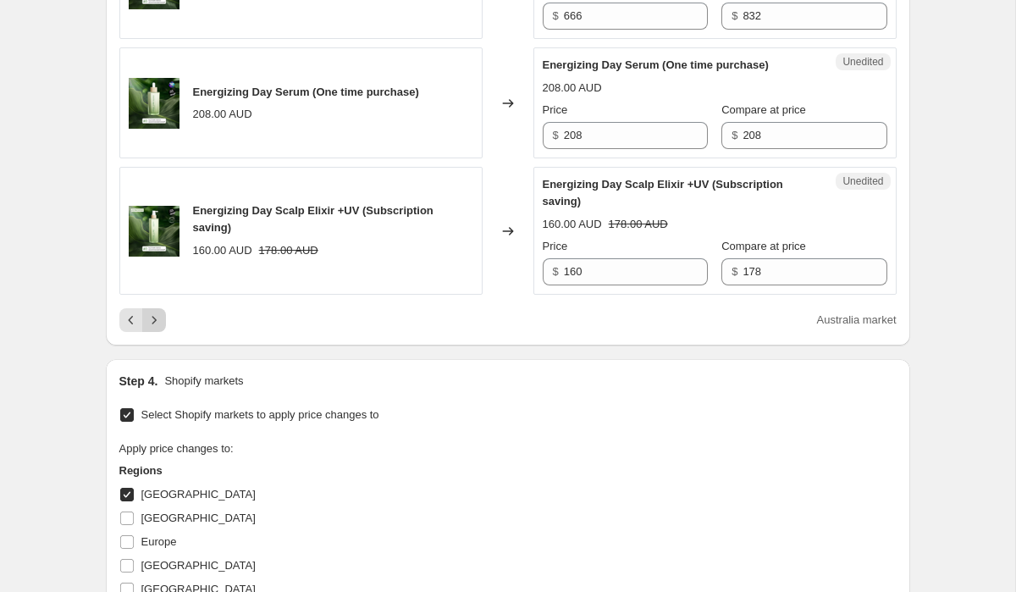
click at [157, 329] on icon "Next" at bounding box center [154, 320] width 17 height 17
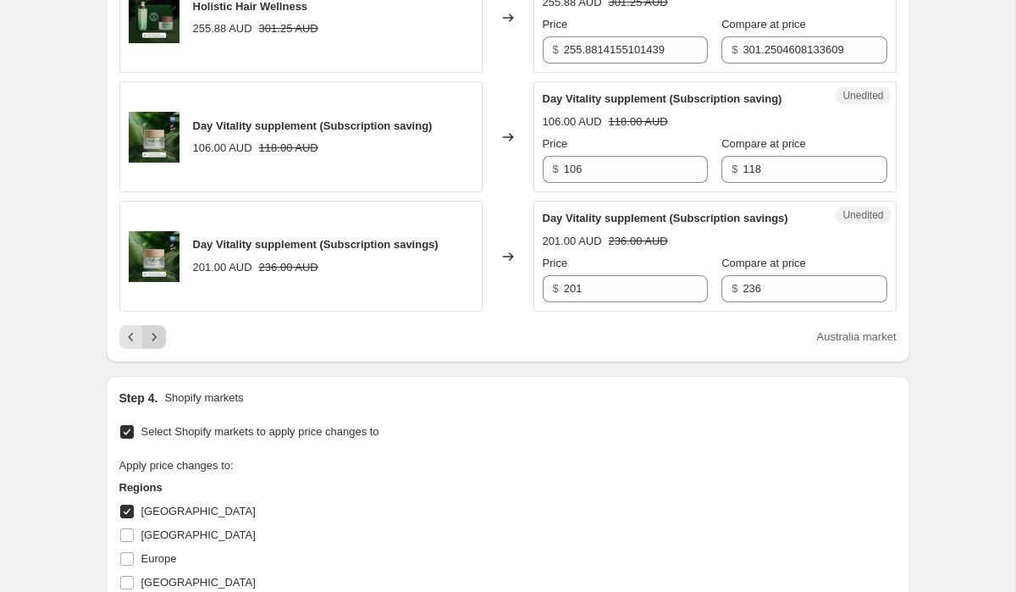
click at [150, 346] on icon "Next" at bounding box center [154, 337] width 17 height 17
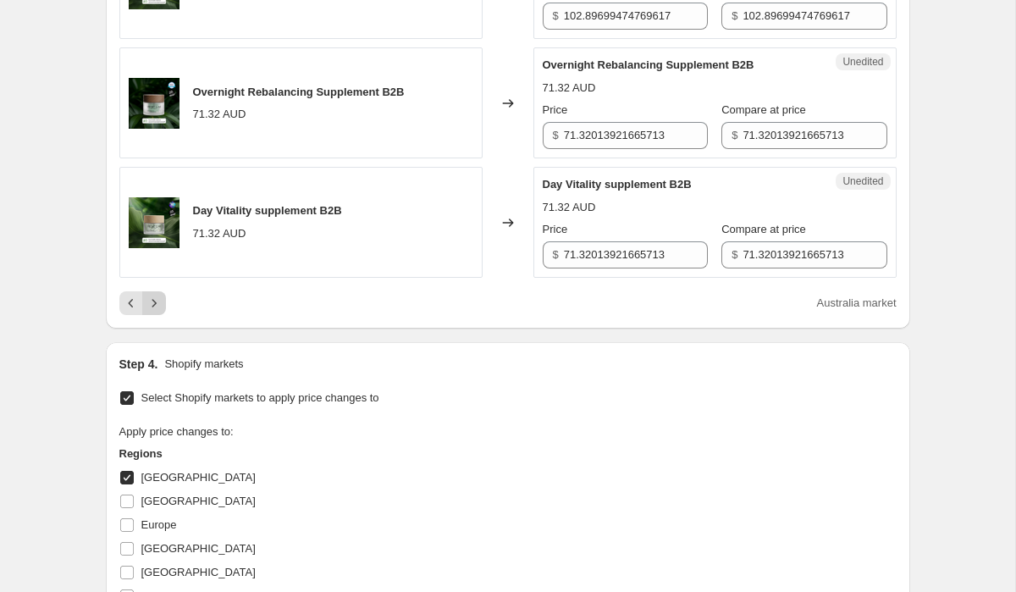
click at [159, 312] on icon "Next" at bounding box center [154, 303] width 17 height 17
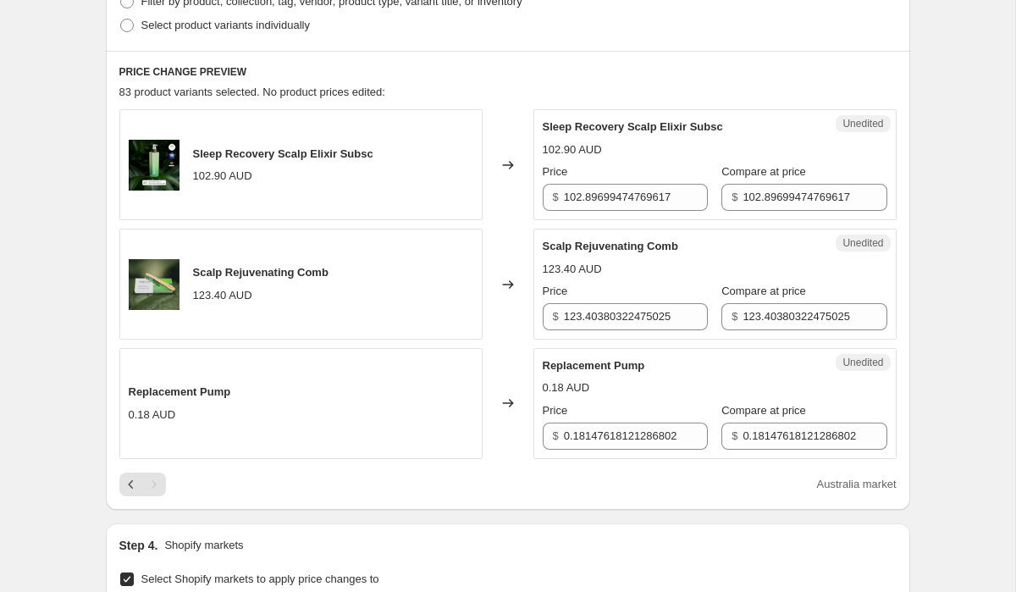
scroll to position [460, 0]
click at [617, 322] on input "123.40380322475025" at bounding box center [636, 317] width 144 height 27
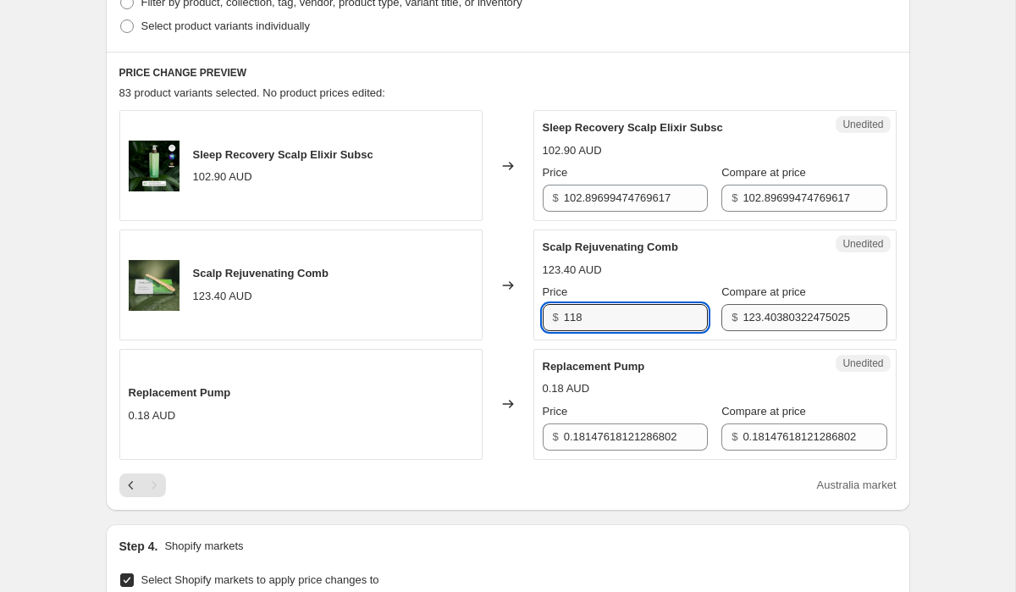
type input "118"
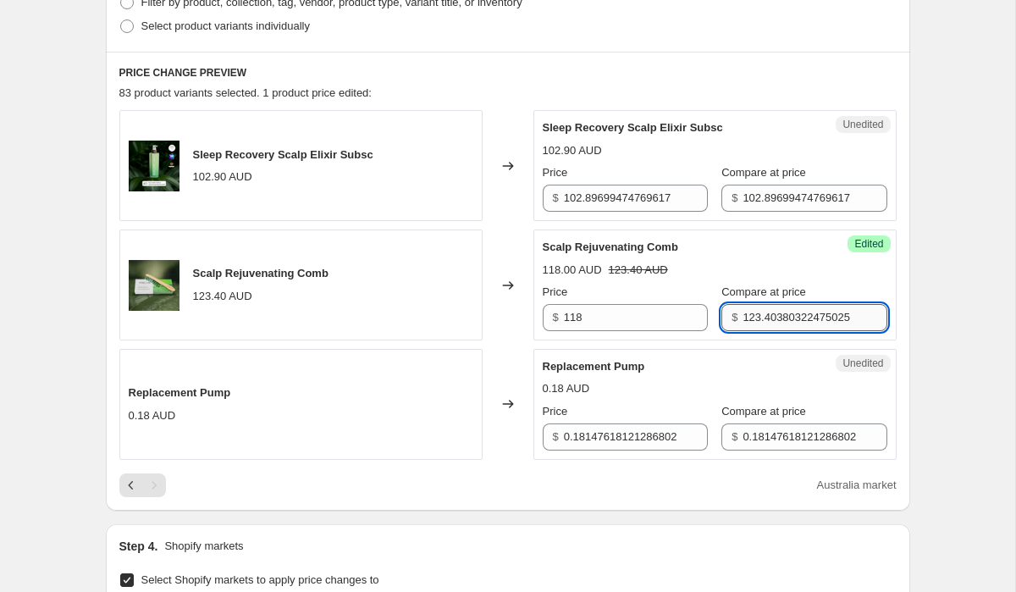
click at [783, 324] on input "123.40380322475025" at bounding box center [815, 317] width 144 height 27
type input "118"
click at [802, 255] on div "Scalp Rejuvenating Comb 118.00 AUD 123.40 AUD Price $ 118 Compare at price $ 118" at bounding box center [715, 285] width 345 height 92
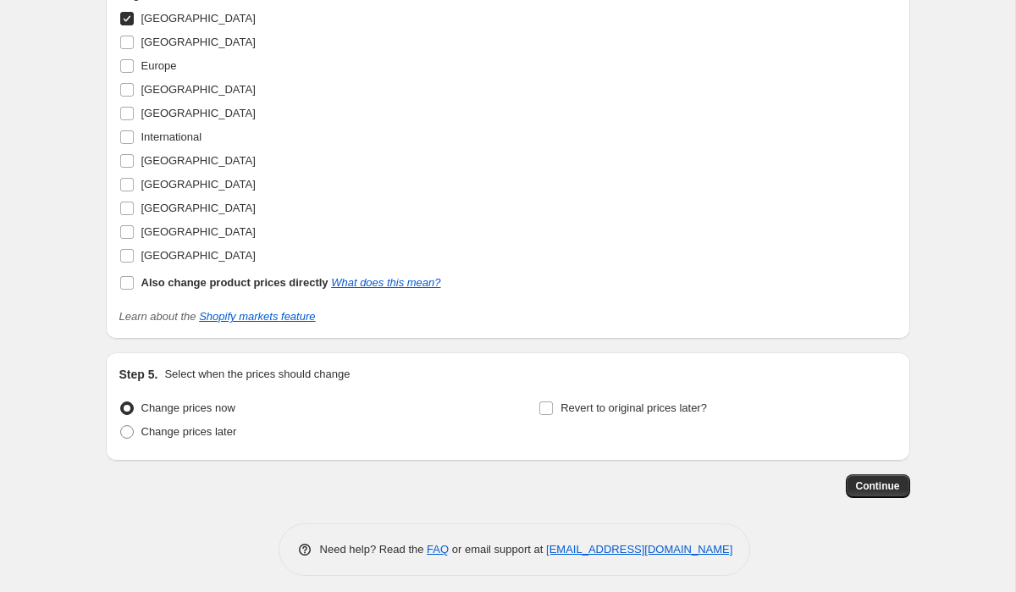
scroll to position [1110, 0]
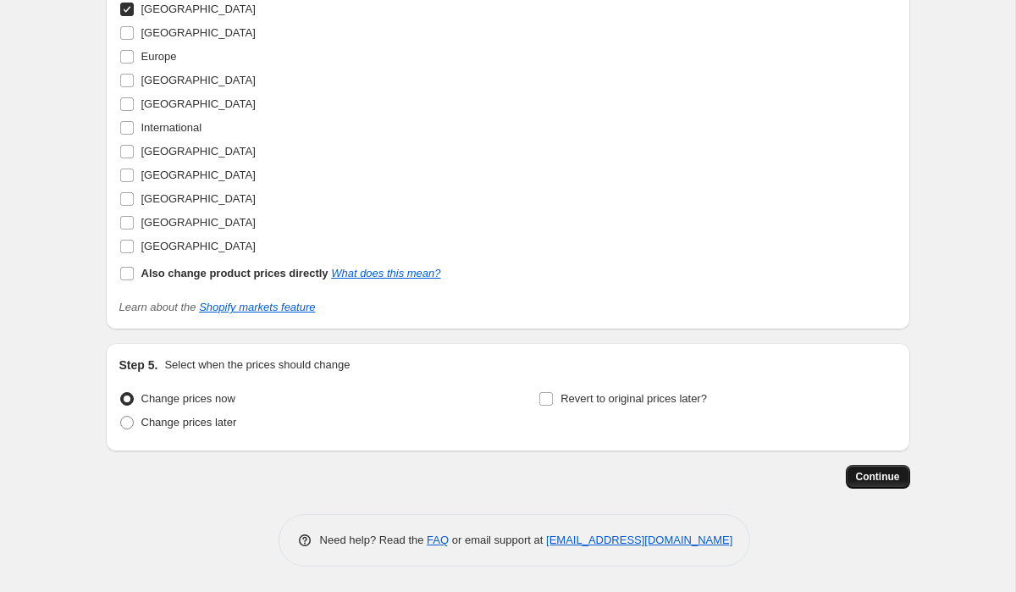
click at [877, 478] on span "Continue" at bounding box center [878, 477] width 44 height 14
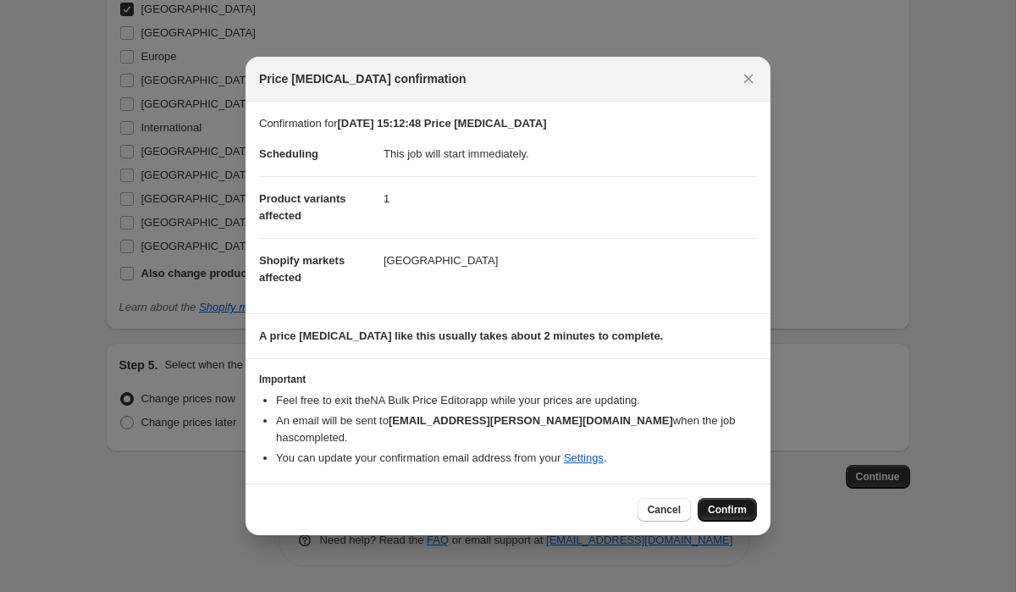
click at [721, 507] on span "Confirm" at bounding box center [727, 510] width 39 height 14
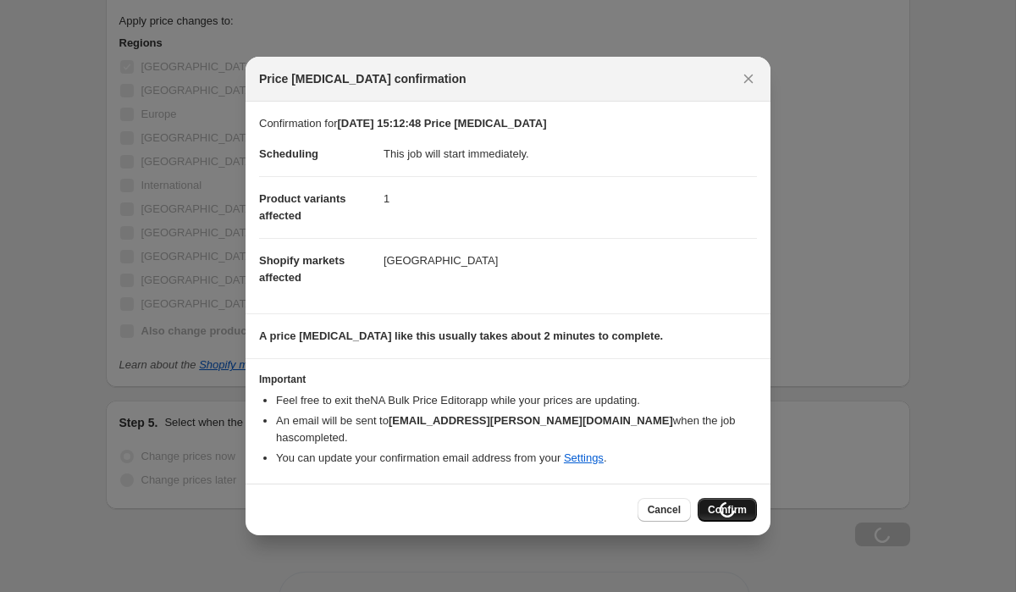
scroll to position [1168, 0]
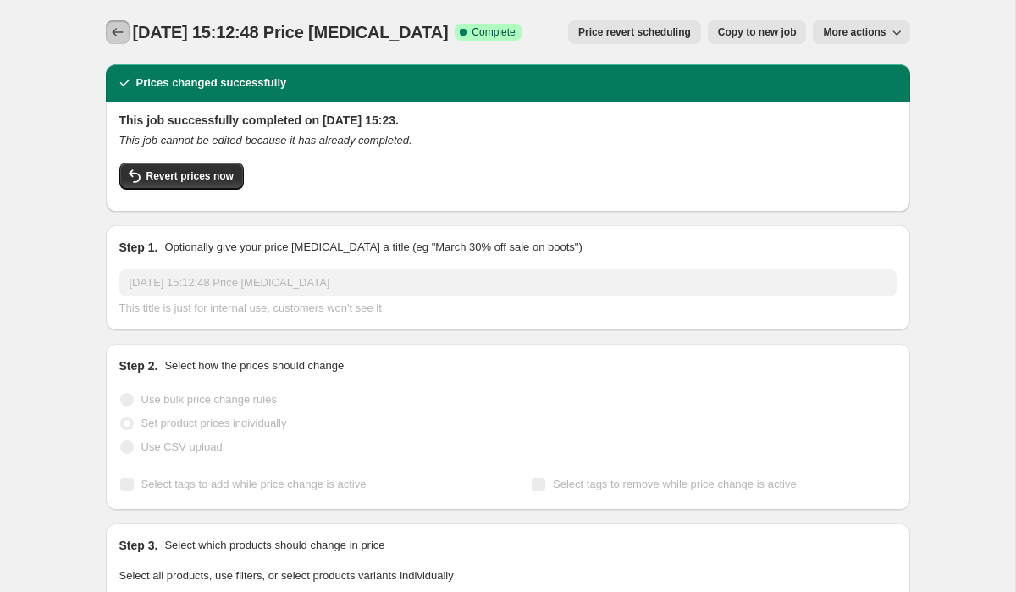
click at [113, 33] on icon "Price change jobs" at bounding box center [117, 32] width 11 height 8
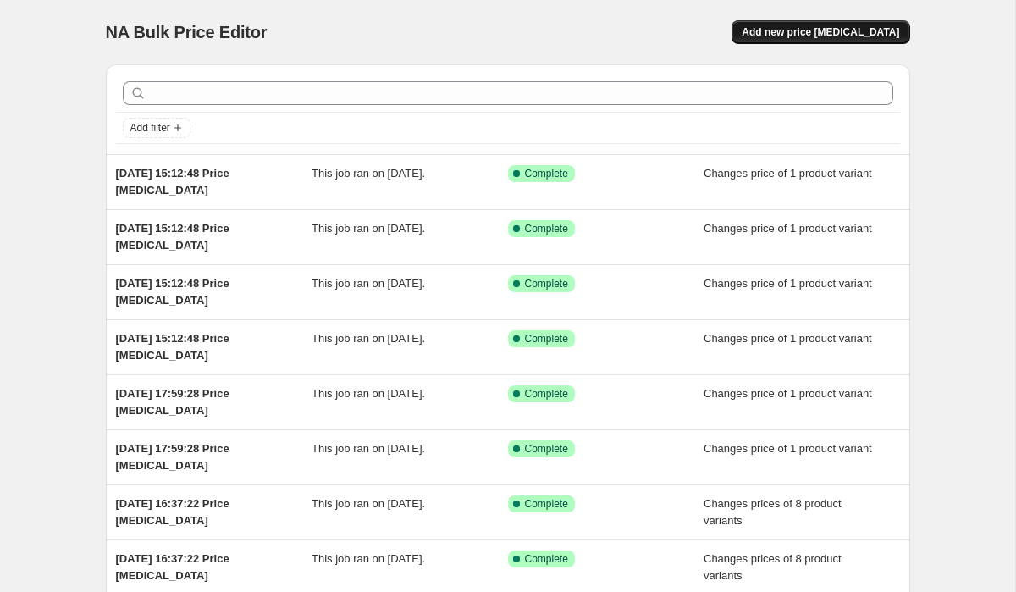
click at [804, 30] on span "Add new price [MEDICAL_DATA]" at bounding box center [821, 32] width 158 height 14
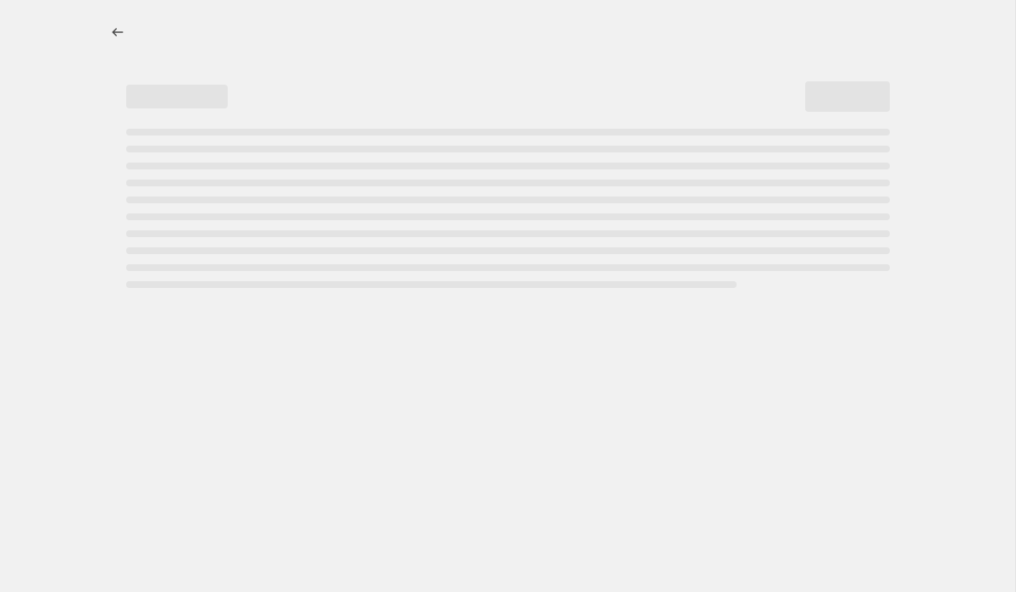
select select "percentage"
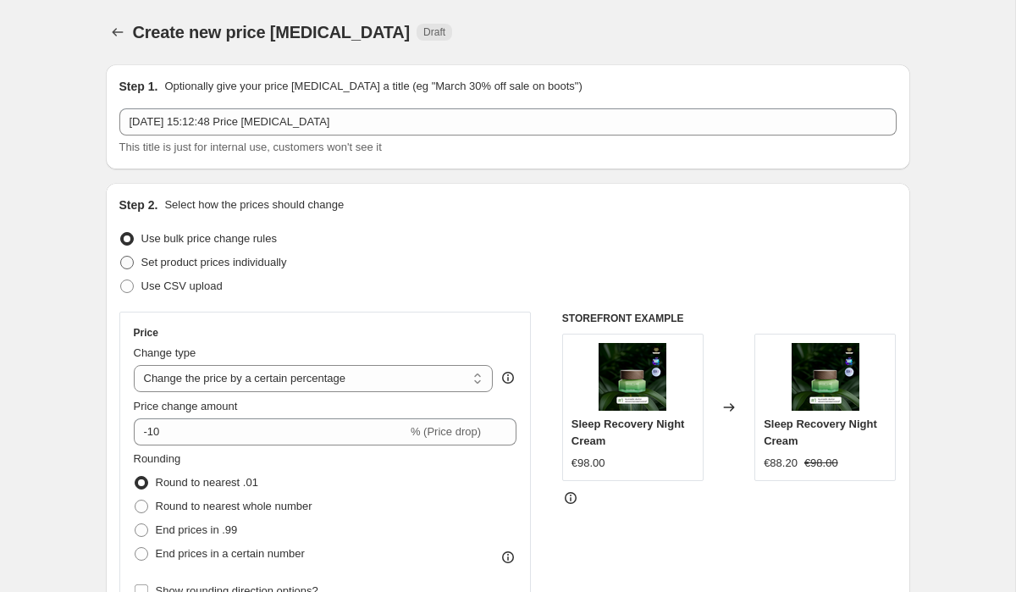
click at [130, 268] on span at bounding box center [127, 263] width 14 height 14
click at [121, 257] on input "Set product prices individually" at bounding box center [120, 256] width 1 height 1
radio input "true"
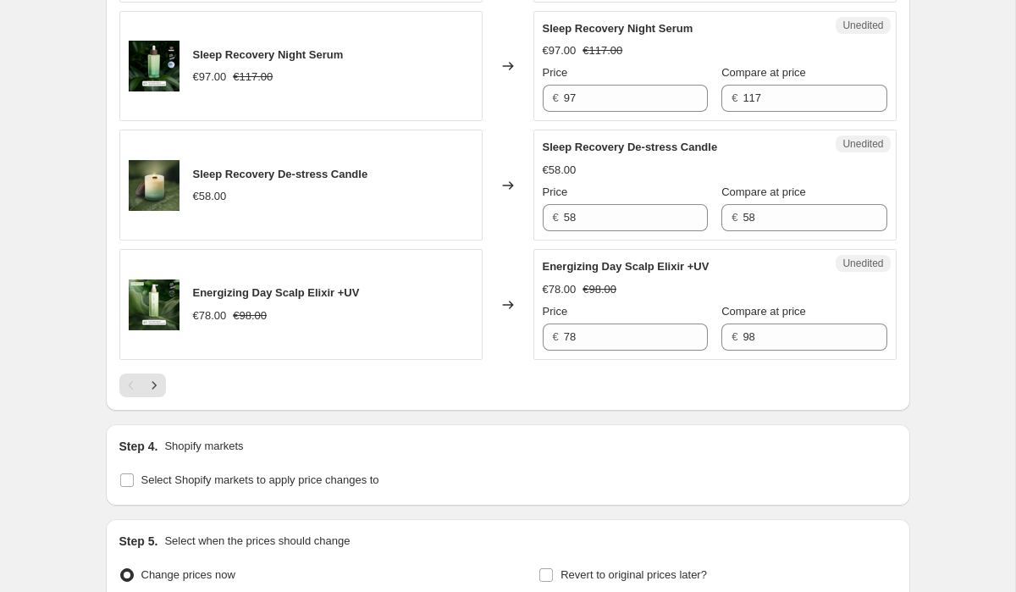
scroll to position [2831, 0]
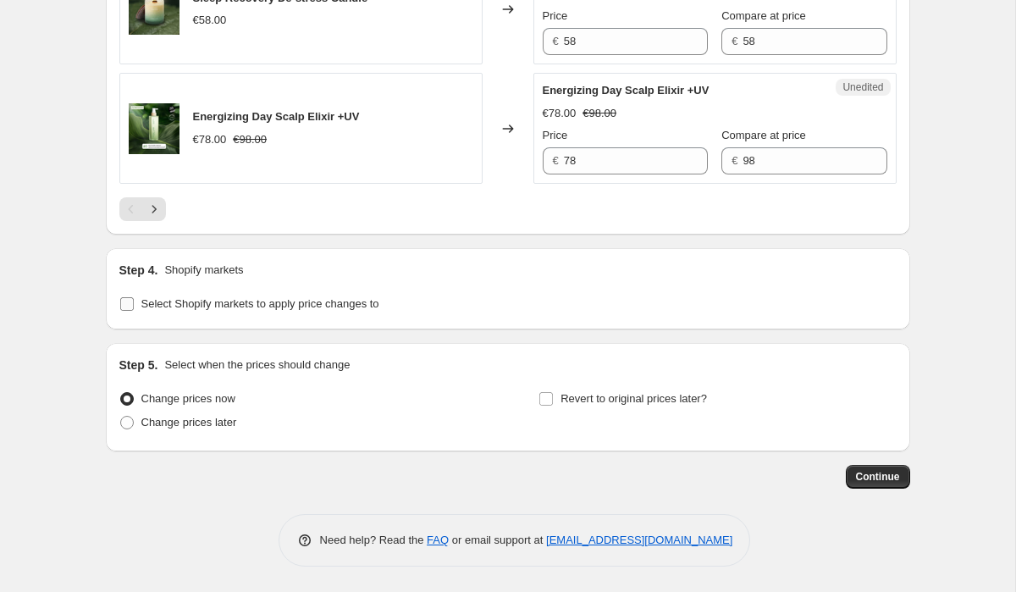
click at [130, 301] on input "Select Shopify markets to apply price changes to" at bounding box center [127, 304] width 14 height 14
checkbox input "true"
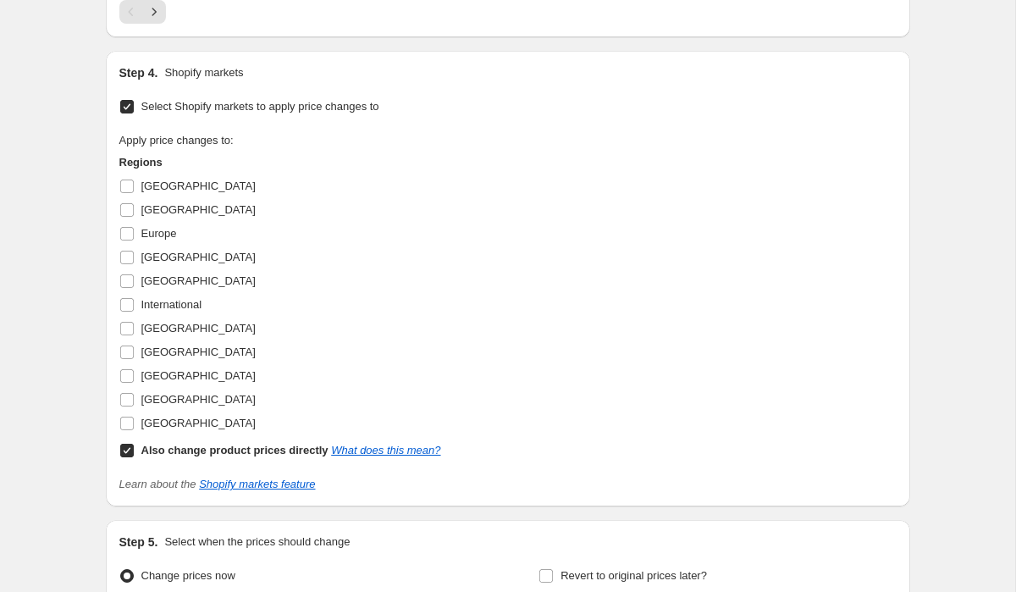
scroll to position [2966, 0]
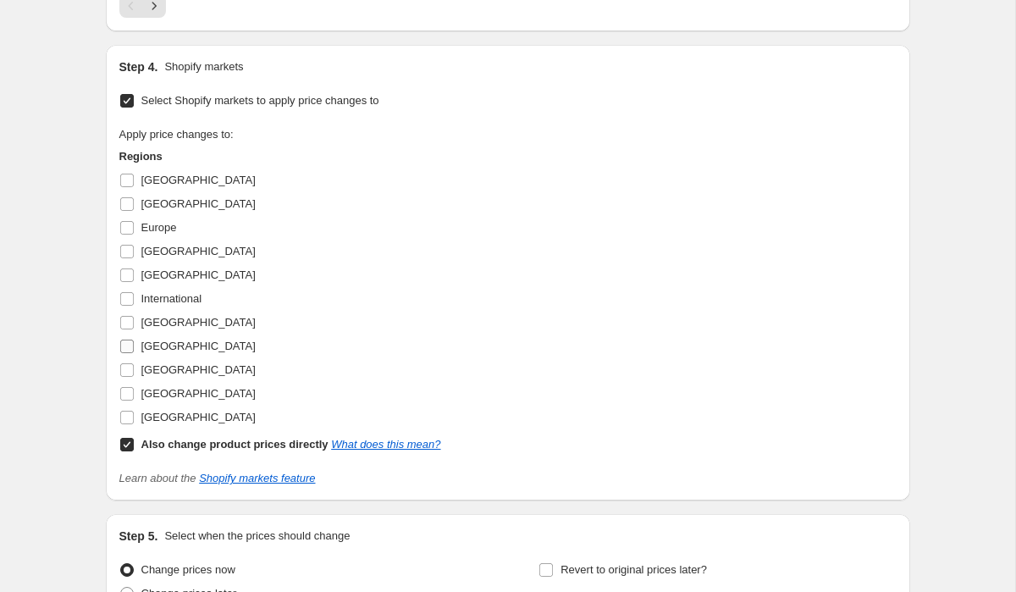
click at [125, 353] on input "[GEOGRAPHIC_DATA]" at bounding box center [127, 347] width 14 height 14
checkbox input "true"
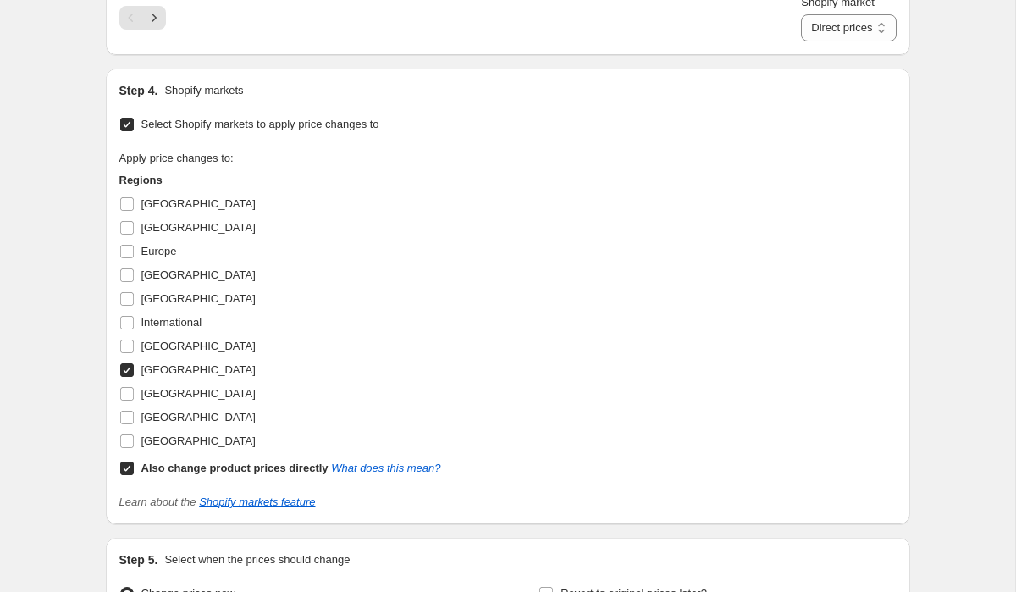
click at [125, 475] on input "Also change product prices directly What does this mean?" at bounding box center [127, 469] width 14 height 14
checkbox input "false"
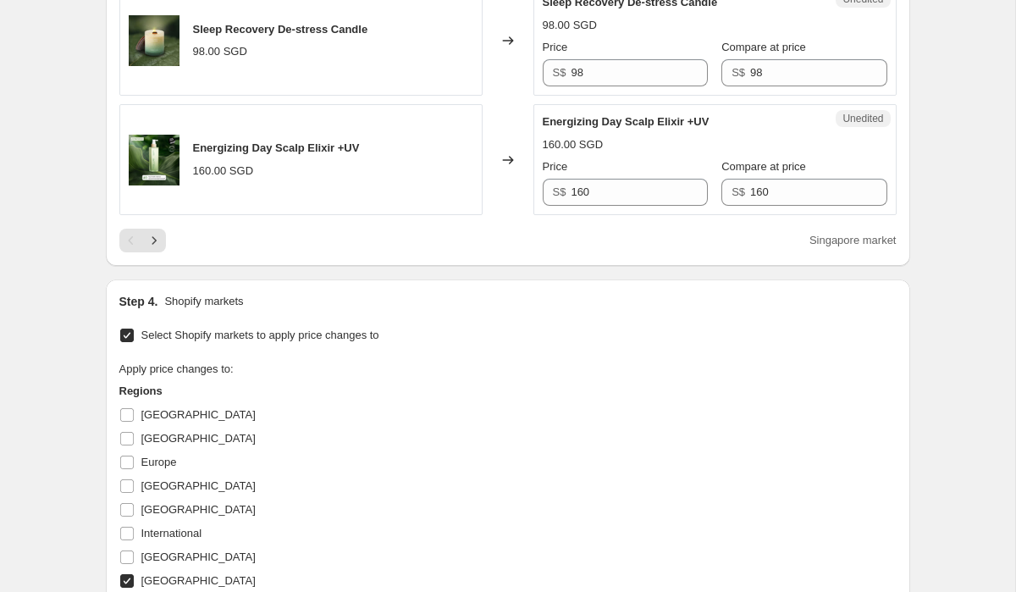
scroll to position [2729, 0]
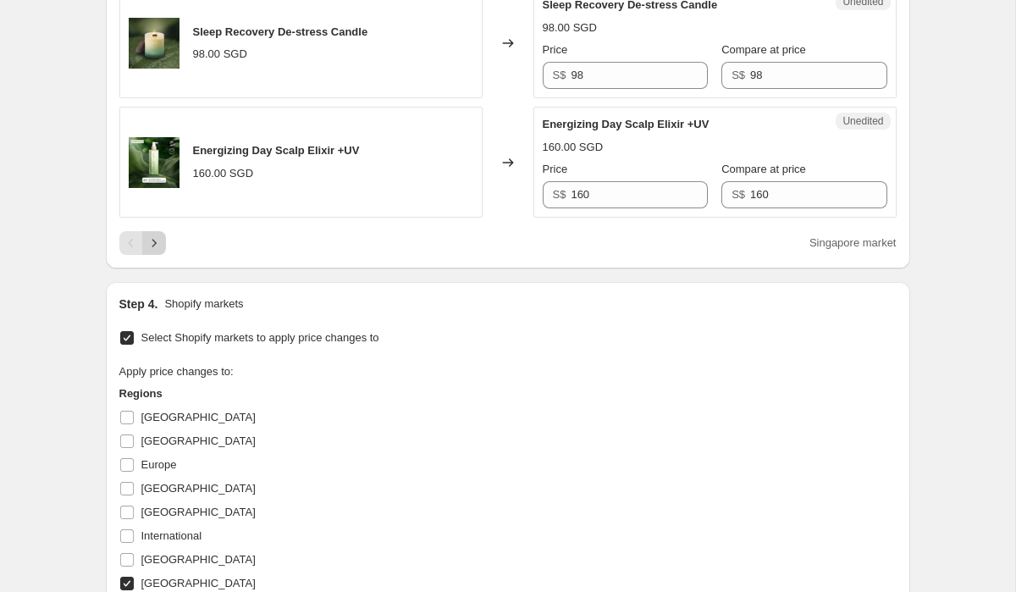
click at [159, 252] on icon "Next" at bounding box center [154, 243] width 17 height 17
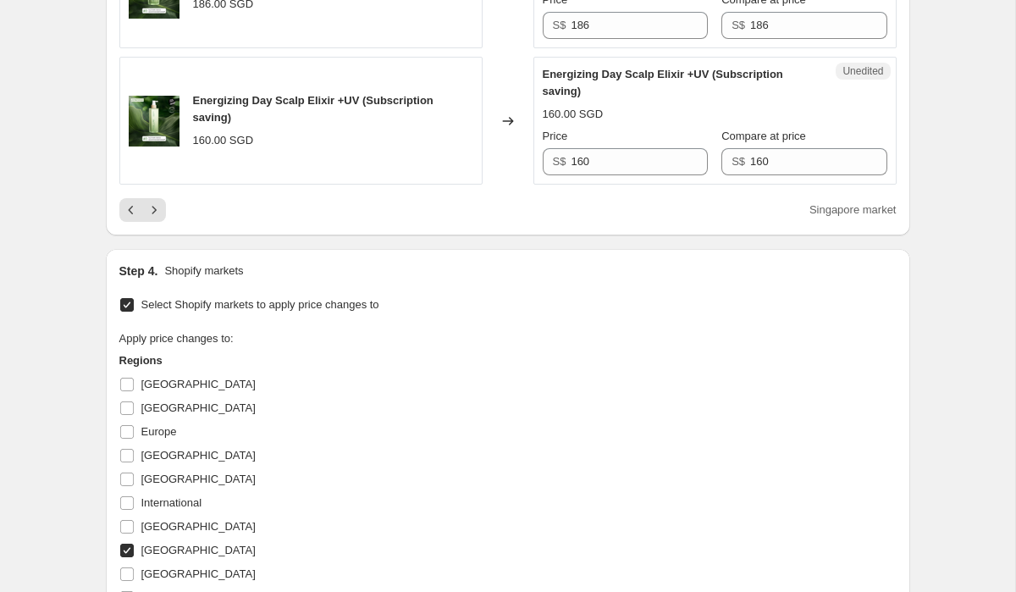
scroll to position [2851, 0]
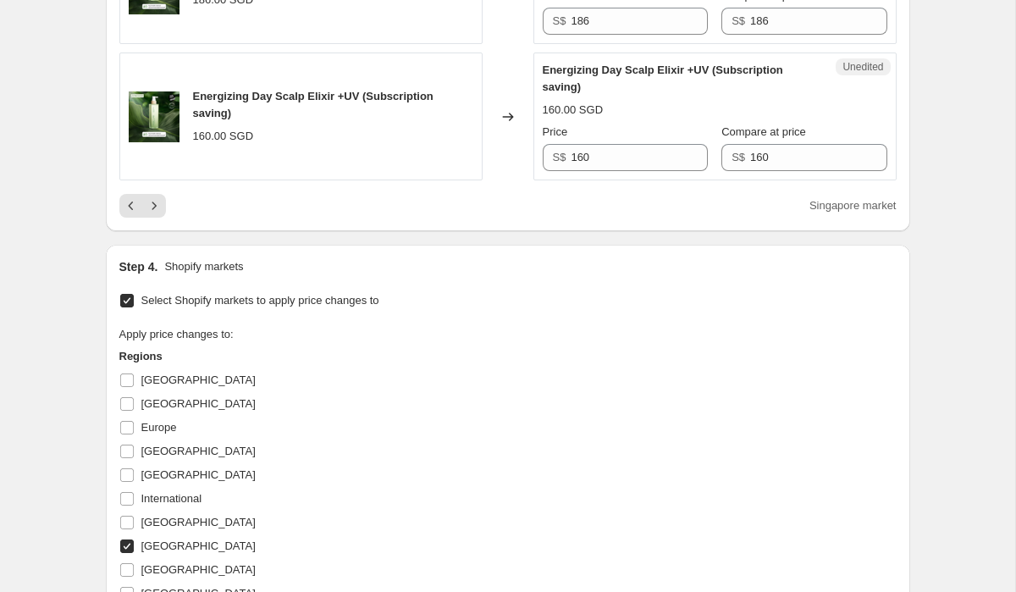
click at [169, 218] on div "Singapore market" at bounding box center [508, 206] width 778 height 24
click at [158, 214] on icon "Next" at bounding box center [154, 205] width 17 height 17
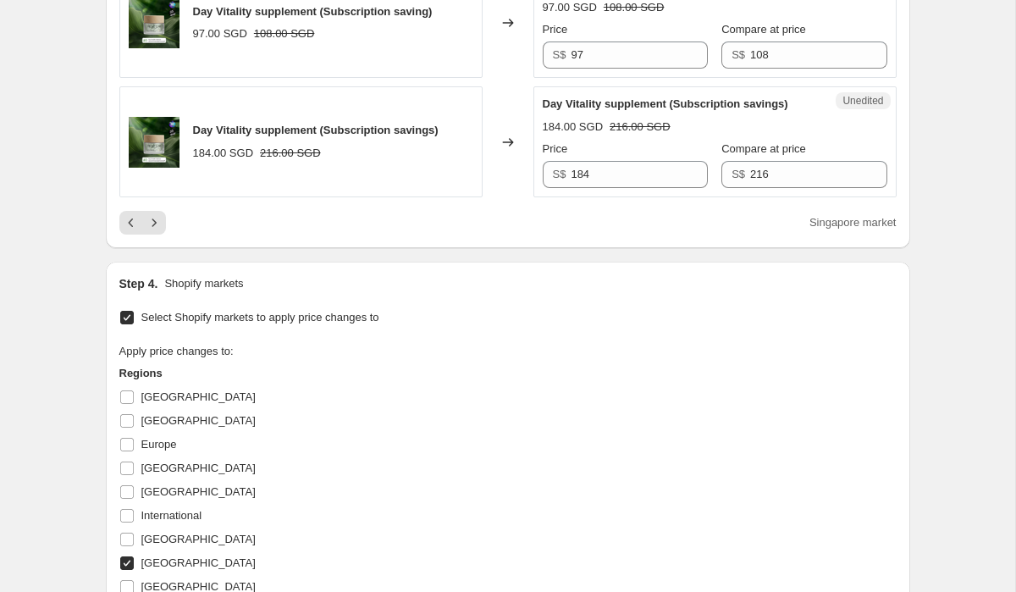
click at [152, 231] on icon "Next" at bounding box center [154, 222] width 17 height 17
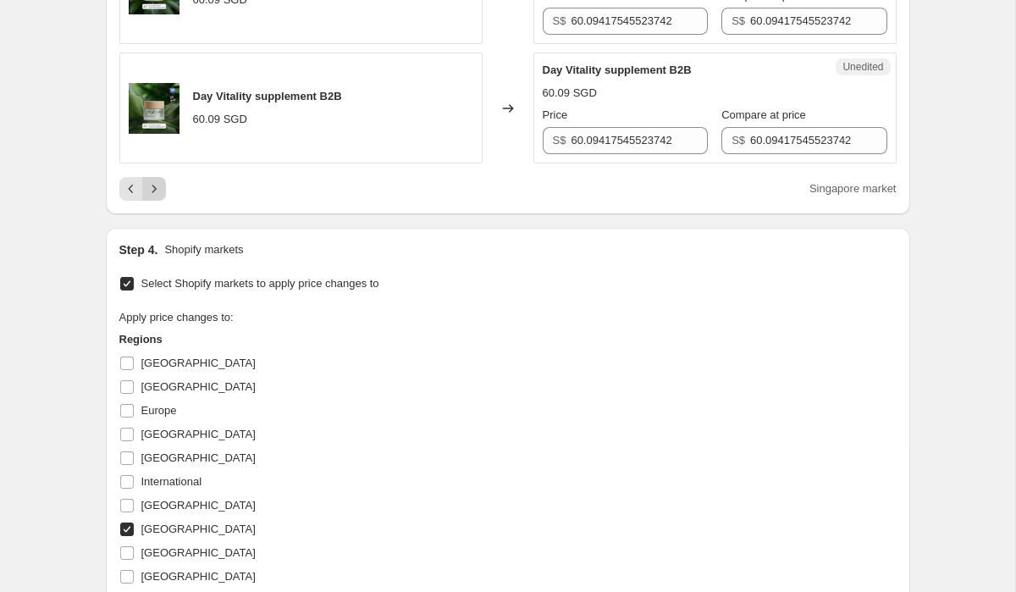
click at [156, 197] on icon "Next" at bounding box center [154, 188] width 17 height 17
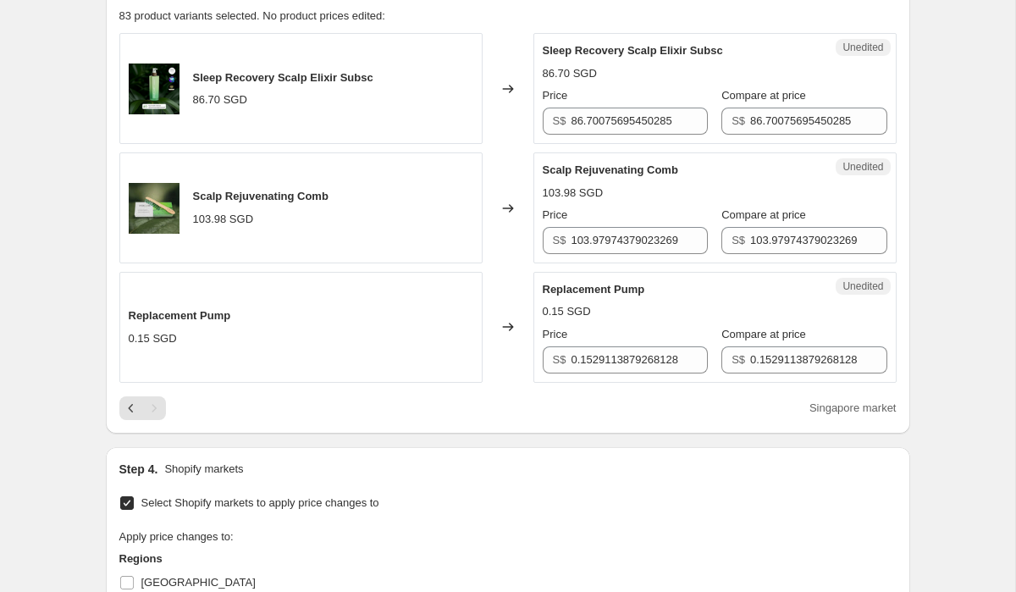
scroll to position [534, 0]
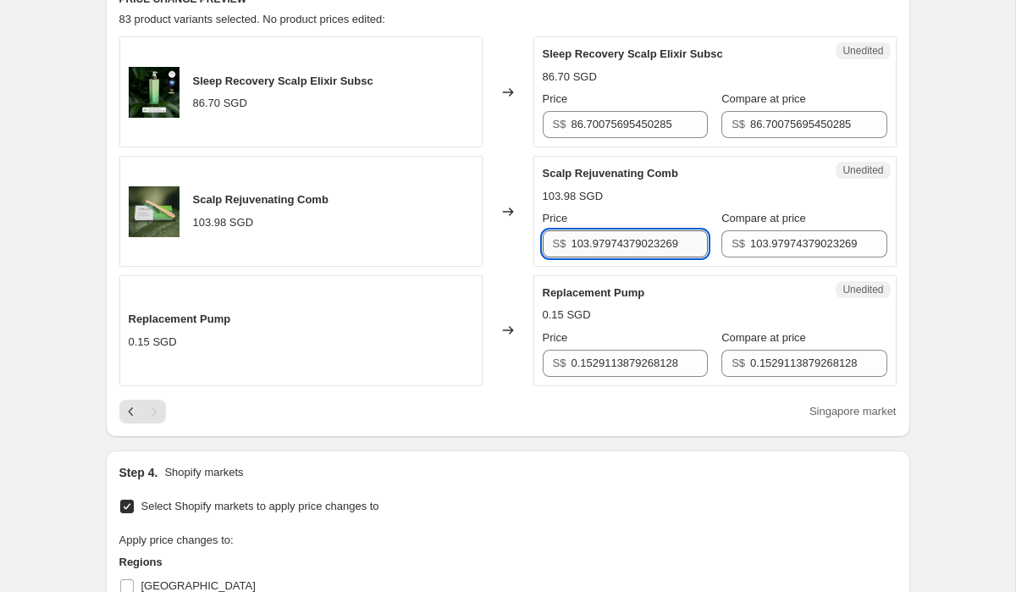
click at [601, 243] on input "103.97974379023269" at bounding box center [639, 243] width 136 height 27
type input "108"
click at [766, 241] on input "103.97974379023269" at bounding box center [818, 243] width 136 height 27
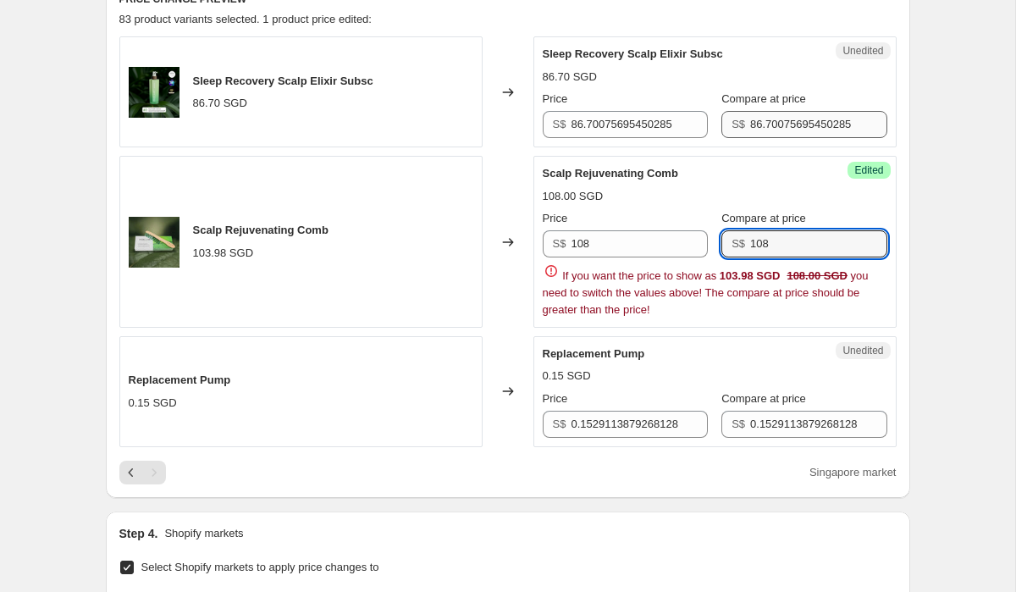
type input "108"
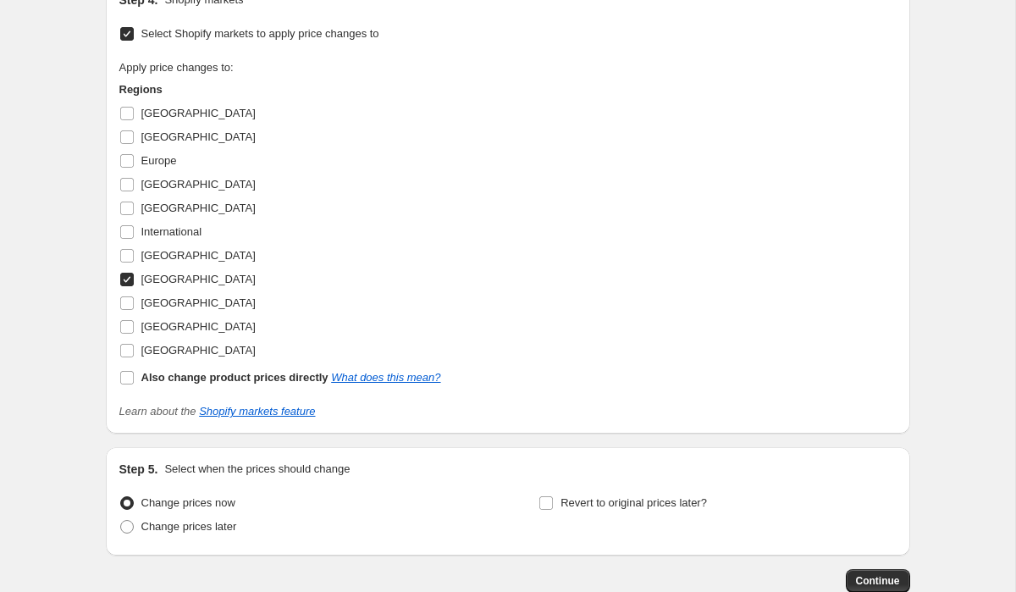
scroll to position [1071, 0]
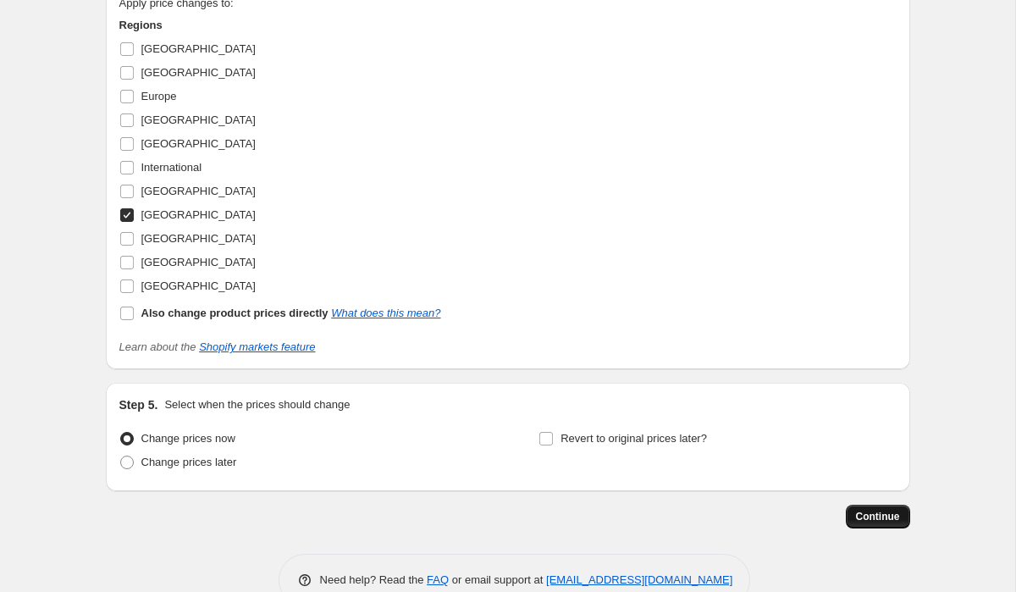
click at [885, 508] on button "Continue" at bounding box center [878, 517] width 64 height 24
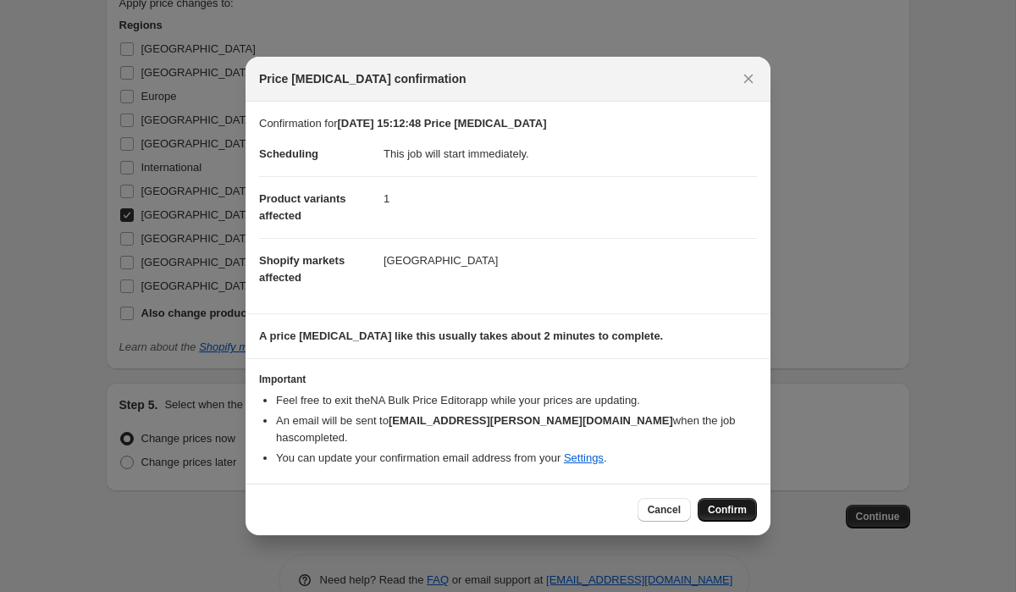
click at [717, 507] on span "Confirm" at bounding box center [727, 510] width 39 height 14
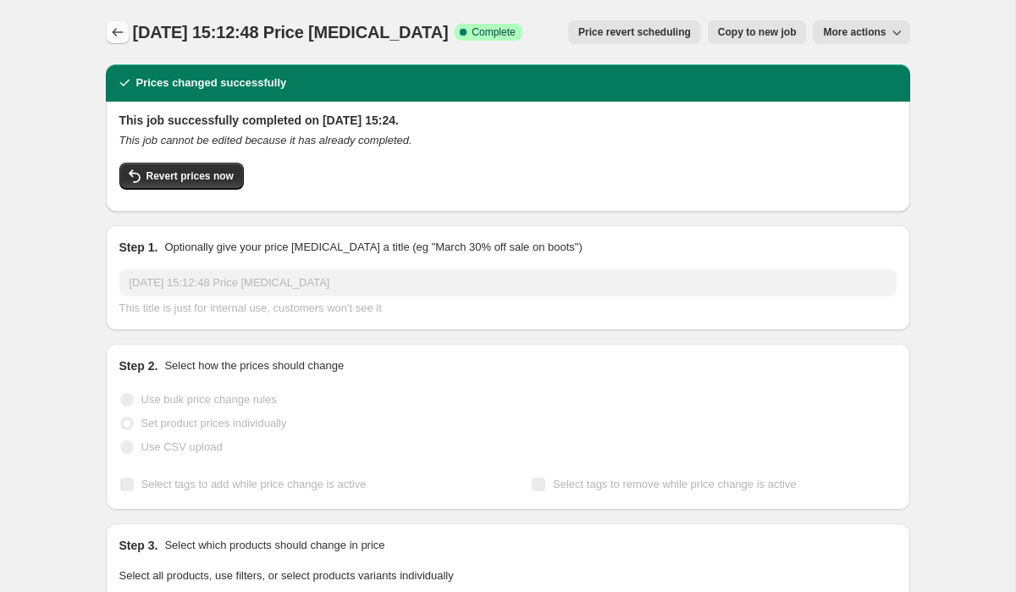
click at [117, 32] on icon "Price change jobs" at bounding box center [117, 32] width 11 height 8
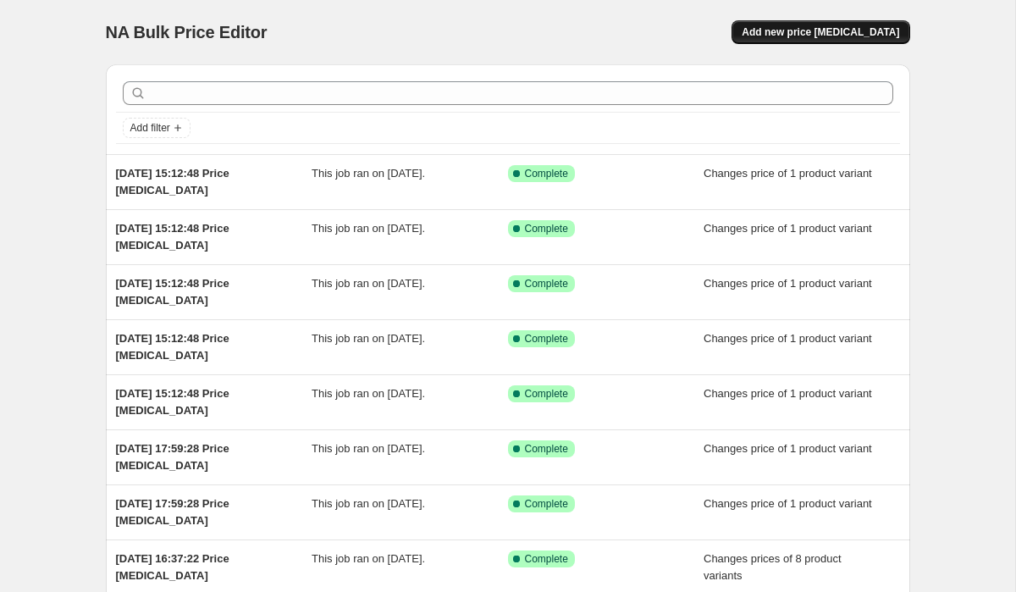
click at [803, 34] on span "Add new price [MEDICAL_DATA]" at bounding box center [821, 32] width 158 height 14
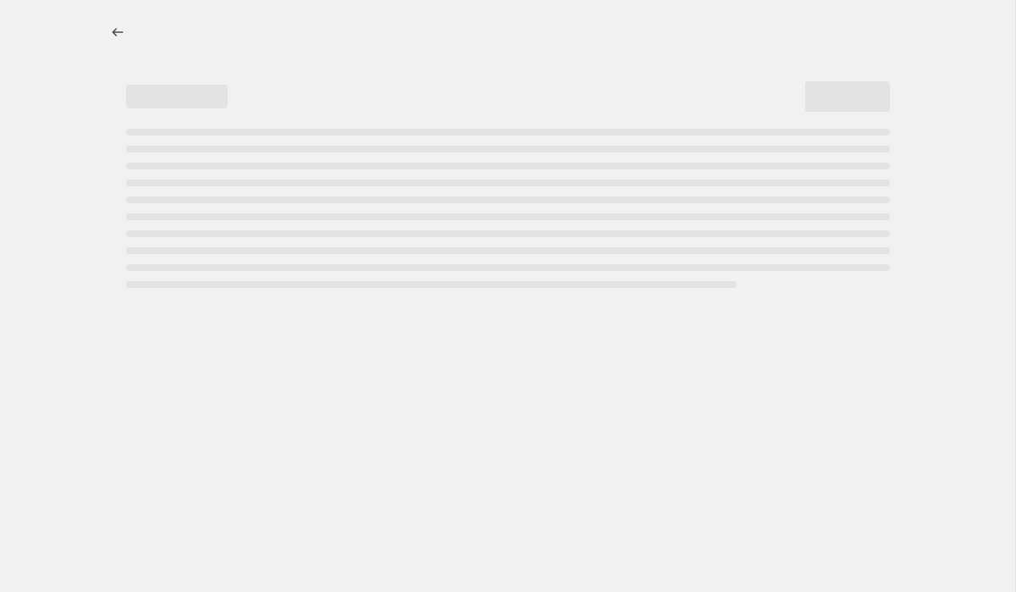
select select "percentage"
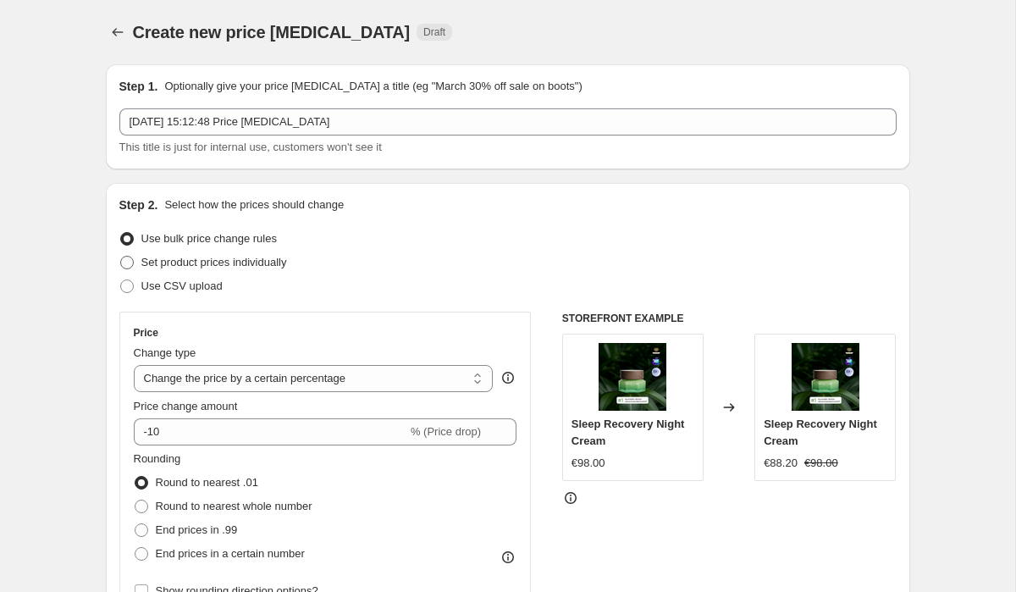
click at [126, 261] on span at bounding box center [127, 263] width 14 height 14
click at [121, 257] on input "Set product prices individually" at bounding box center [120, 256] width 1 height 1
radio input "true"
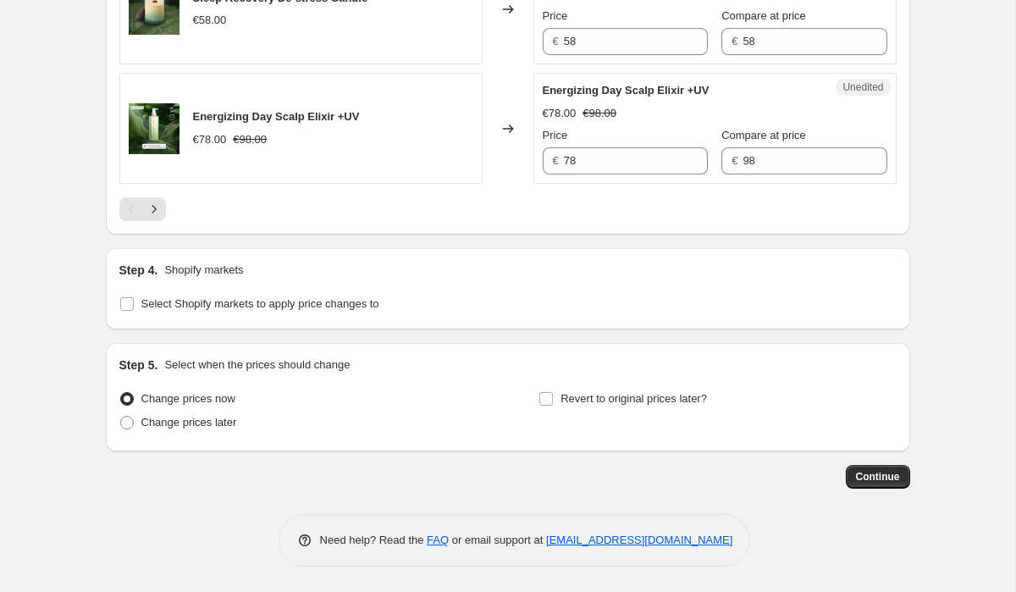
scroll to position [2831, 0]
click at [128, 300] on input "Select Shopify markets to apply price changes to" at bounding box center [127, 304] width 14 height 14
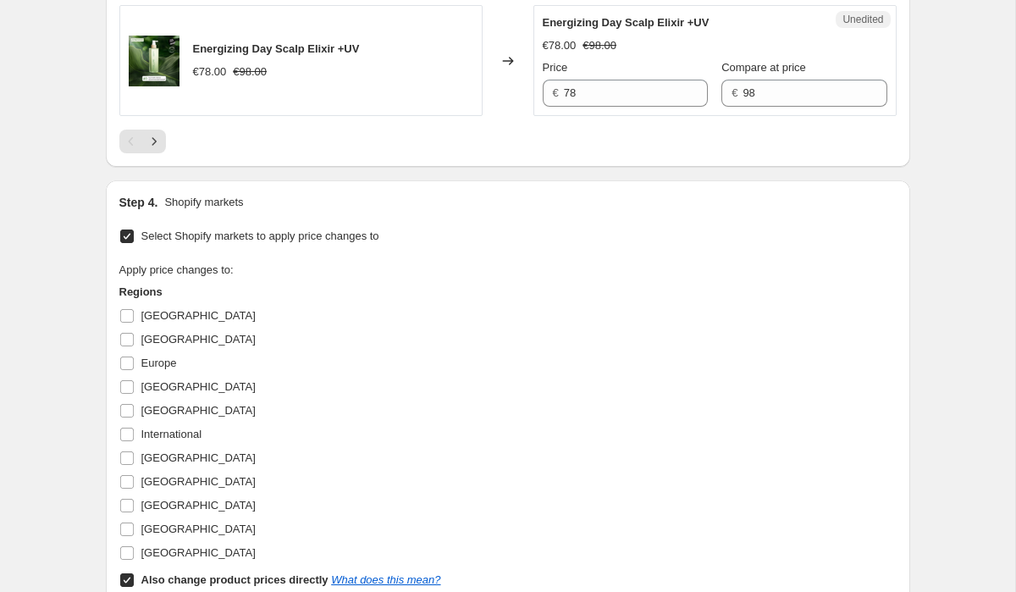
click at [128, 243] on input "Select Shopify markets to apply price changes to" at bounding box center [127, 237] width 14 height 14
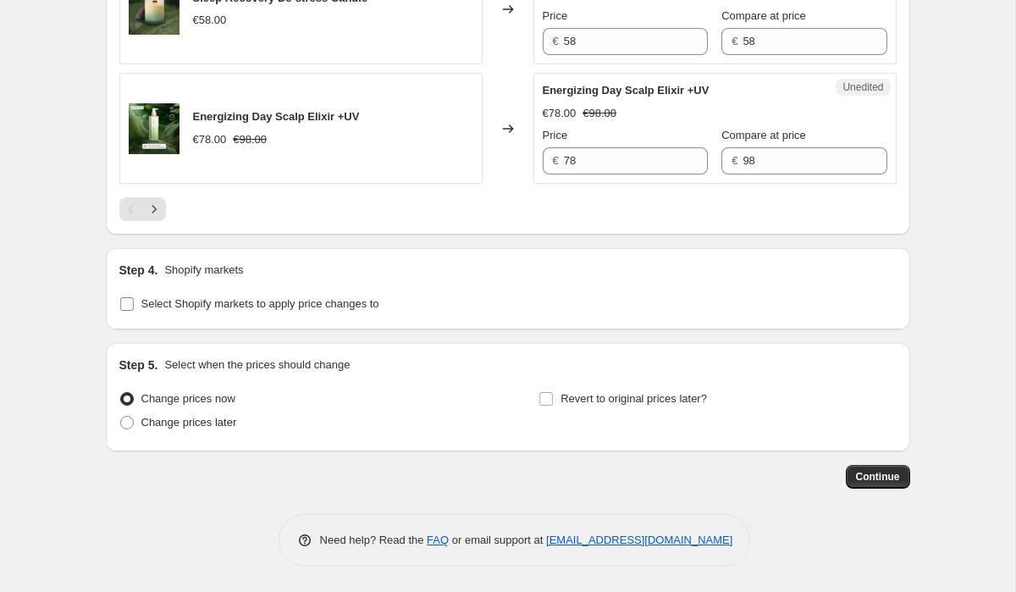
click at [128, 300] on input "Select Shopify markets to apply price changes to" at bounding box center [127, 304] width 14 height 14
checkbox input "true"
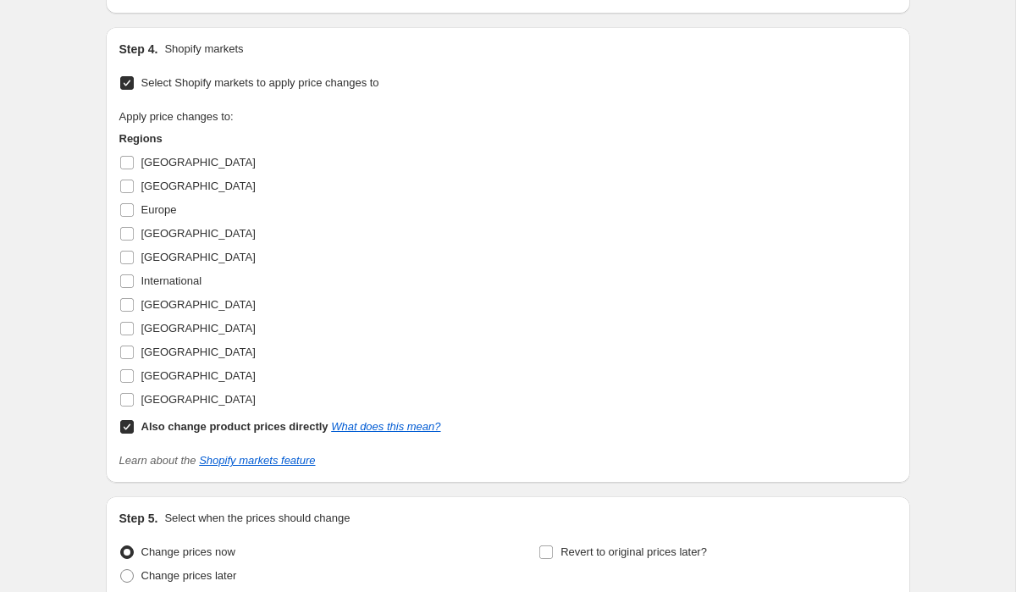
scroll to position [2985, 0]
click at [131, 433] on input "Also change product prices directly What does this mean?" at bounding box center [127, 426] width 14 height 14
checkbox input "false"
click at [125, 311] on input "[GEOGRAPHIC_DATA]" at bounding box center [127, 304] width 14 height 14
checkbox input "true"
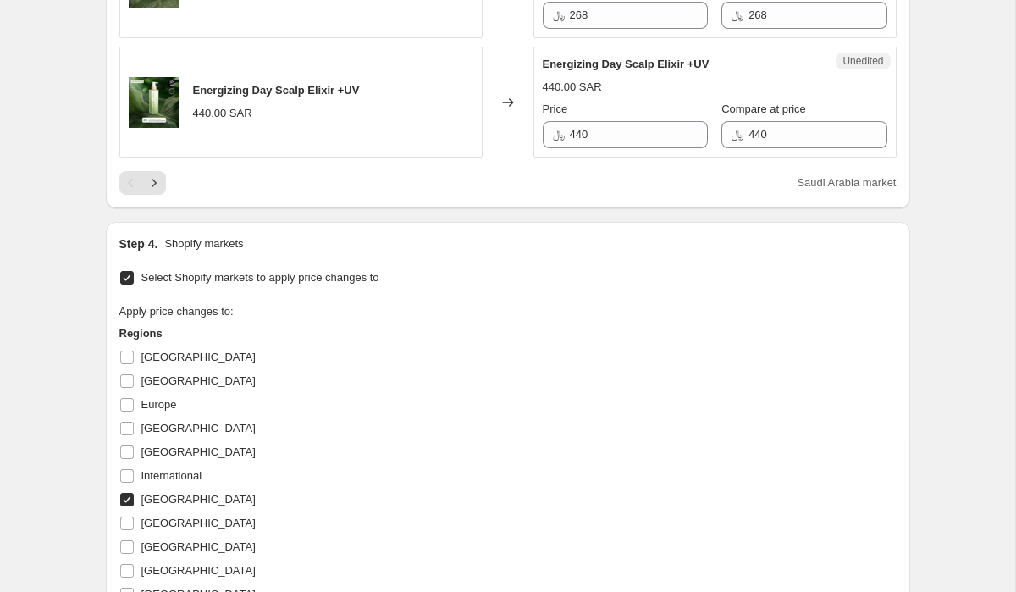
scroll to position [2776, 0]
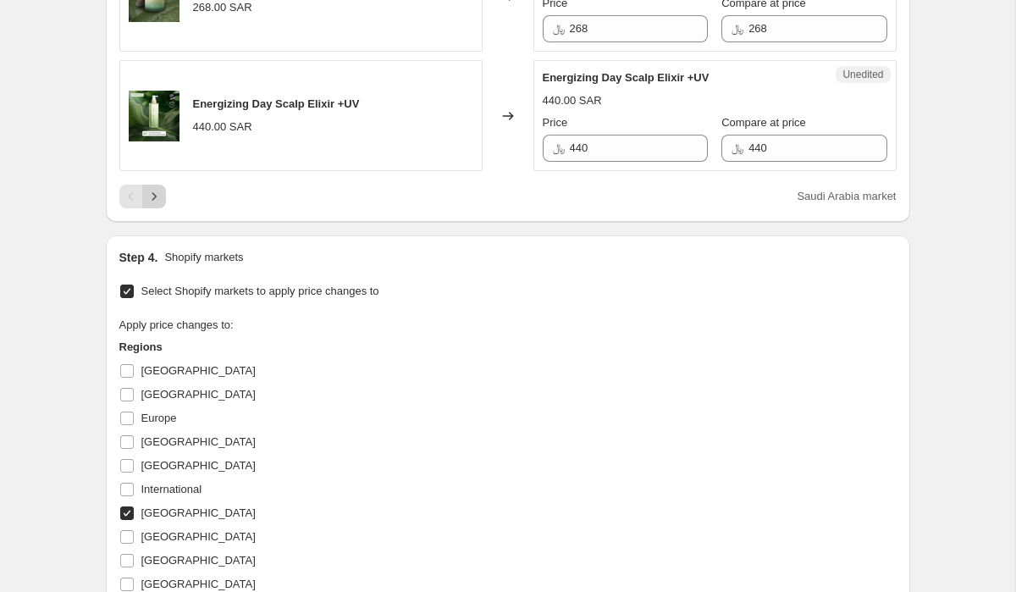
click at [155, 205] on icon "Next" at bounding box center [154, 196] width 17 height 17
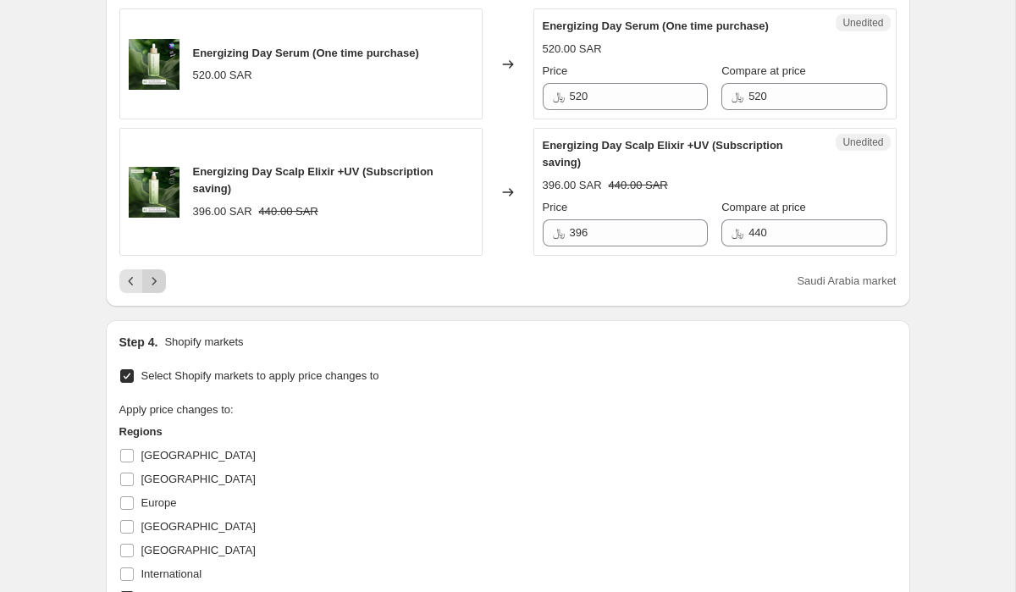
click at [156, 290] on icon "Next" at bounding box center [154, 281] width 17 height 17
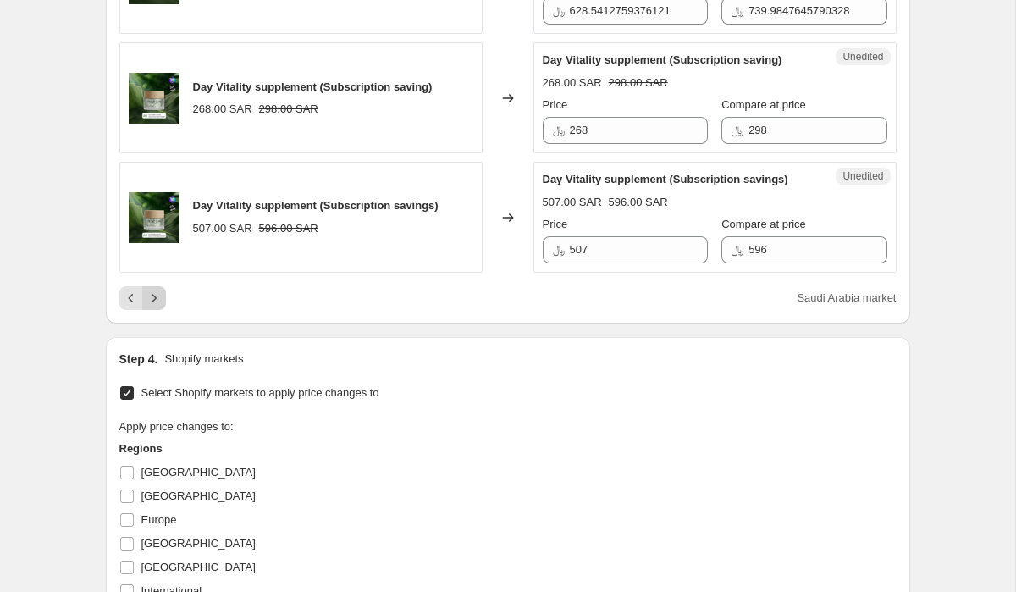
click at [158, 310] on button "Next" at bounding box center [154, 298] width 24 height 24
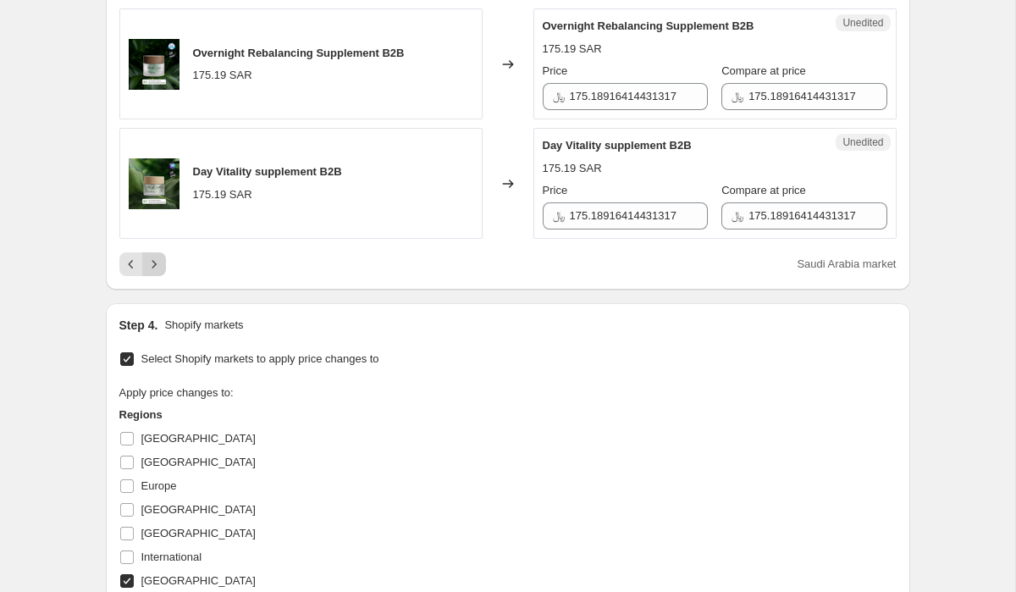
click at [158, 273] on icon "Next" at bounding box center [154, 264] width 17 height 17
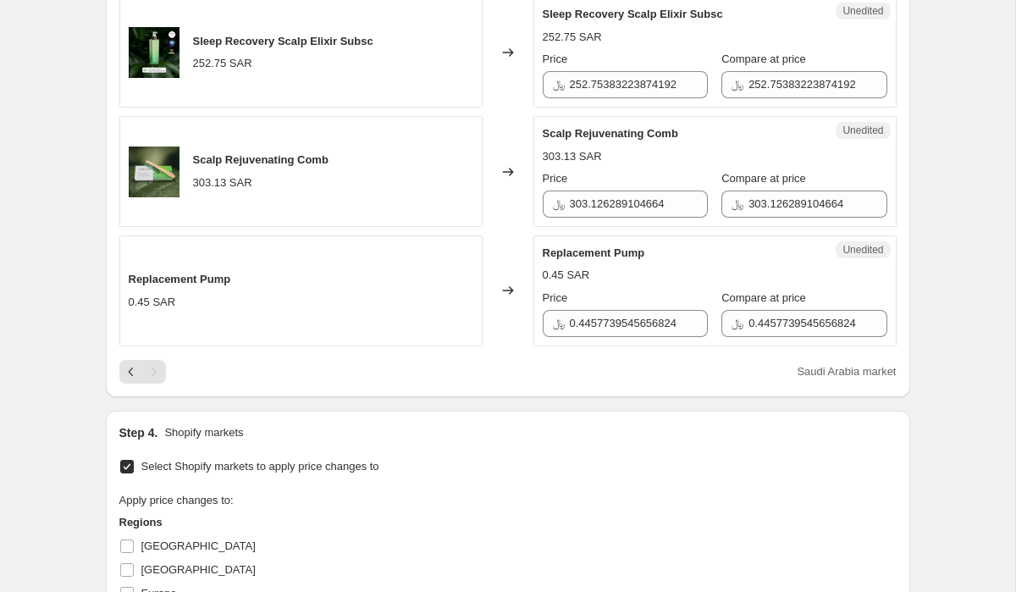
scroll to position [566, 0]
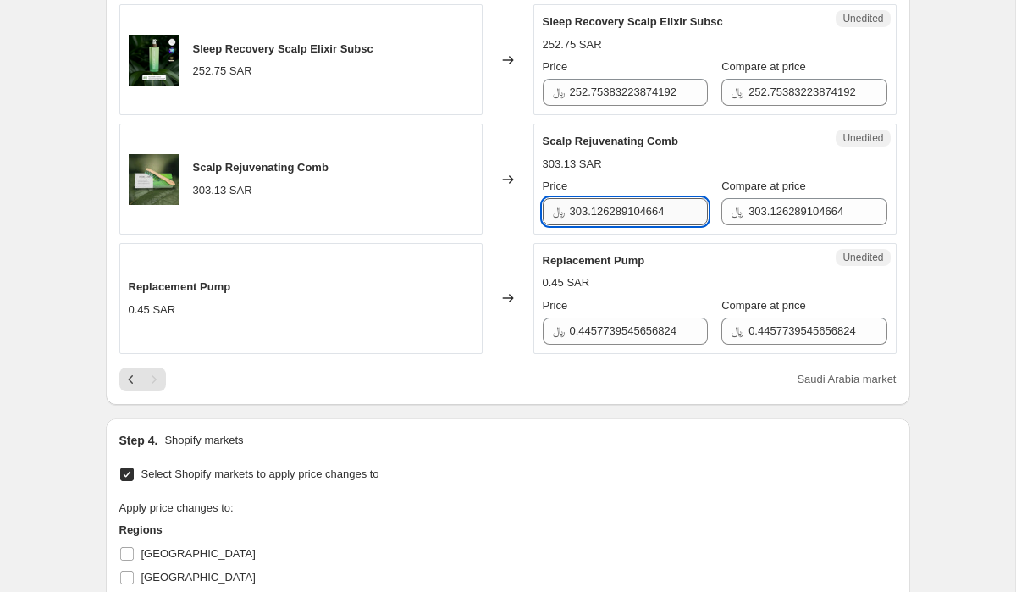
click at [615, 213] on input "303.126289104664" at bounding box center [639, 211] width 138 height 27
type input "318"
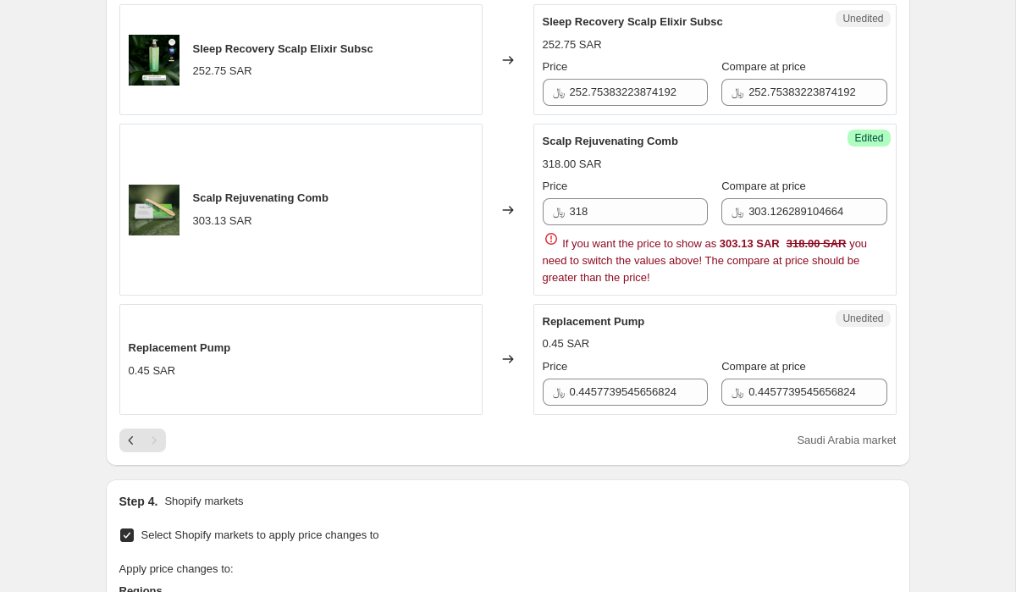
click at [714, 208] on div "Price ﷼ 318 Compare at price ﷼ 303.126289104664" at bounding box center [715, 201] width 345 height 47
click at [765, 211] on input "303.126289104664" at bounding box center [818, 211] width 138 height 27
type input "318"
click at [771, 136] on div "Scalp Rejuvenating Comb" at bounding box center [681, 141] width 277 height 17
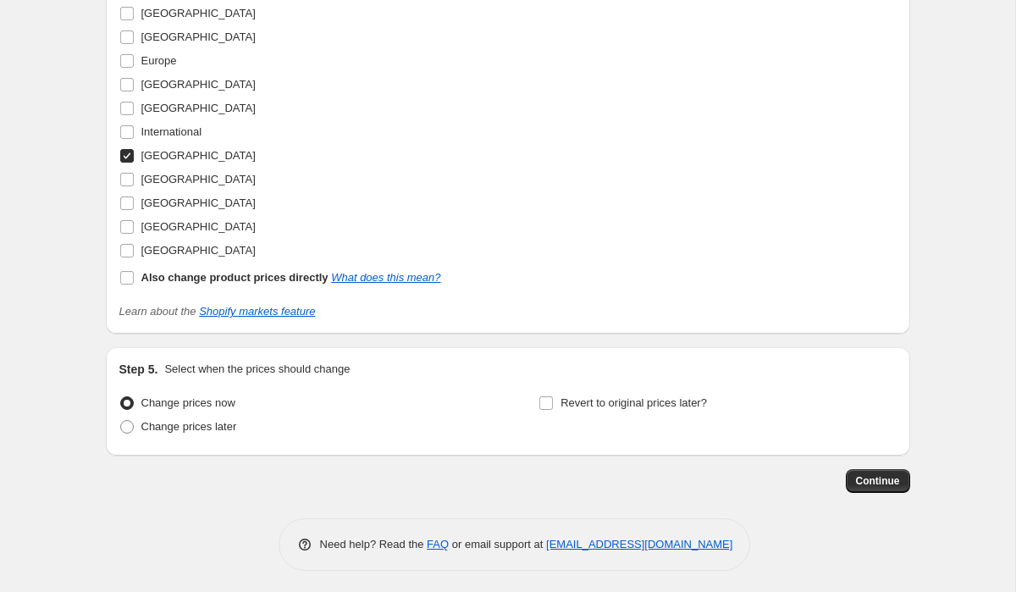
scroll to position [1109, 0]
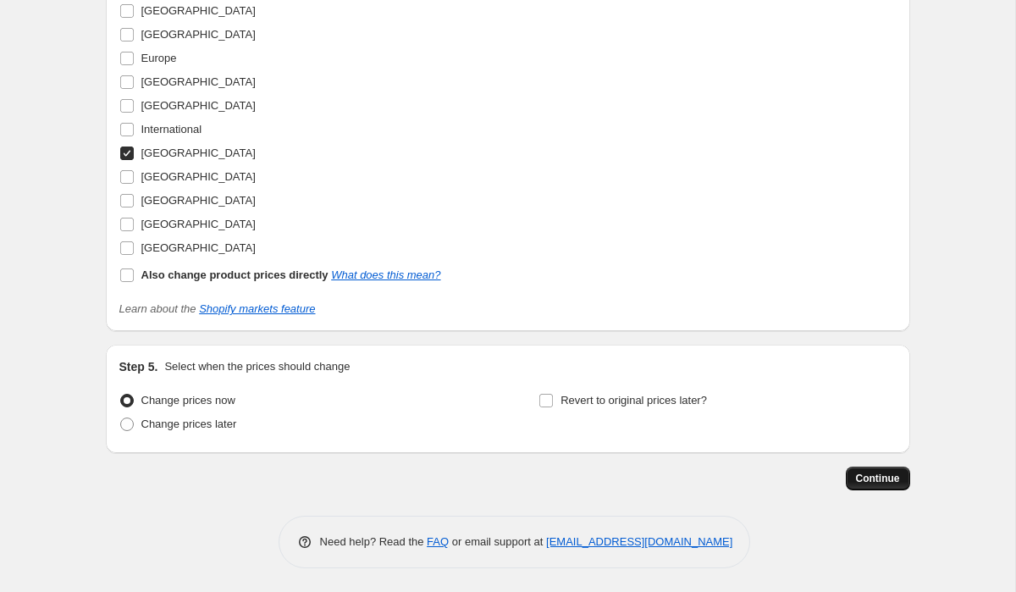
click at [860, 481] on span "Continue" at bounding box center [878, 479] width 44 height 14
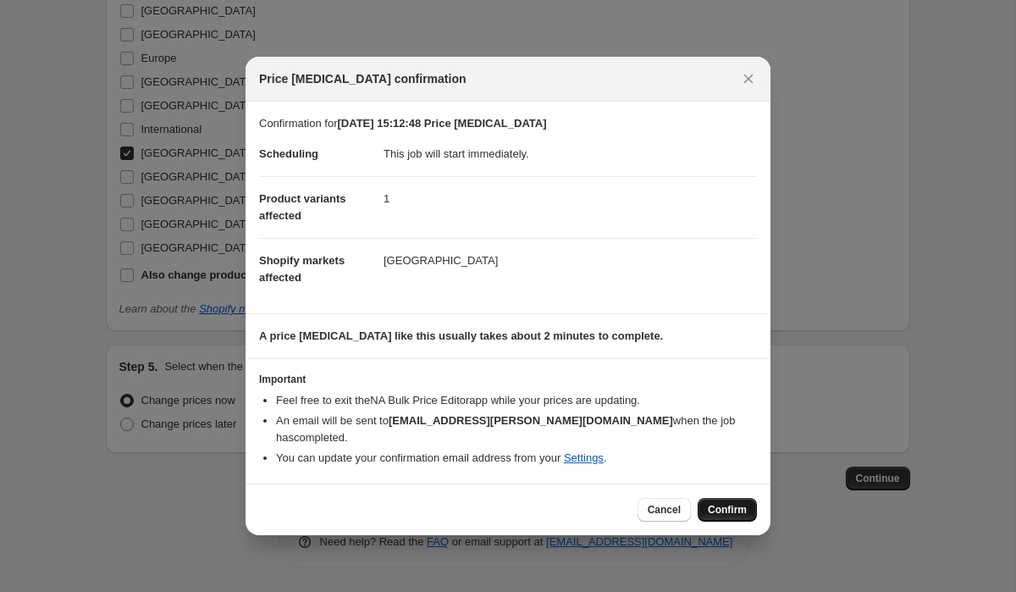
click at [717, 512] on span "Confirm" at bounding box center [727, 510] width 39 height 14
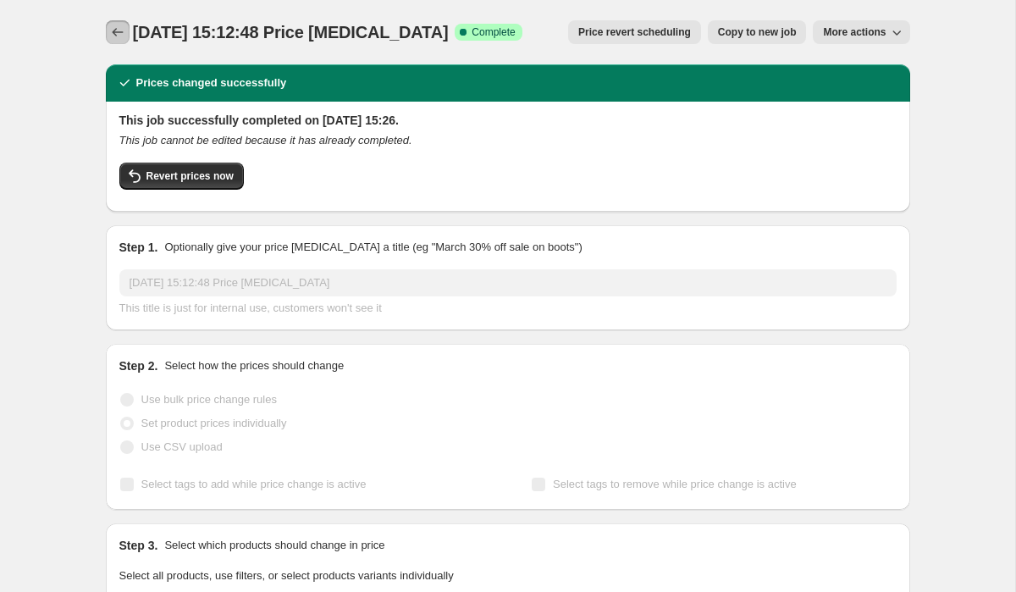
click at [114, 27] on icon "Price change jobs" at bounding box center [117, 32] width 17 height 17
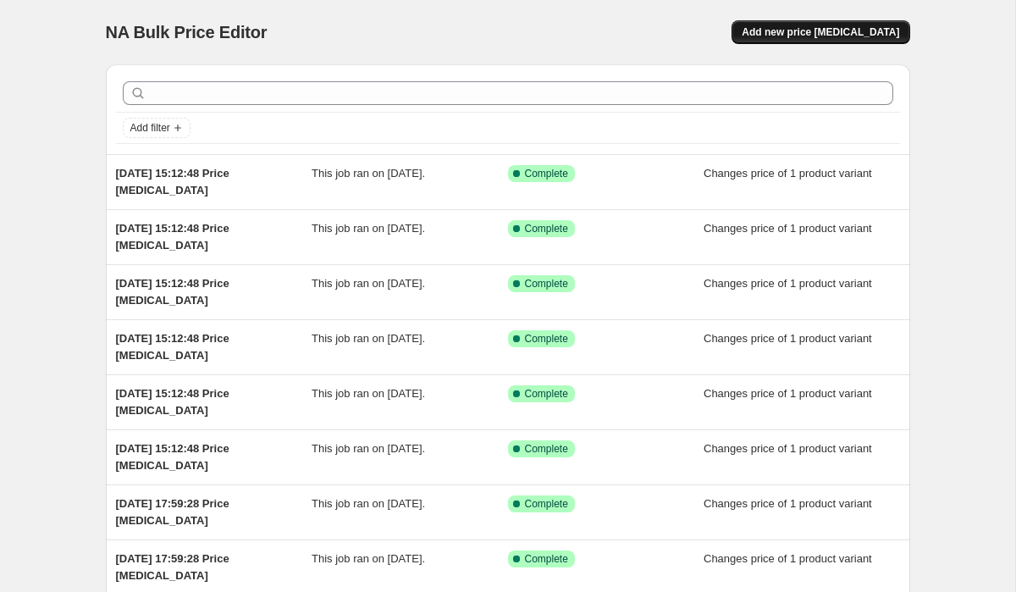
click at [789, 43] on button "Add new price [MEDICAL_DATA]" at bounding box center [821, 32] width 178 height 24
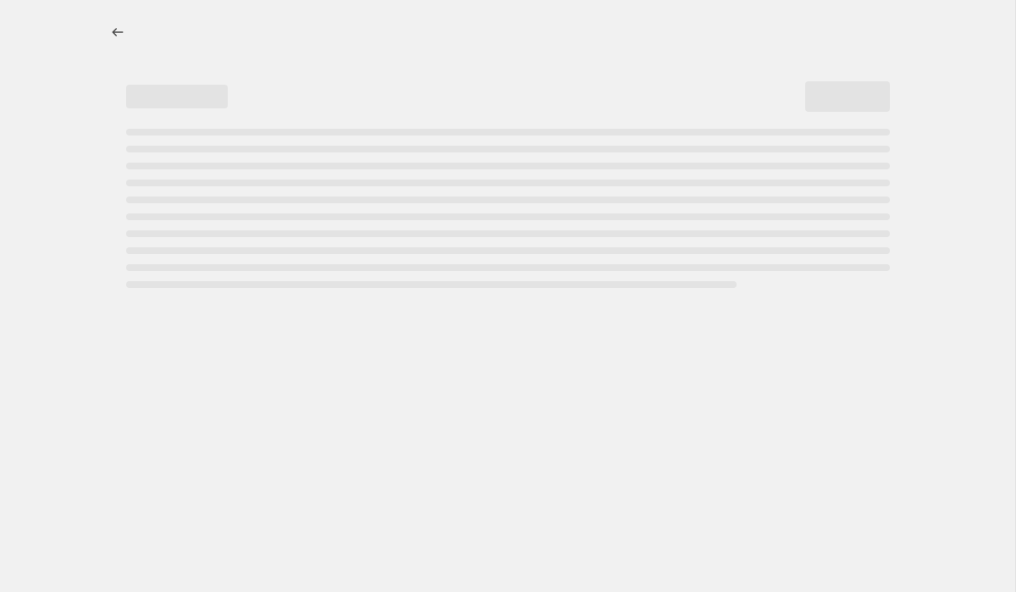
select select "percentage"
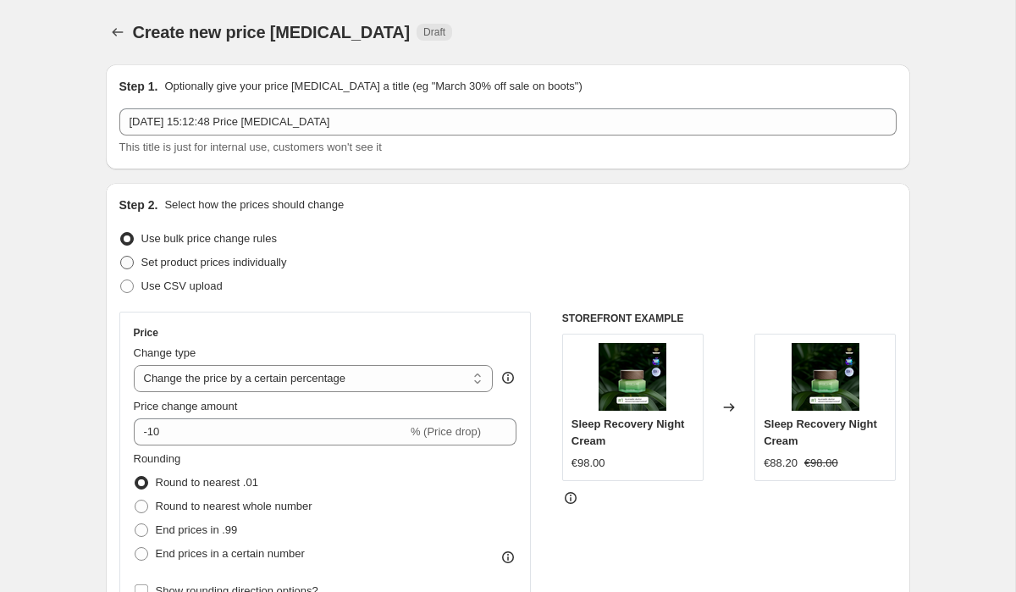
click at [128, 262] on span at bounding box center [127, 263] width 14 height 14
click at [121, 257] on input "Set product prices individually" at bounding box center [120, 256] width 1 height 1
radio input "true"
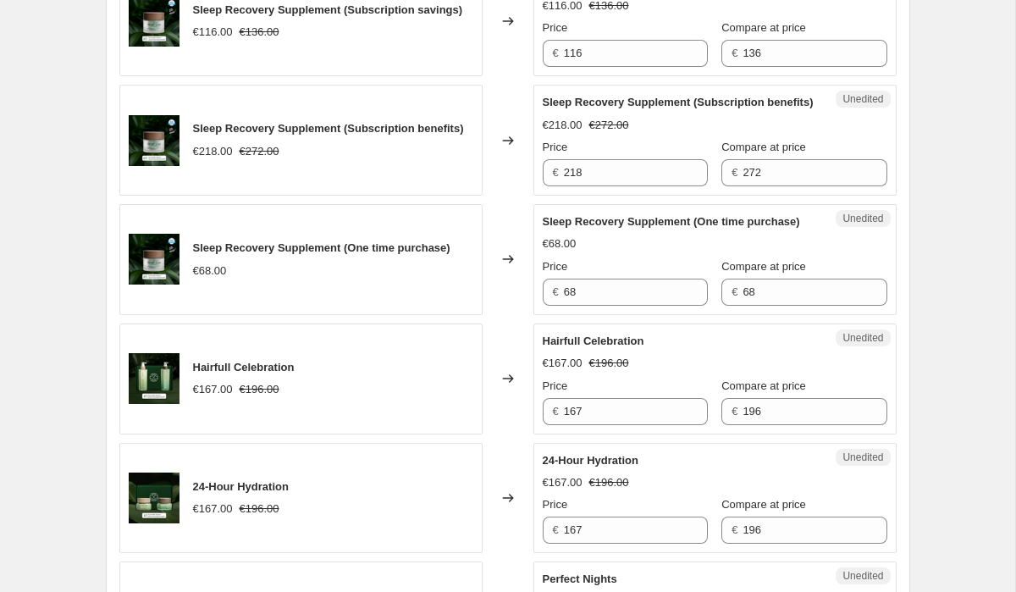
scroll to position [2831, 0]
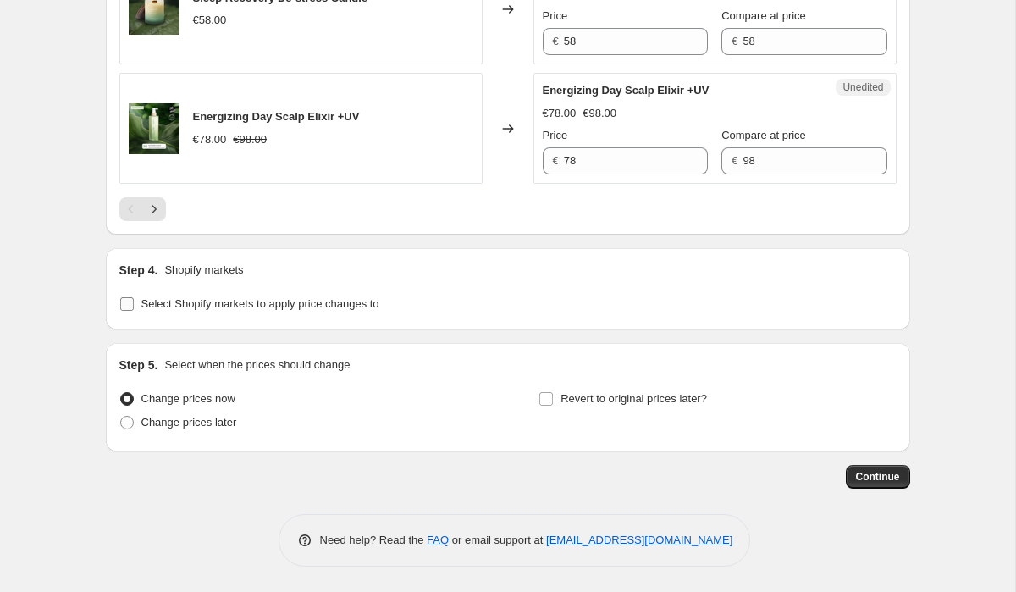
click at [120, 302] on input "Select Shopify markets to apply price changes to" at bounding box center [127, 304] width 14 height 14
checkbox input "true"
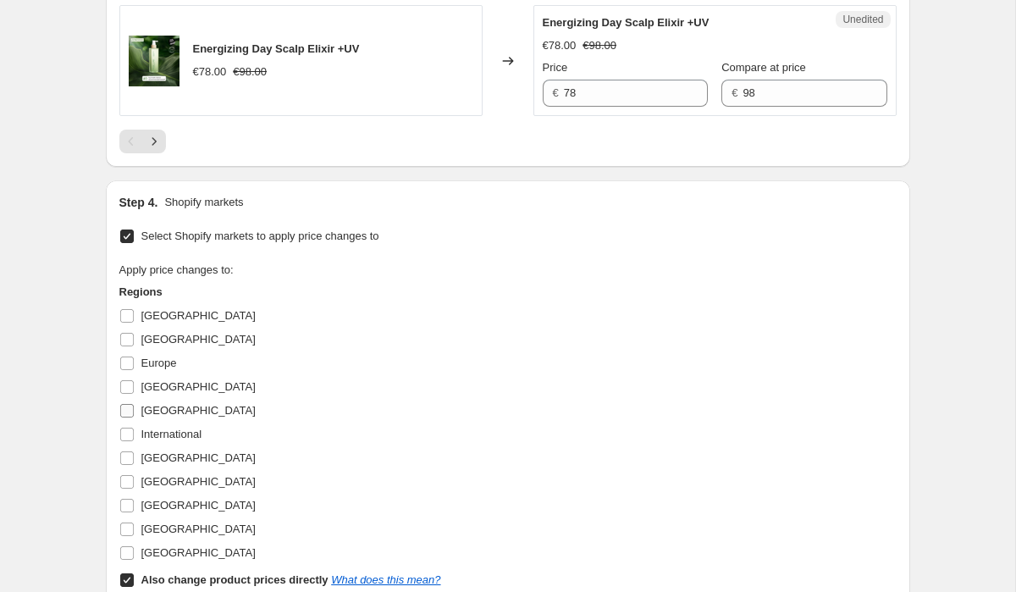
click at [126, 418] on input "[GEOGRAPHIC_DATA]" at bounding box center [127, 411] width 14 height 14
checkbox input "true"
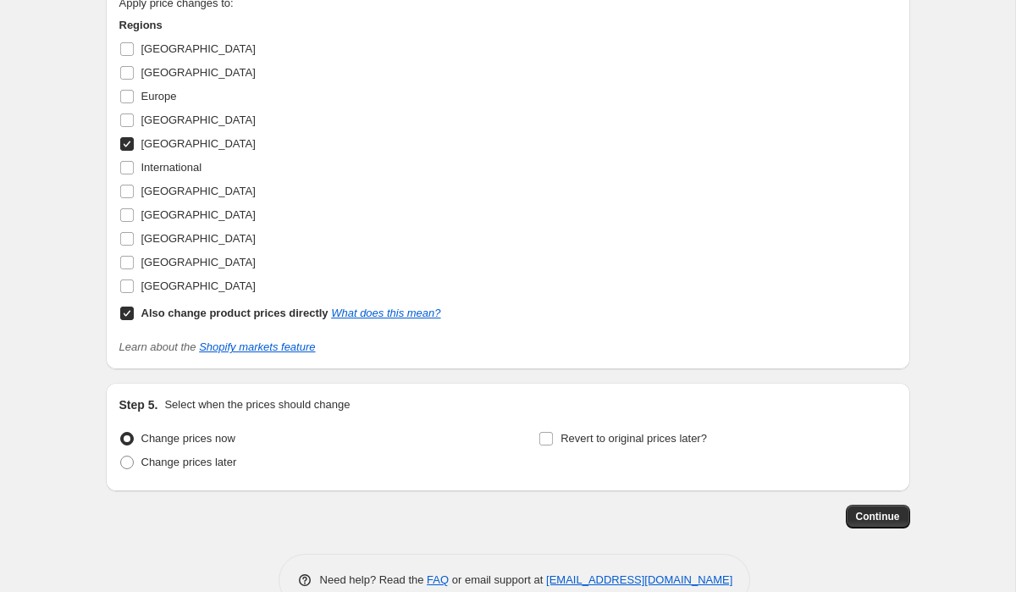
scroll to position [3156, 0]
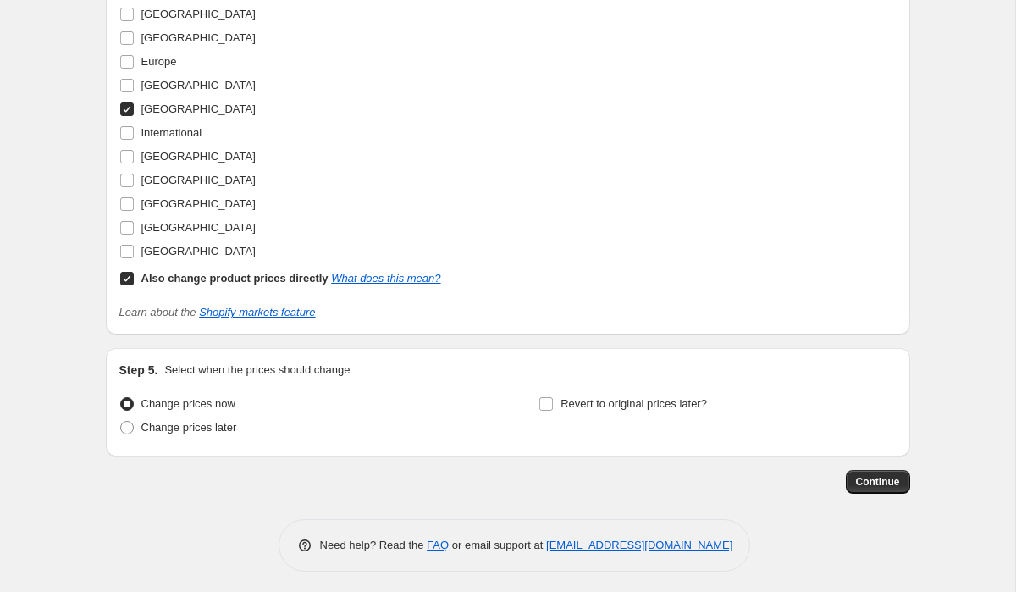
click at [127, 285] on input "Also change product prices directly What does this mean?" at bounding box center [127, 279] width 14 height 14
checkbox input "false"
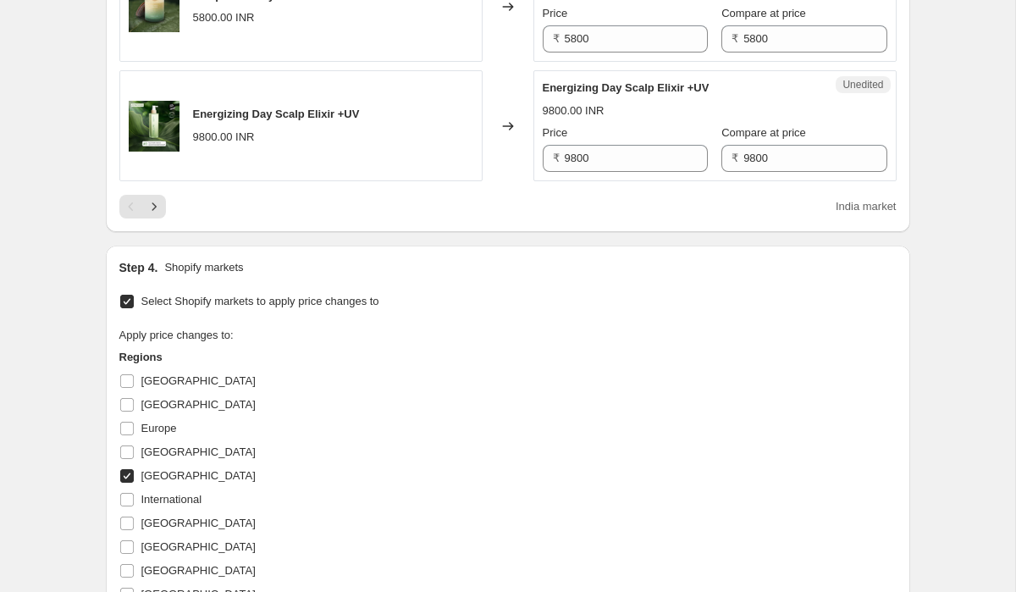
scroll to position [2737, 0]
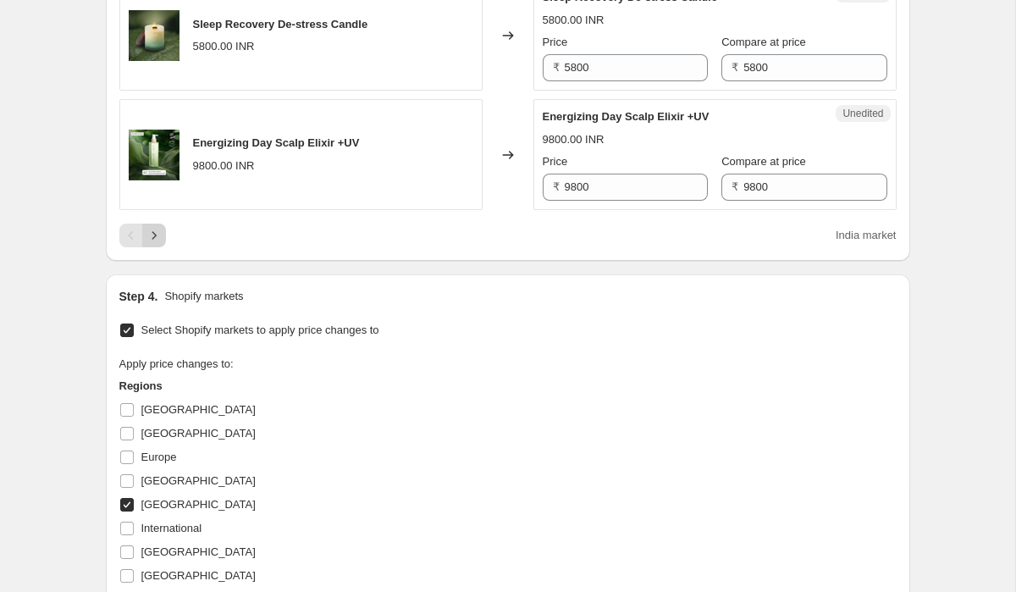
click at [151, 244] on icon "Next" at bounding box center [154, 235] width 17 height 17
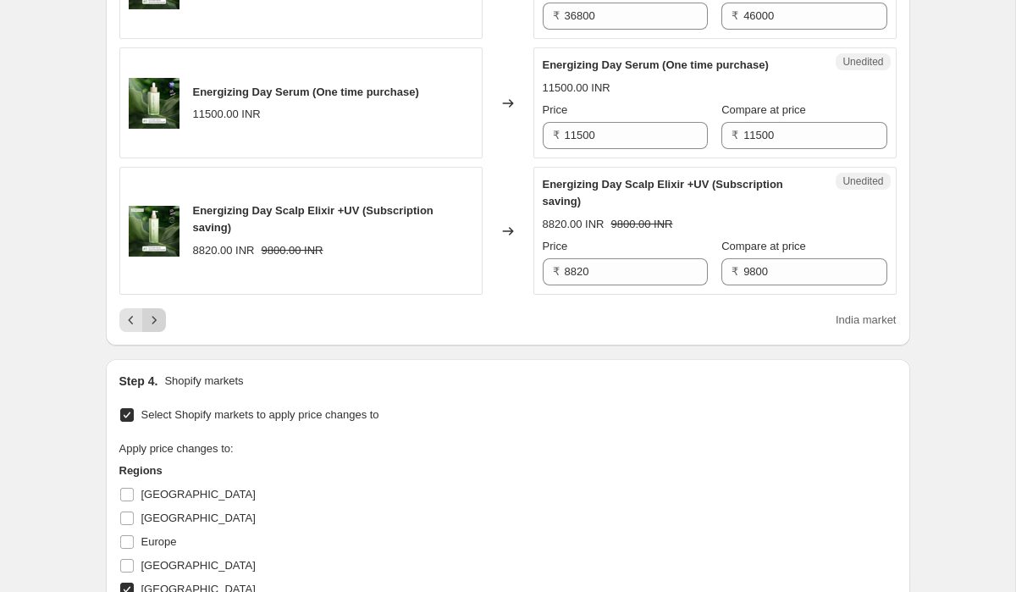
click at [153, 324] on icon "Next" at bounding box center [154, 320] width 4 height 8
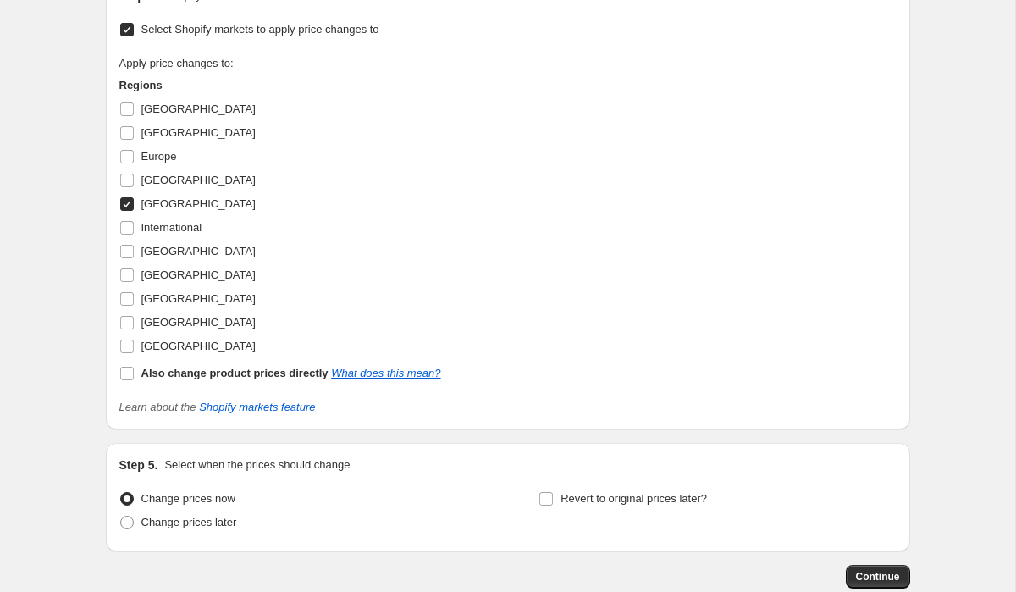
scroll to position [3140, 0]
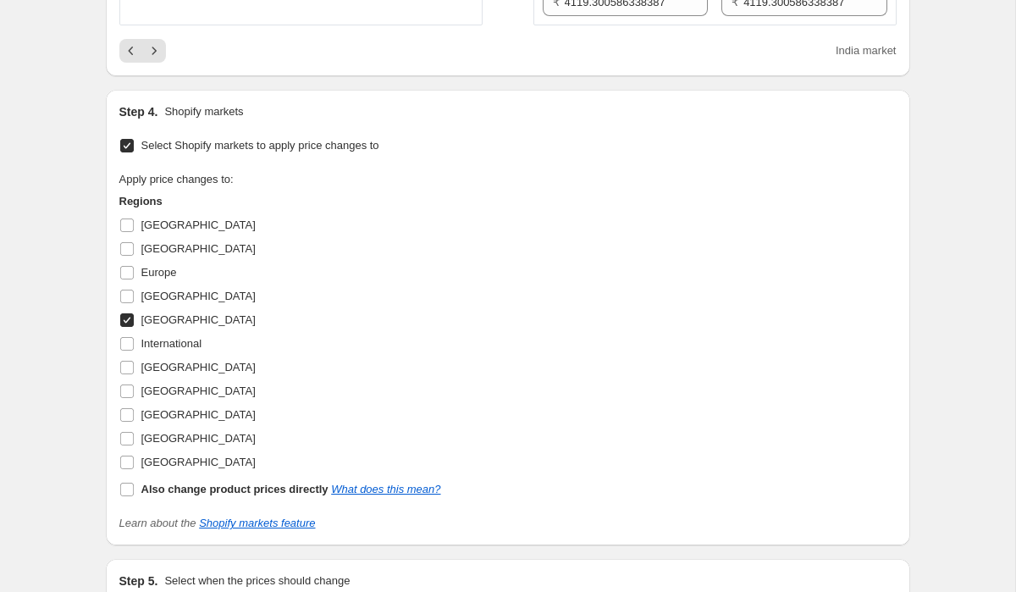
scroll to position [2973, 0]
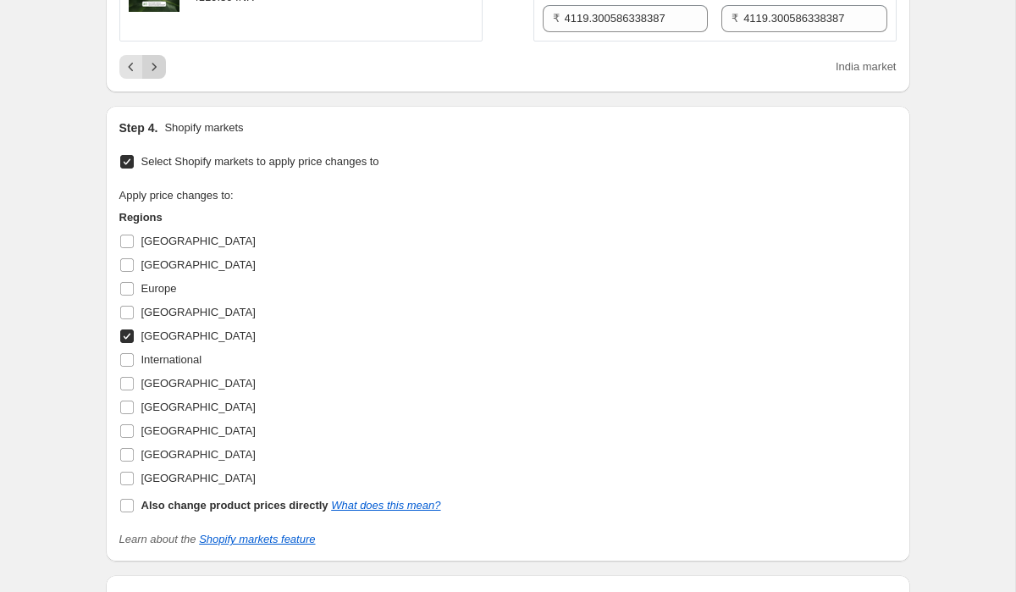
click at [158, 75] on icon "Next" at bounding box center [154, 66] width 17 height 17
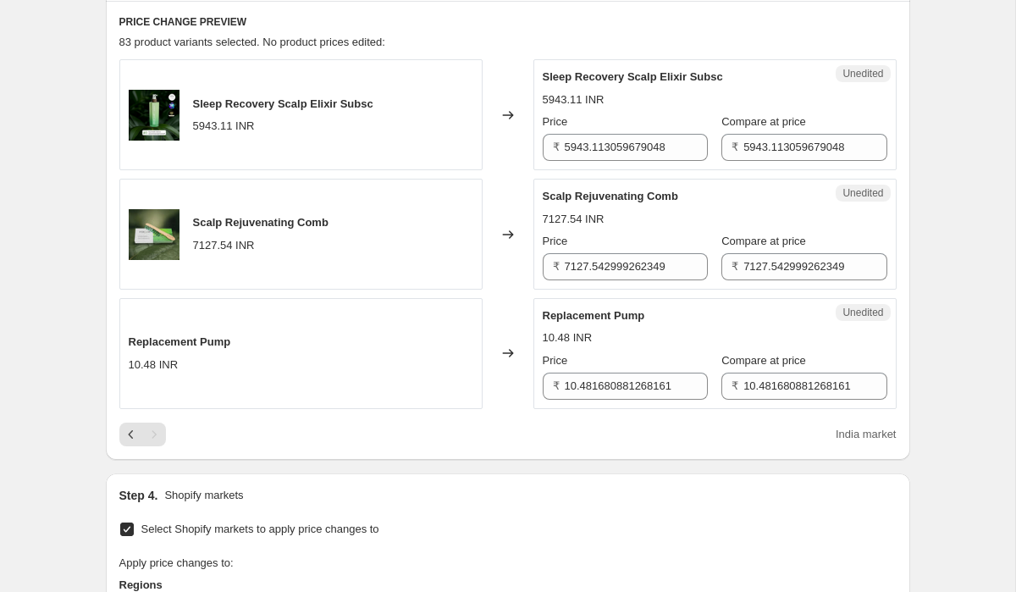
scroll to position [508, 0]
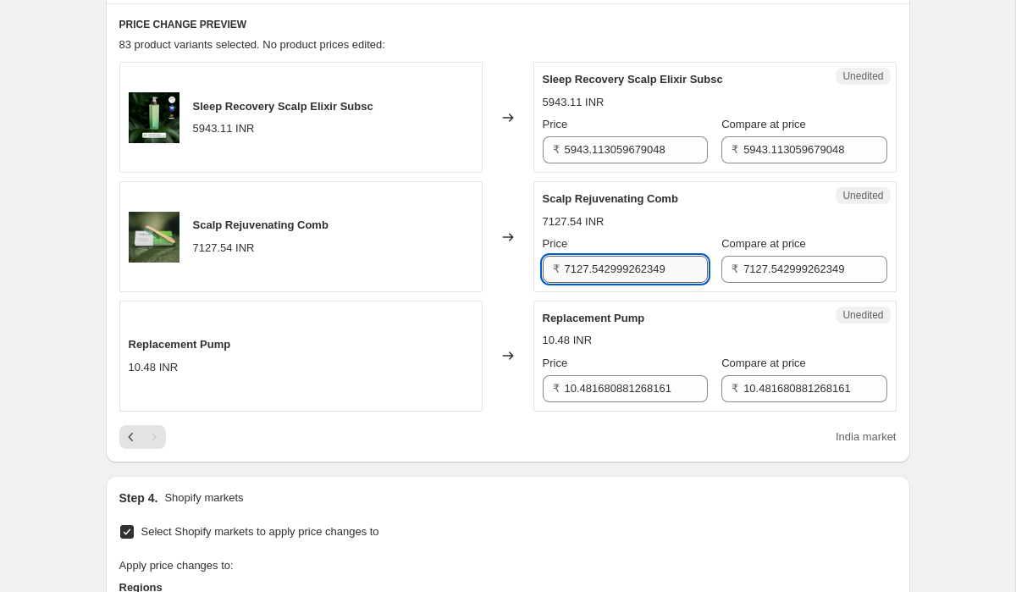
click at [615, 273] on input "7127.542999262349" at bounding box center [636, 269] width 143 height 27
type input "6800"
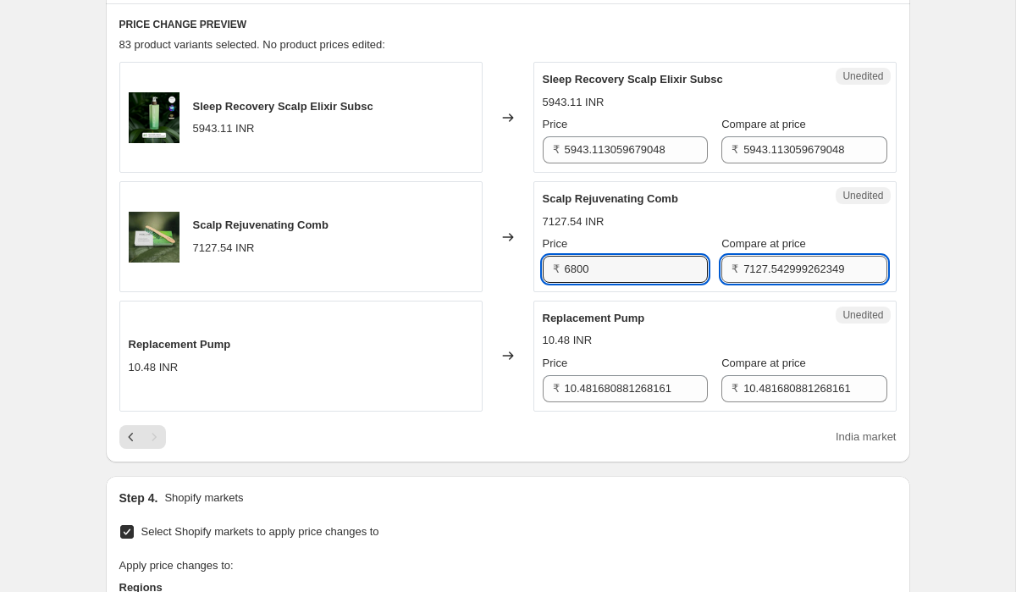
click at [749, 276] on input "7127.542999262349" at bounding box center [815, 269] width 143 height 27
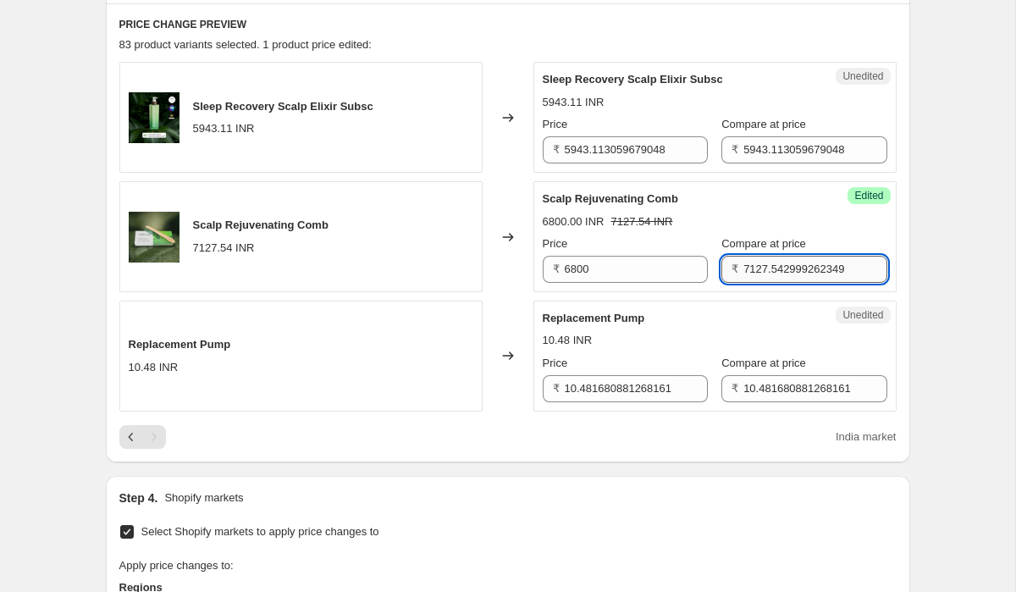
paste input "6800"
type input "6800"
click at [711, 203] on div "Scalp Rejuvenating Comb" at bounding box center [681, 199] width 277 height 17
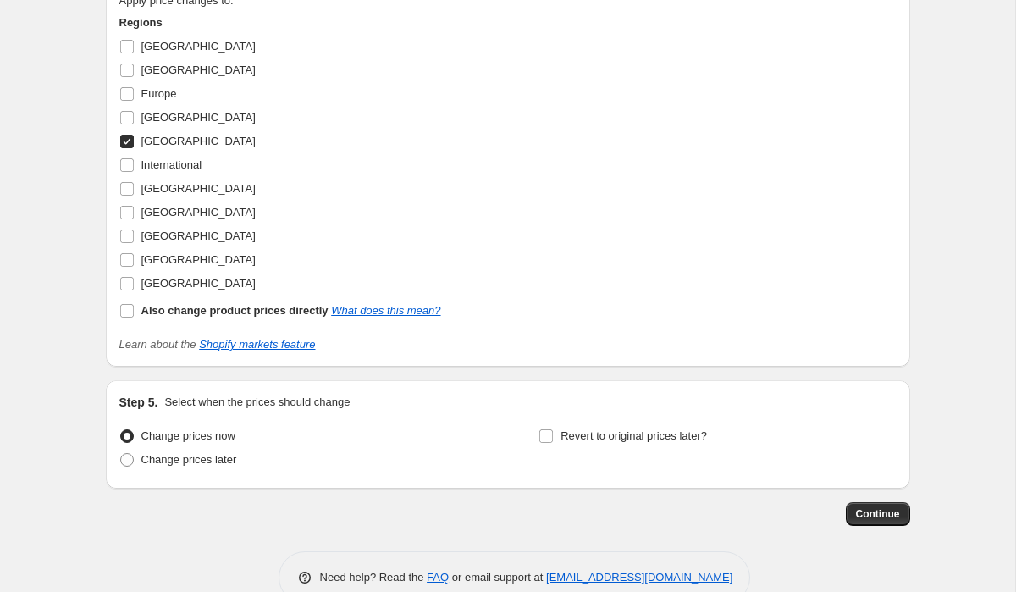
scroll to position [1110, 0]
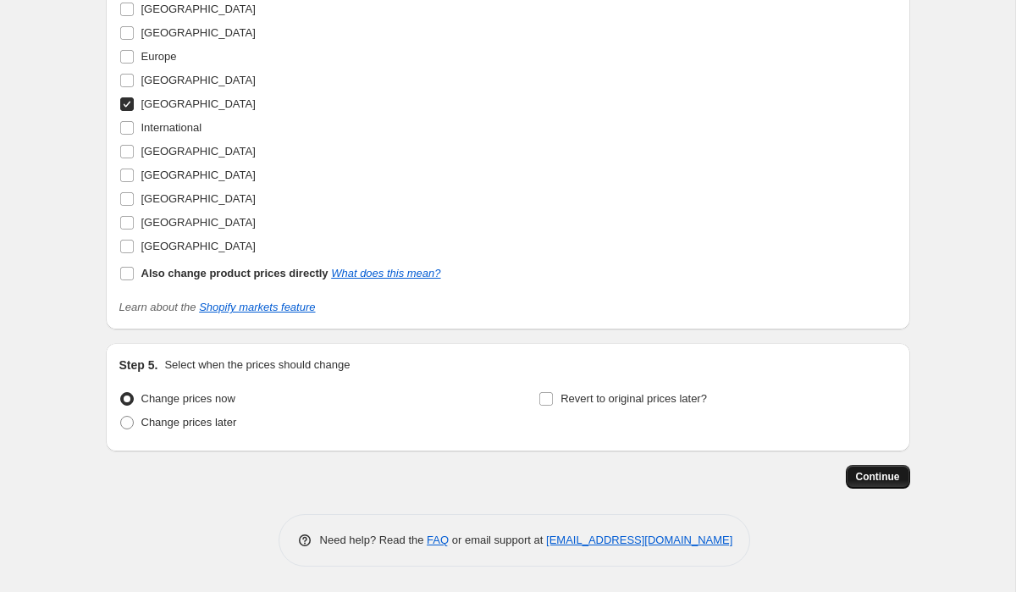
click at [888, 473] on span "Continue" at bounding box center [878, 477] width 44 height 14
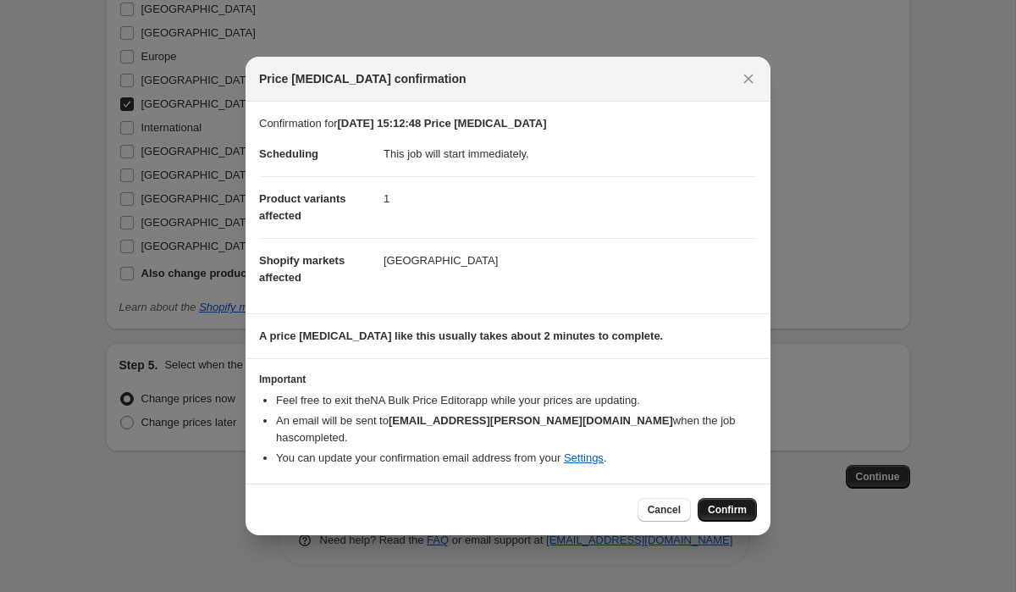
click at [730, 513] on span "Confirm" at bounding box center [727, 510] width 39 height 14
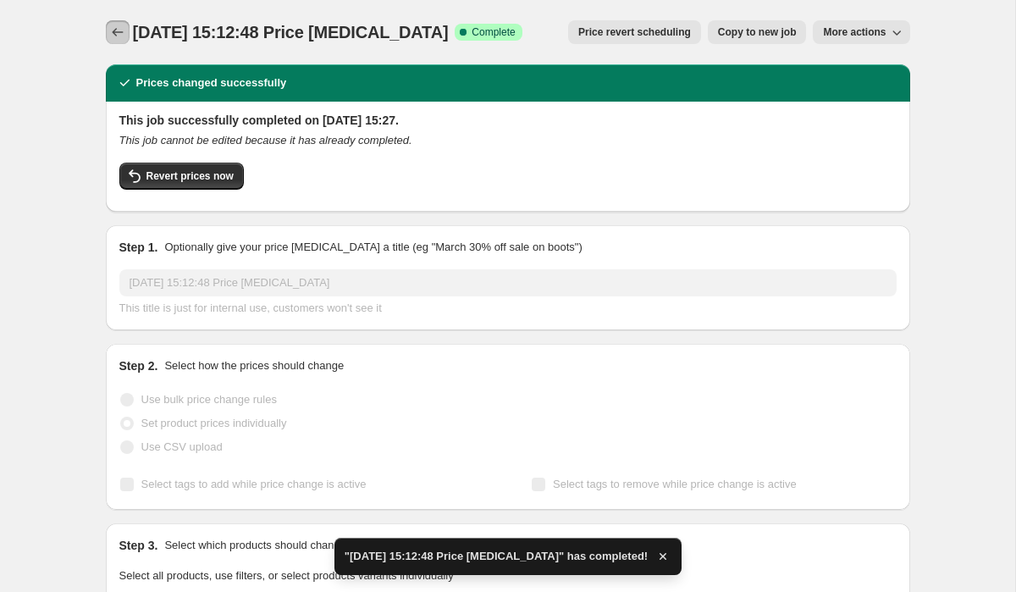
click at [119, 36] on icon "Price change jobs" at bounding box center [117, 32] width 17 height 17
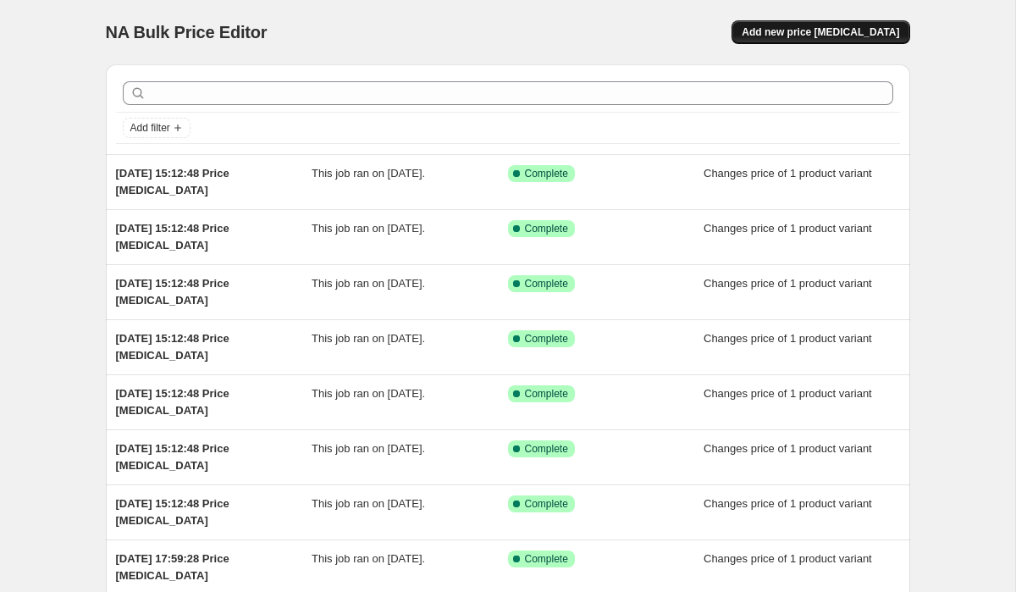
click at [808, 31] on span "Add new price [MEDICAL_DATA]" at bounding box center [821, 32] width 158 height 14
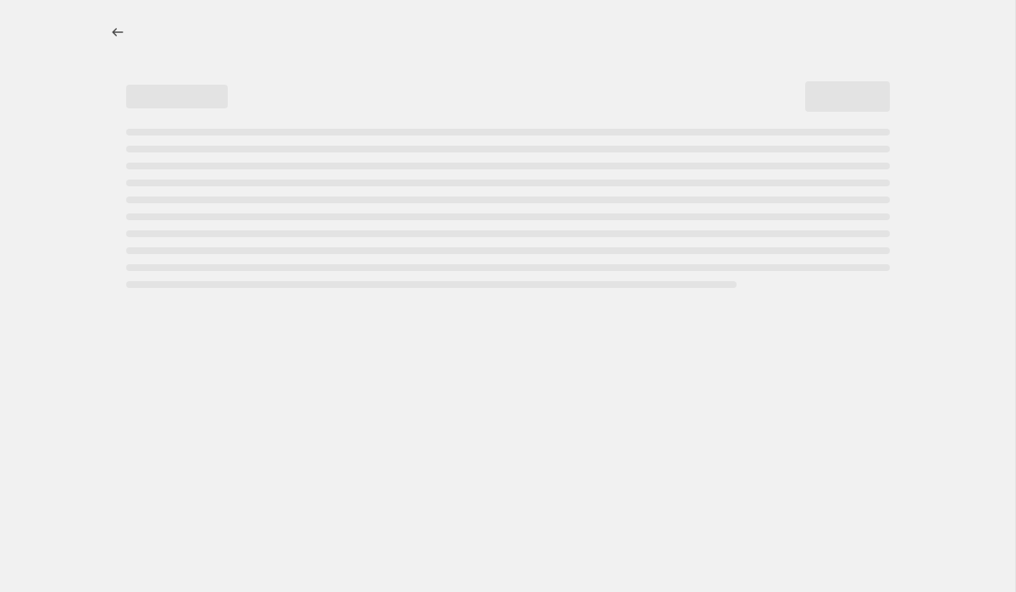
select select "percentage"
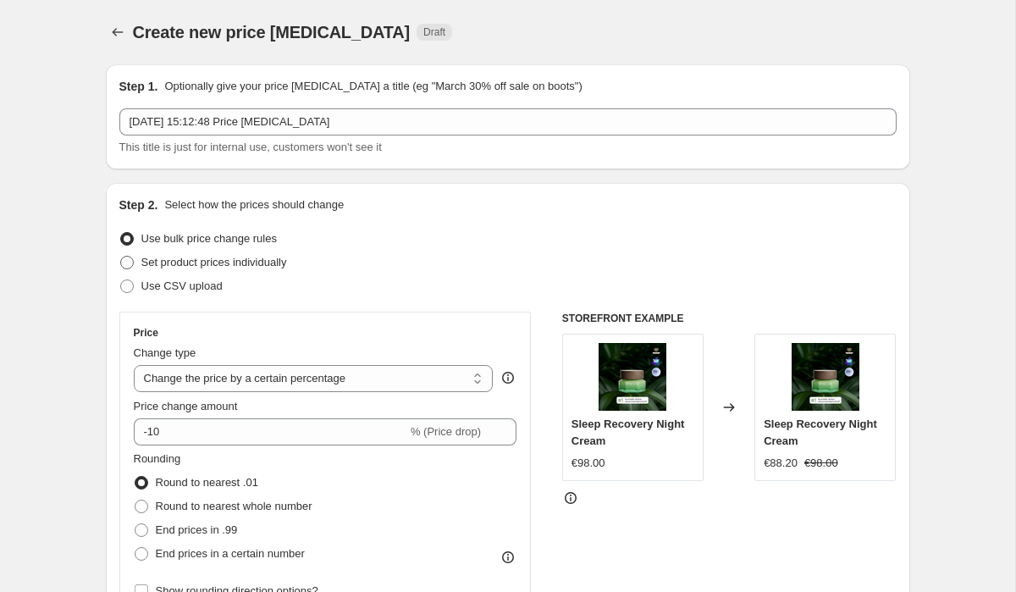
click at [129, 263] on span at bounding box center [127, 263] width 14 height 14
click at [121, 257] on input "Set product prices individually" at bounding box center [120, 256] width 1 height 1
radio input "true"
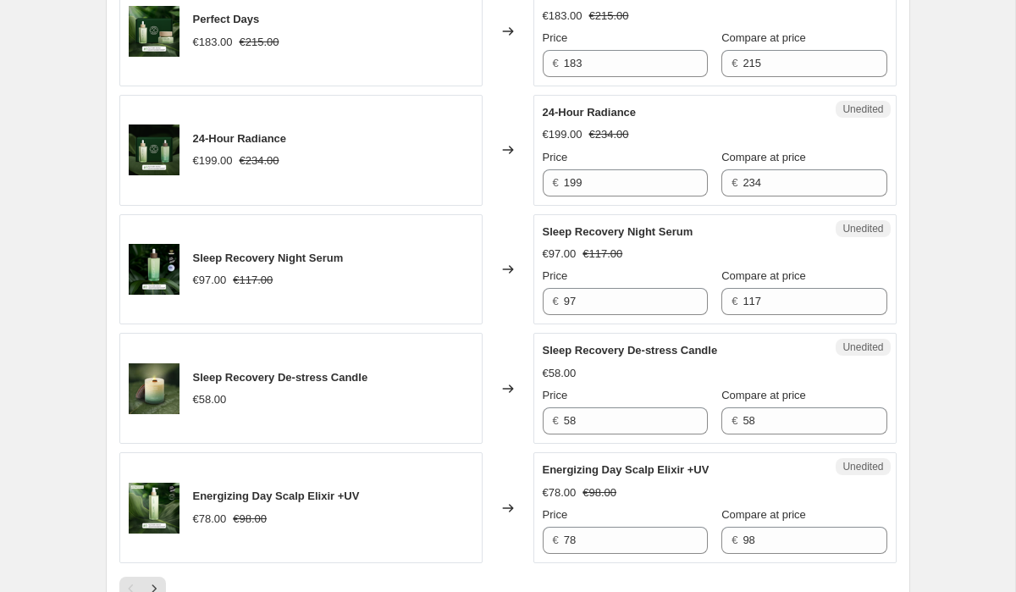
scroll to position [2831, 0]
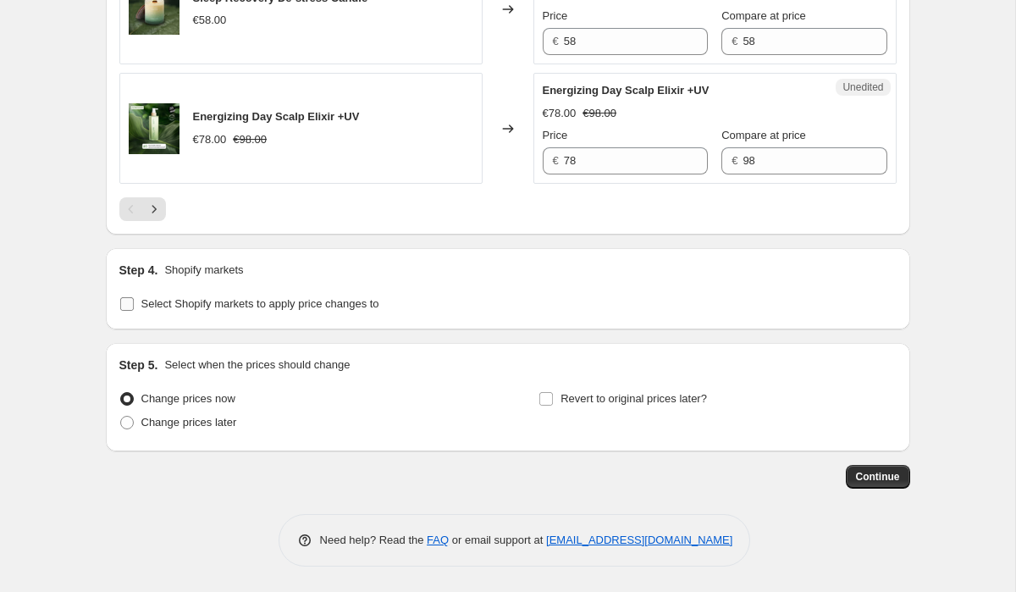
click at [130, 300] on input "Select Shopify markets to apply price changes to" at bounding box center [127, 304] width 14 height 14
checkbox input "true"
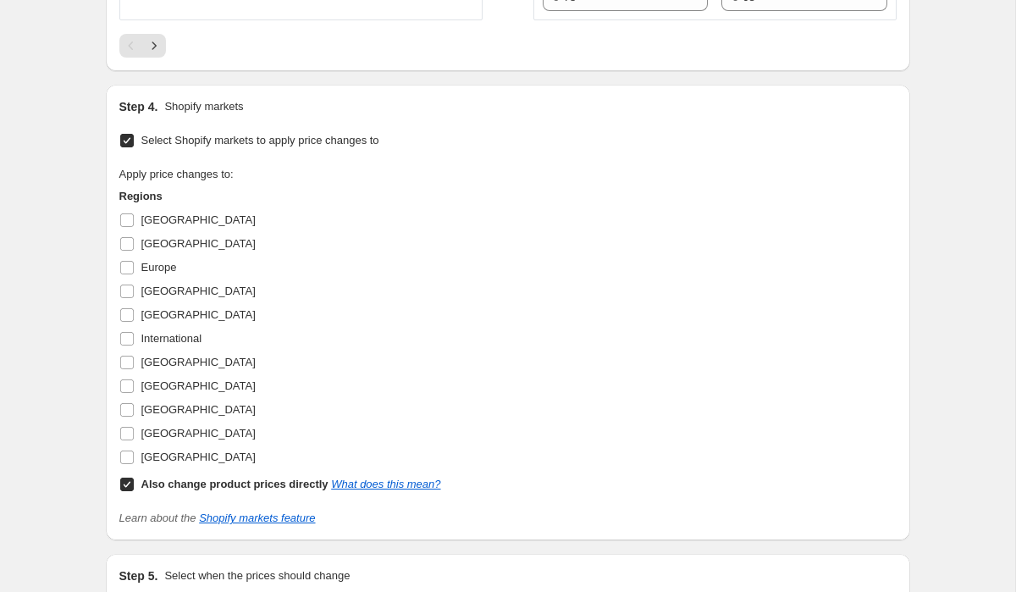
scroll to position [2962, 0]
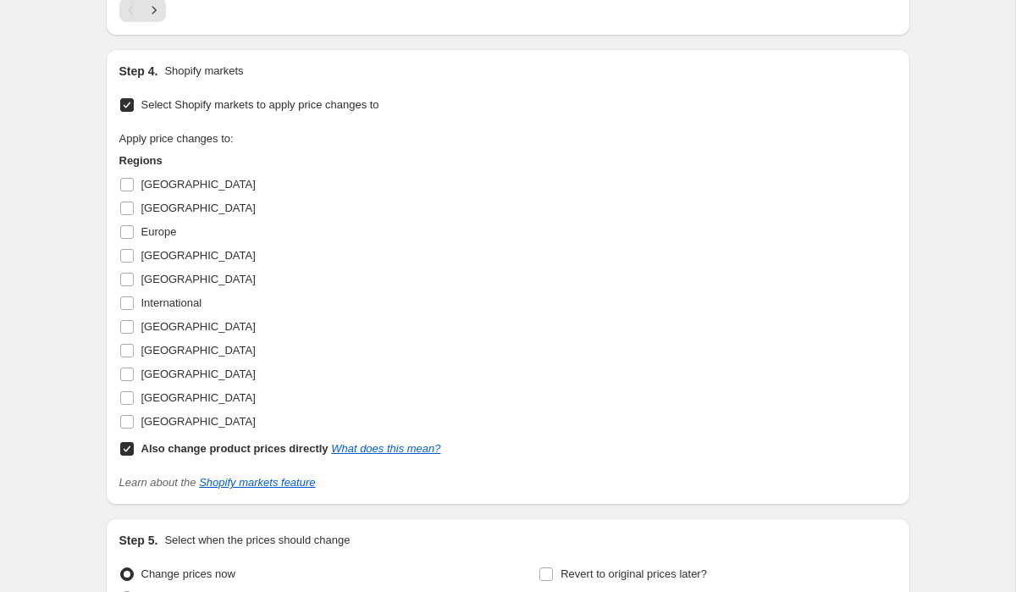
click at [129, 456] on input "Also change product prices directly What does this mean?" at bounding box center [127, 449] width 14 height 14
checkbox input "false"
click at [129, 310] on input "International" at bounding box center [127, 303] width 14 height 14
checkbox input "true"
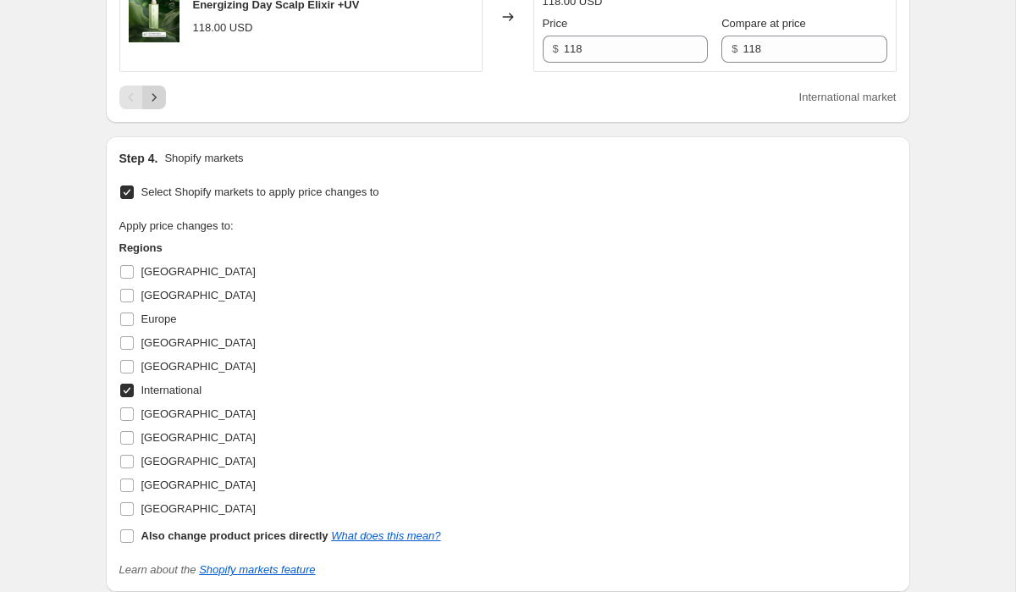
click at [152, 106] on icon "Next" at bounding box center [154, 97] width 17 height 17
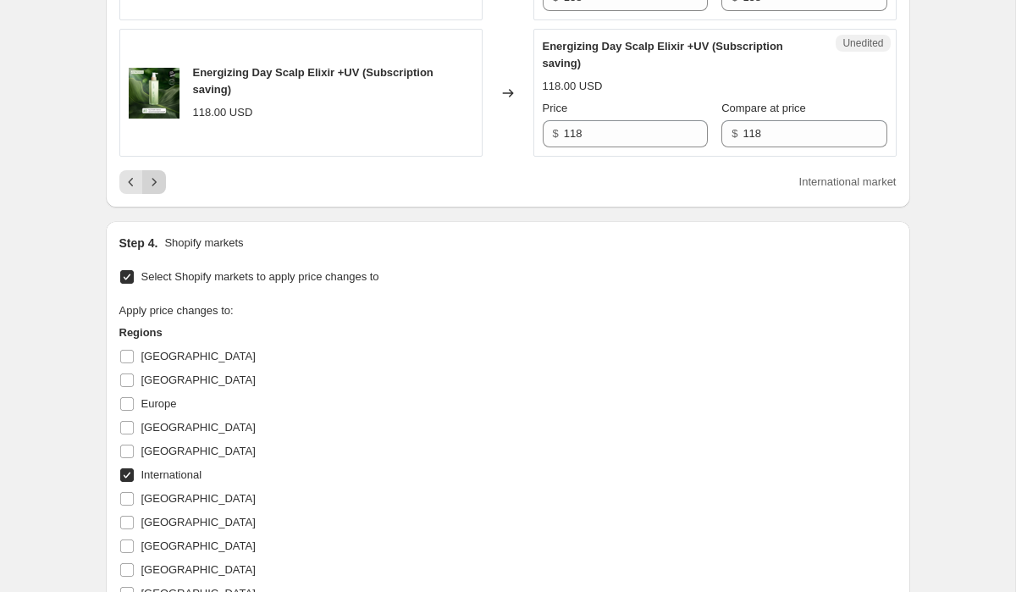
click at [150, 191] on icon "Next" at bounding box center [154, 182] width 17 height 17
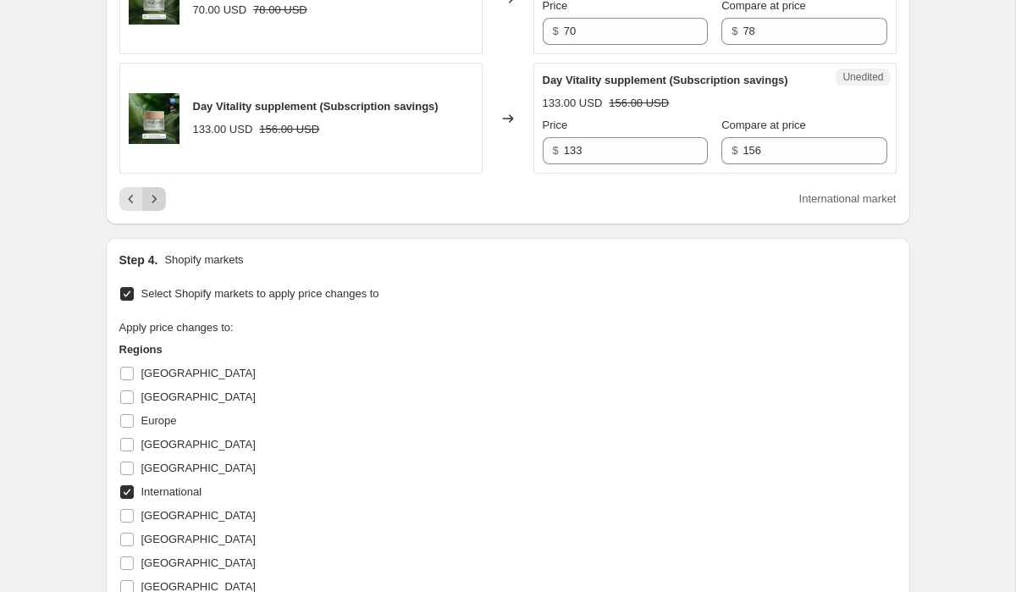
click at [156, 208] on icon "Next" at bounding box center [154, 199] width 17 height 17
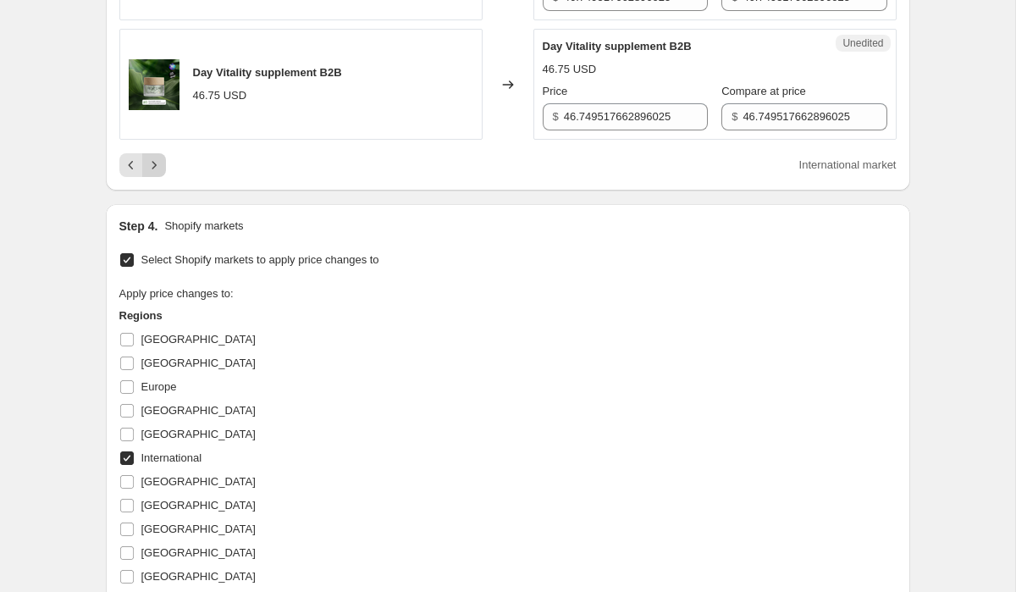
click at [160, 174] on icon "Next" at bounding box center [154, 165] width 17 height 17
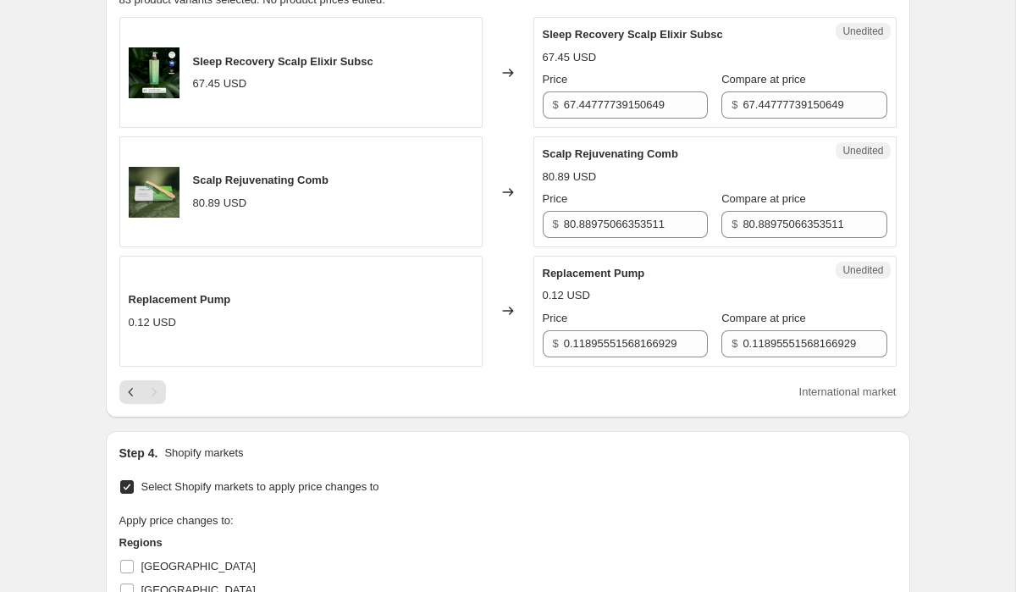
scroll to position [542, 0]
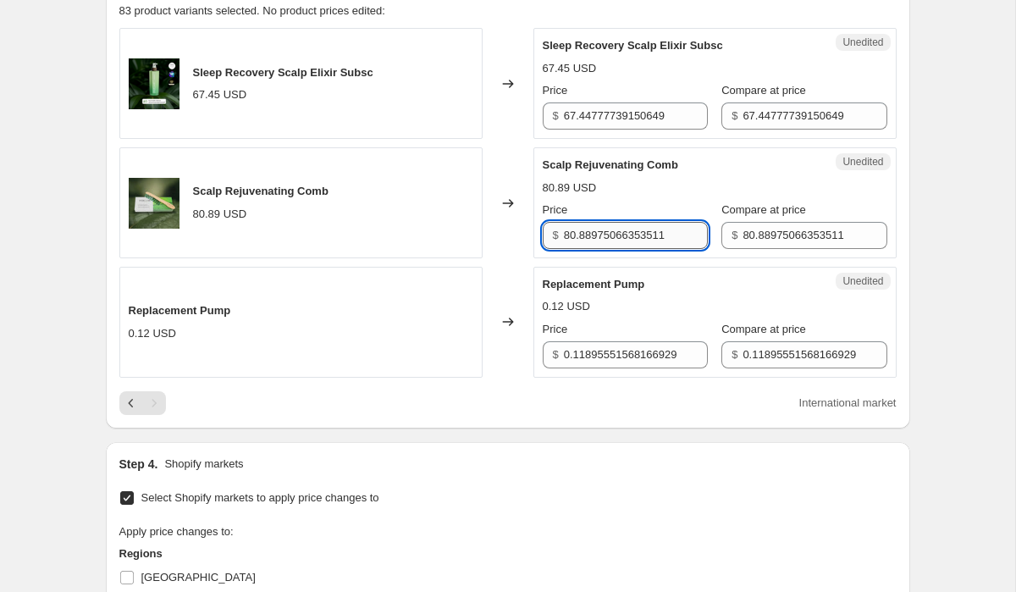
click at [594, 234] on input "80.88975066353511" at bounding box center [636, 235] width 144 height 27
type input "78"
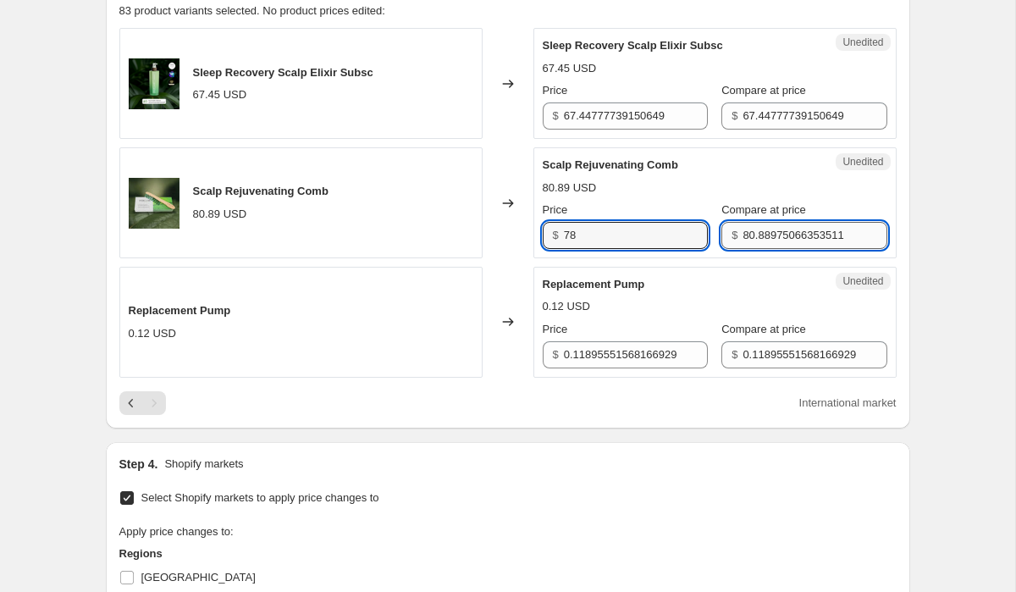
click at [756, 241] on input "80.88975066353511" at bounding box center [815, 235] width 144 height 27
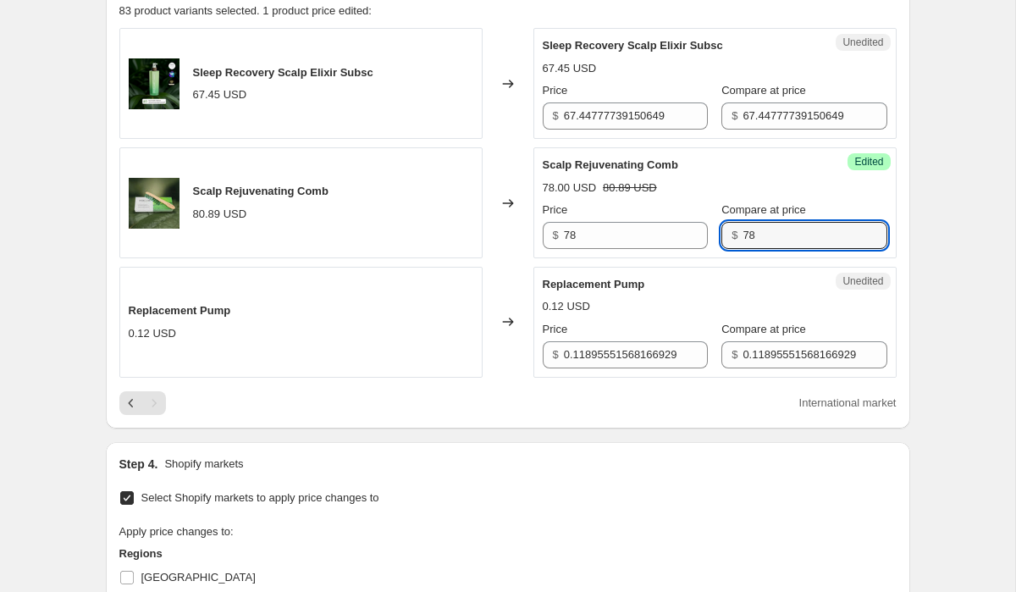
type input "78"
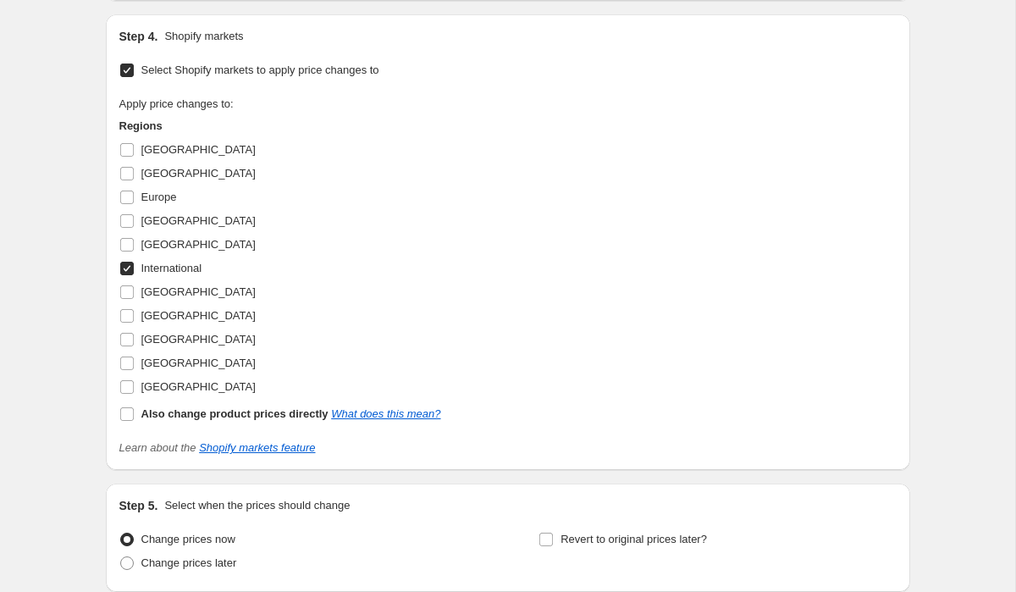
scroll to position [1110, 0]
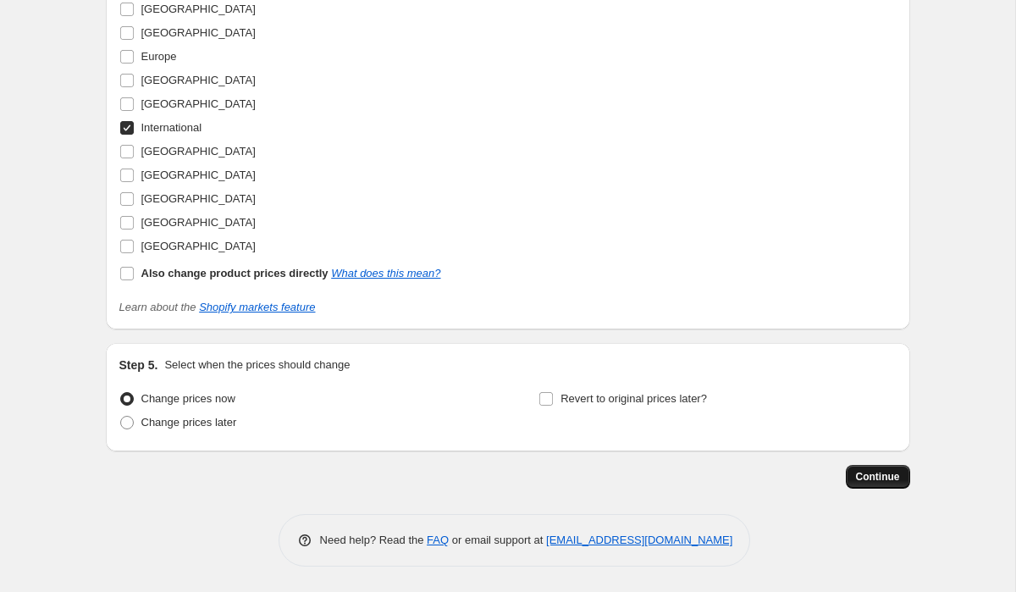
click at [874, 478] on span "Continue" at bounding box center [878, 477] width 44 height 14
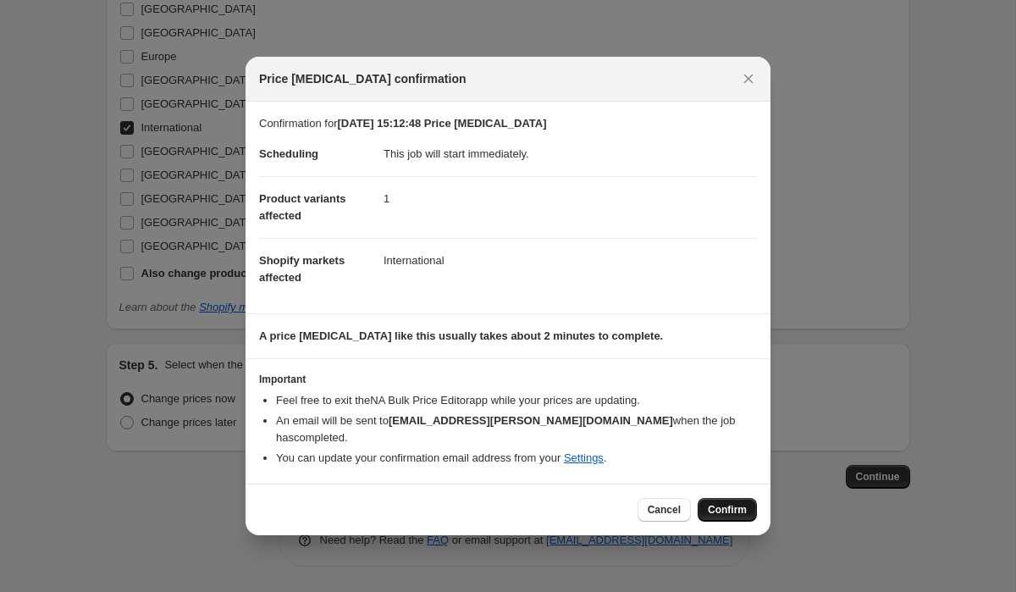
click at [722, 510] on span "Confirm" at bounding box center [727, 510] width 39 height 14
